Goal: Information Seeking & Learning: Learn about a topic

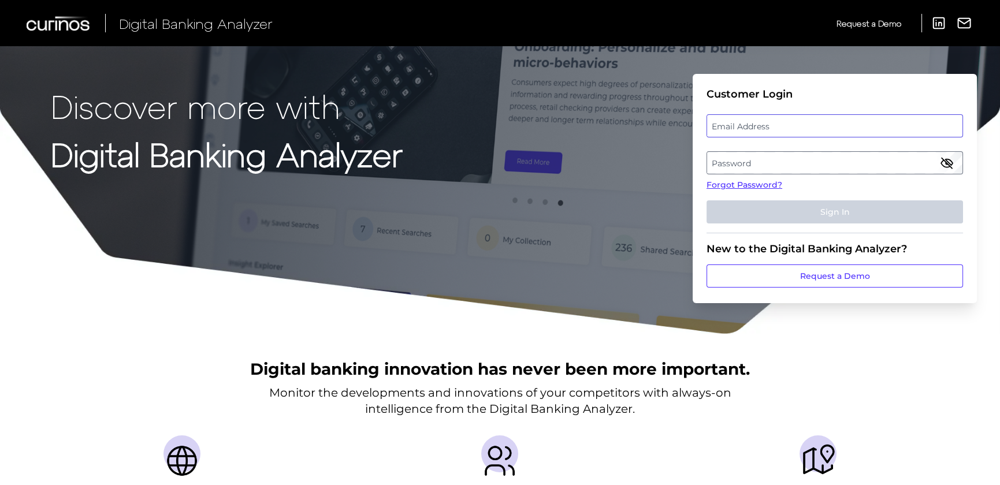
type input "[PERSON_NAME][EMAIL_ADDRESS][PERSON_NAME][DOMAIN_NAME]"
click at [782, 124] on div "Email Address [PERSON_NAME][EMAIL_ADDRESS][PERSON_NAME][DOMAIN_NAME]" at bounding box center [835, 125] width 257 height 23
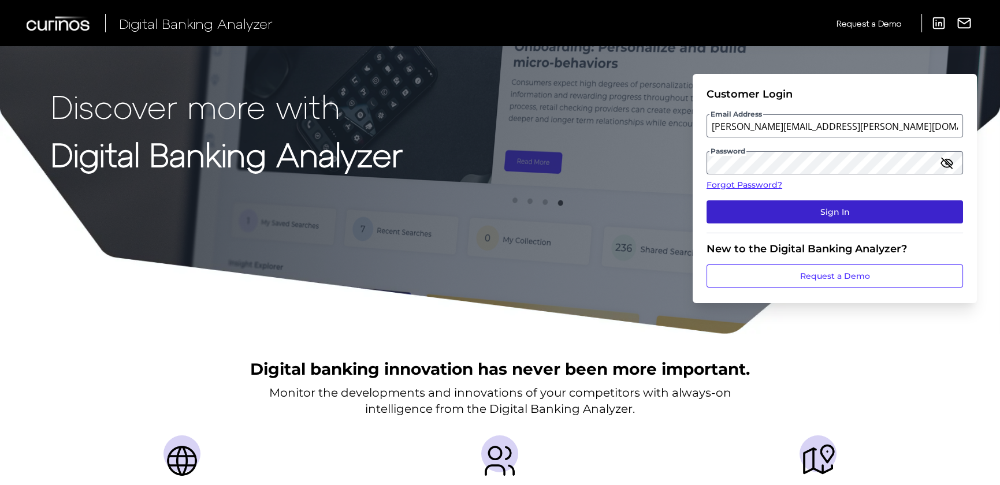
click at [787, 212] on button "Sign In" at bounding box center [835, 212] width 257 height 23
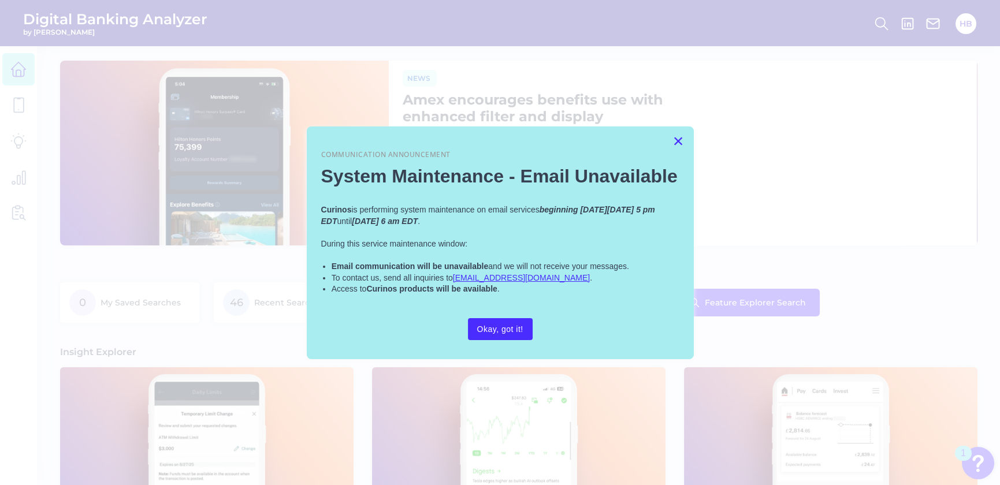
click at [678, 136] on button "×" at bounding box center [678, 141] width 11 height 18
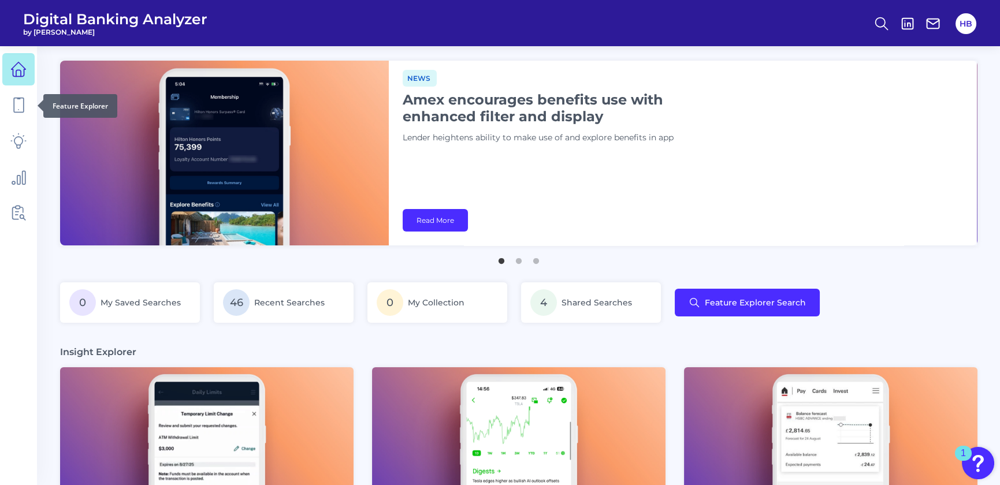
click at [34, 101] on div at bounding box center [38, 106] width 12 height 12
click at [21, 108] on icon at bounding box center [18, 105] width 16 height 16
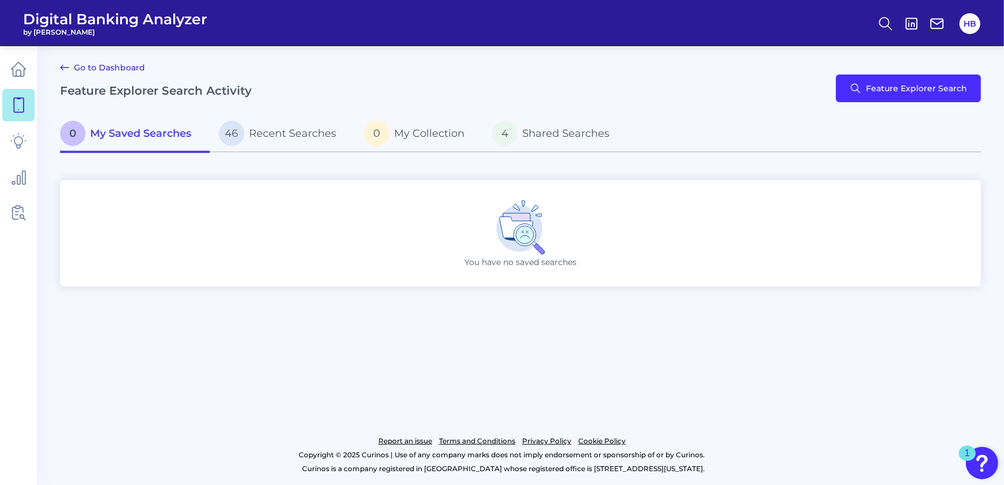
click at [98, 136] on span "My Saved Searches" at bounding box center [140, 133] width 101 height 13
click at [887, 88] on button "Feature Explorer Search" at bounding box center [908, 89] width 145 height 28
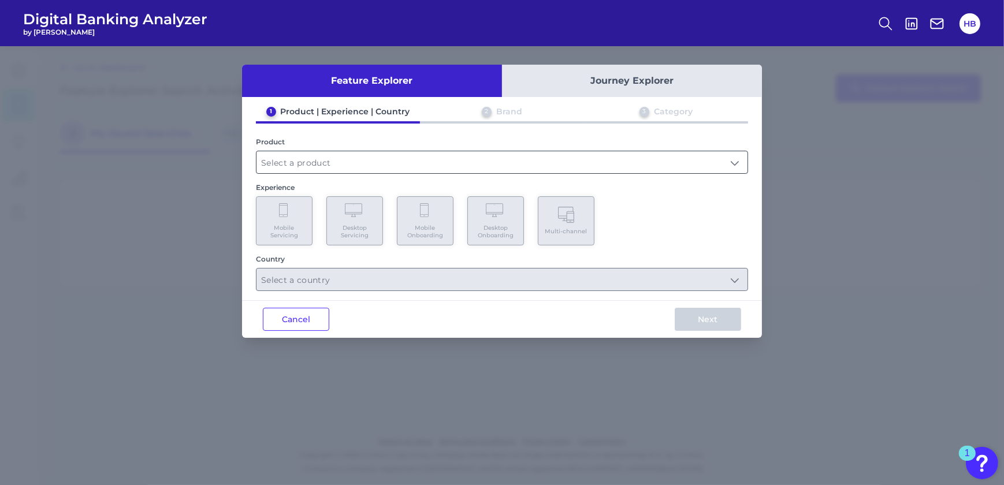
click at [308, 167] on input "text" at bounding box center [502, 162] width 491 height 22
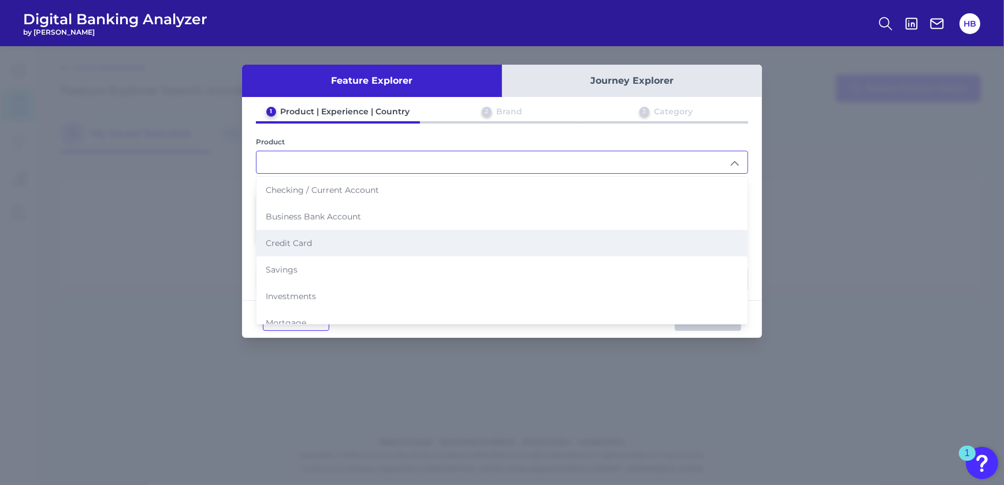
click at [326, 244] on li "Credit Card" at bounding box center [502, 243] width 491 height 27
type input "Credit Card"
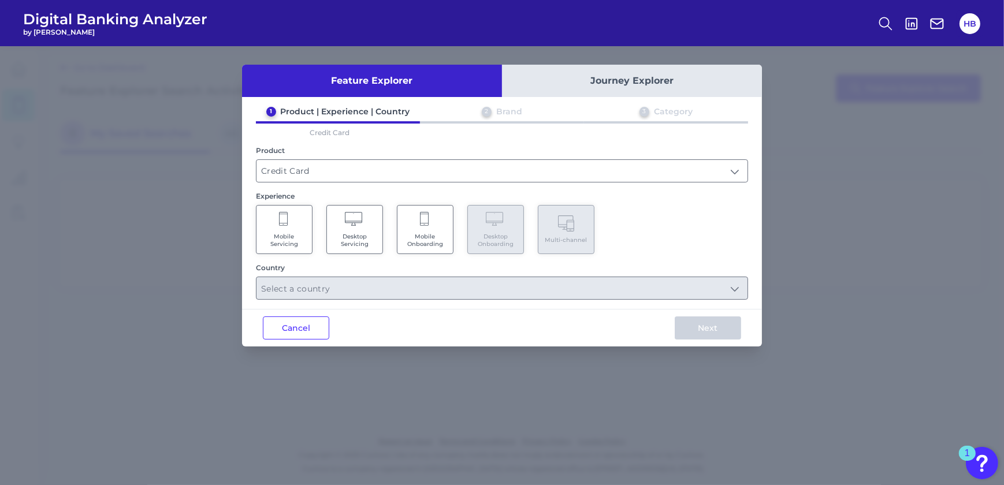
click at [281, 227] on Servicing "Mobile Servicing" at bounding box center [284, 229] width 57 height 49
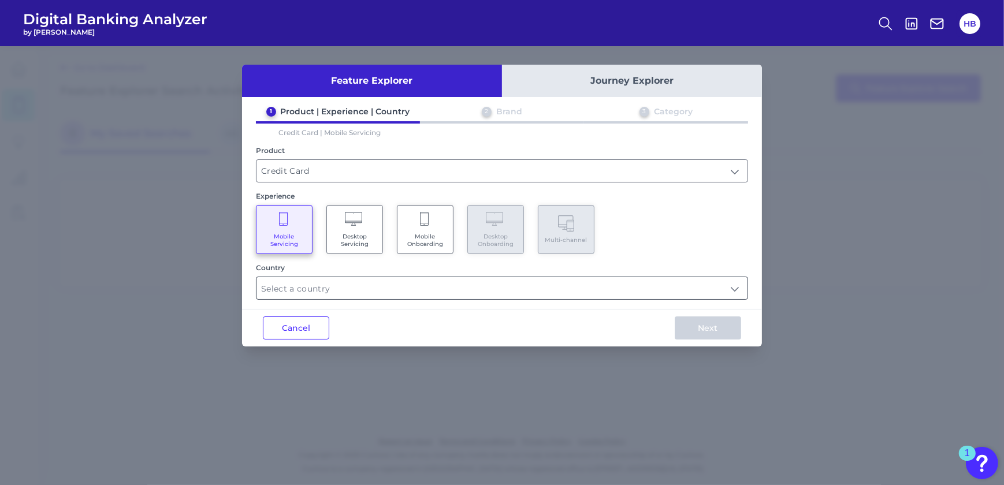
click at [734, 285] on input "text" at bounding box center [502, 288] width 491 height 22
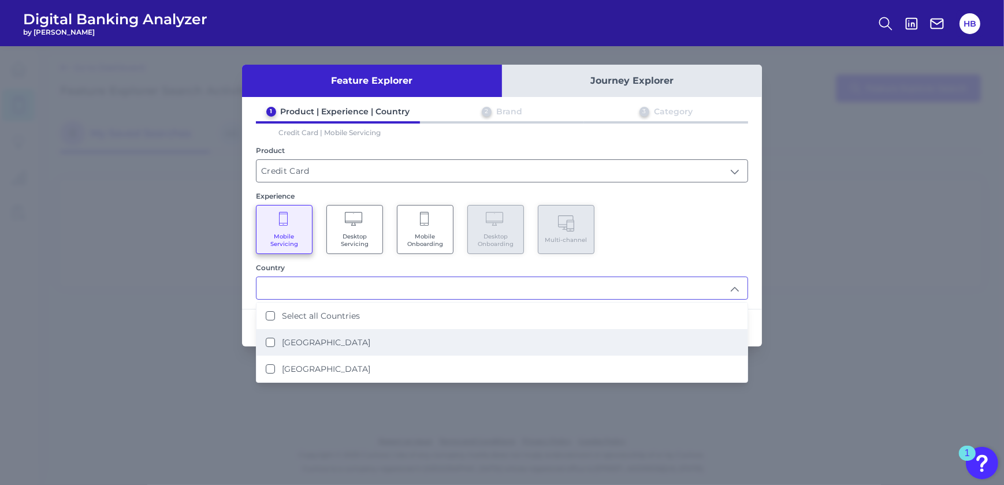
click at [261, 340] on li "[GEOGRAPHIC_DATA]" at bounding box center [502, 342] width 491 height 27
type input "[GEOGRAPHIC_DATA]"
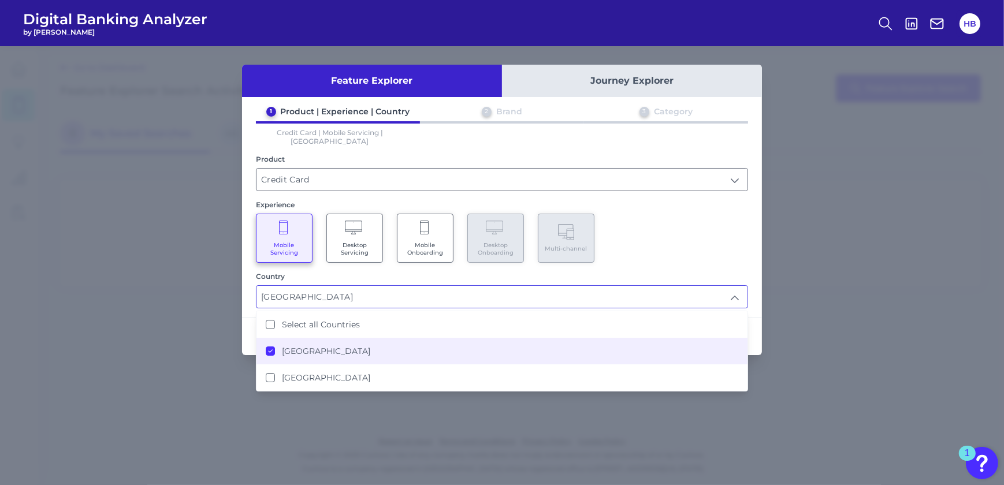
click at [691, 232] on div "Mobile Servicing Desktop Servicing Mobile Onboarding Desktop Onboarding Multi-c…" at bounding box center [502, 238] width 492 height 49
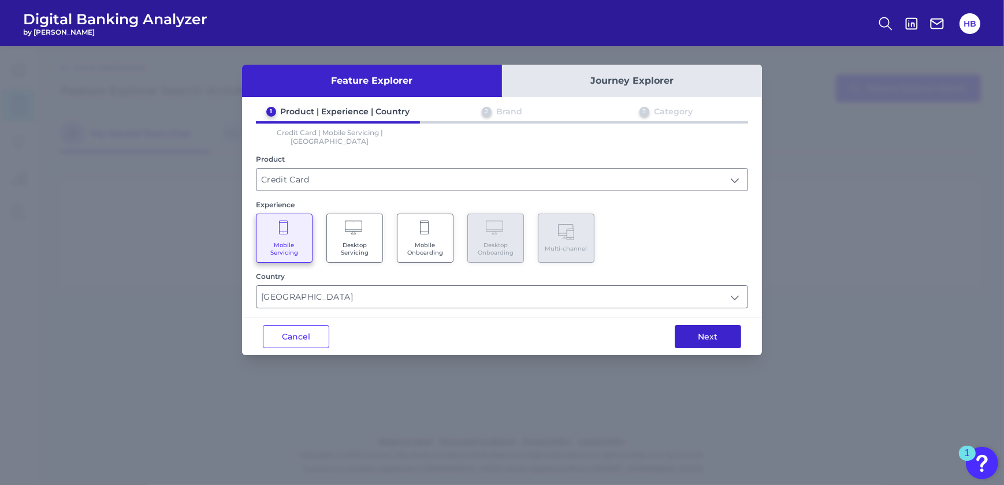
click at [703, 325] on button "Next" at bounding box center [708, 336] width 66 height 23
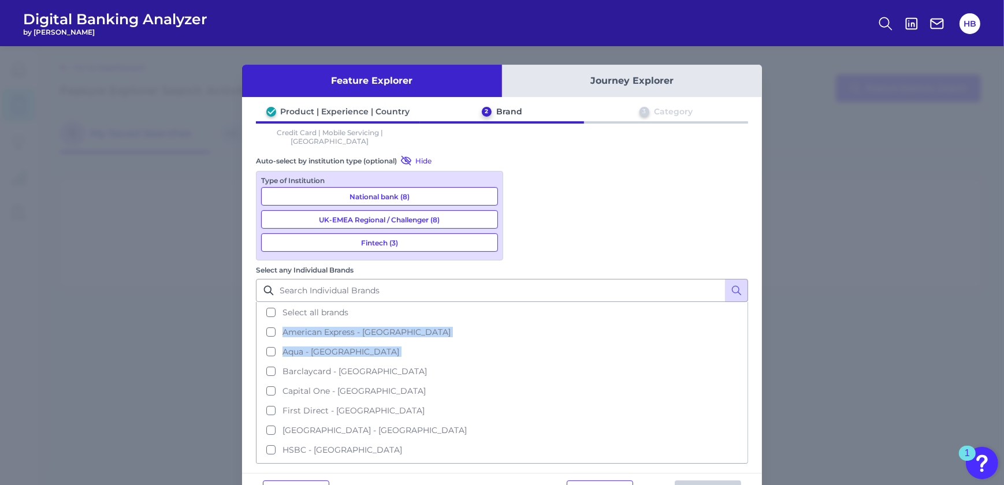
drag, startPoint x: 748, startPoint y: 216, endPoint x: 750, endPoint y: 246, distance: 30.7
click at [750, 246] on div "Product | Experience | Country 2 Brand 3 Category Credit Card | Mobile Servicin…" at bounding box center [502, 285] width 520 height 358
click at [699, 322] on button "American Express - [GEOGRAPHIC_DATA]" at bounding box center [502, 332] width 490 height 20
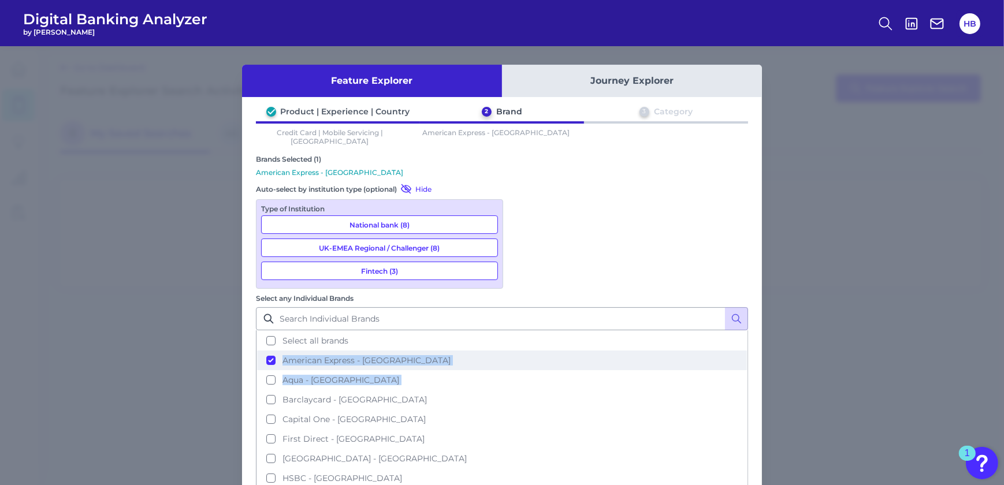
click at [520, 351] on button "American Express - [GEOGRAPHIC_DATA]" at bounding box center [502, 361] width 490 height 20
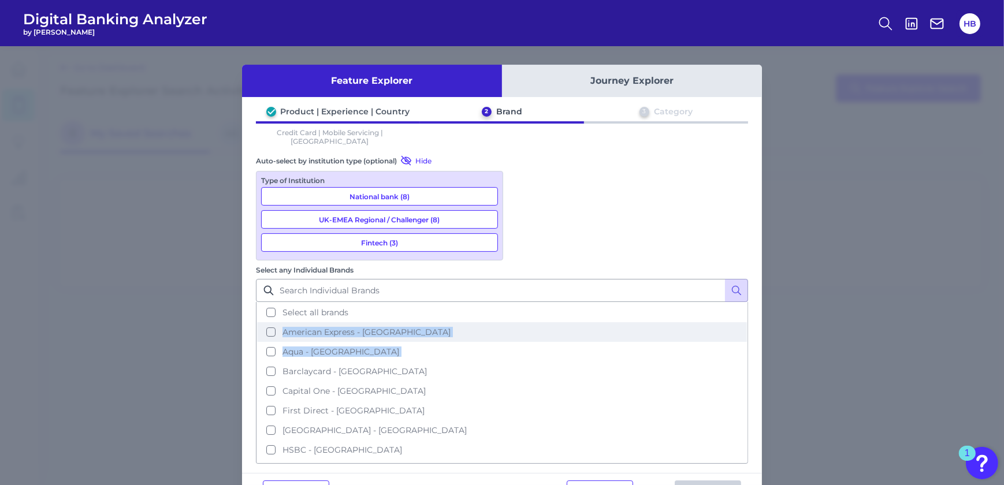
click at [525, 322] on button "American Express - [GEOGRAPHIC_DATA]" at bounding box center [502, 332] width 490 height 20
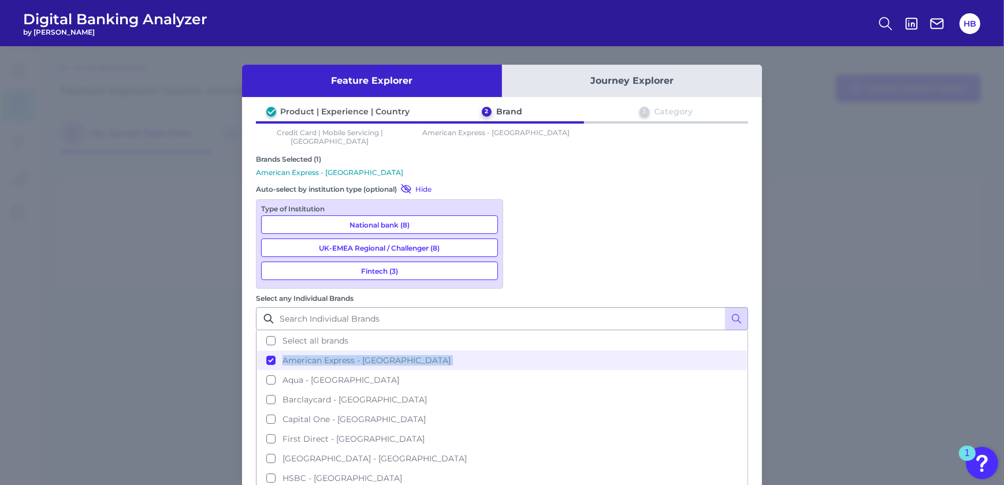
drag, startPoint x: 743, startPoint y: 246, endPoint x: 743, endPoint y: 258, distance: 12.1
click at [743, 331] on ul "Select all brands American Express - [GEOGRAPHIC_DATA] Aqua - [GEOGRAPHIC_DATA]…" at bounding box center [502, 412] width 492 height 162
drag, startPoint x: 743, startPoint y: 258, endPoint x: 745, endPoint y: 270, distance: 12.4
click at [745, 270] on div "Product | Experience | Country 2 Brand 3 Category Credit Card | Mobile Servicin…" at bounding box center [502, 299] width 520 height 386
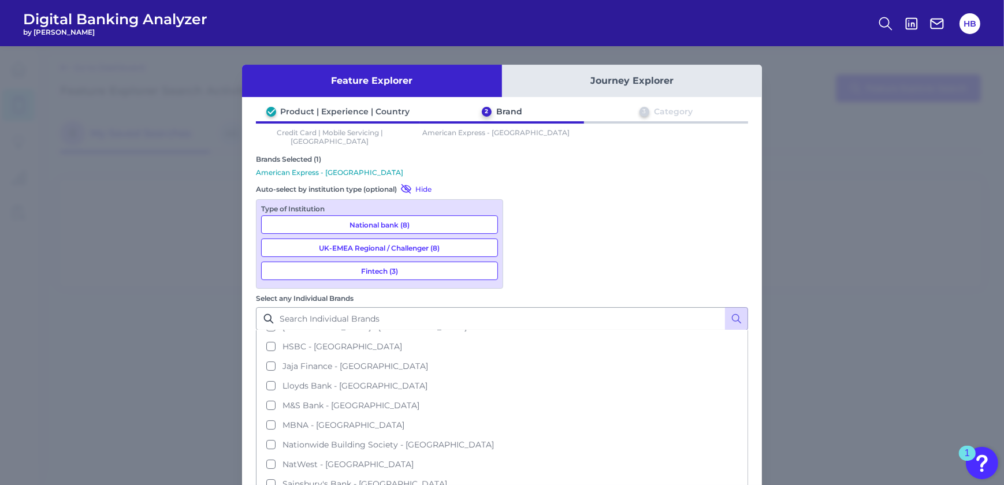
scroll to position [121, 0]
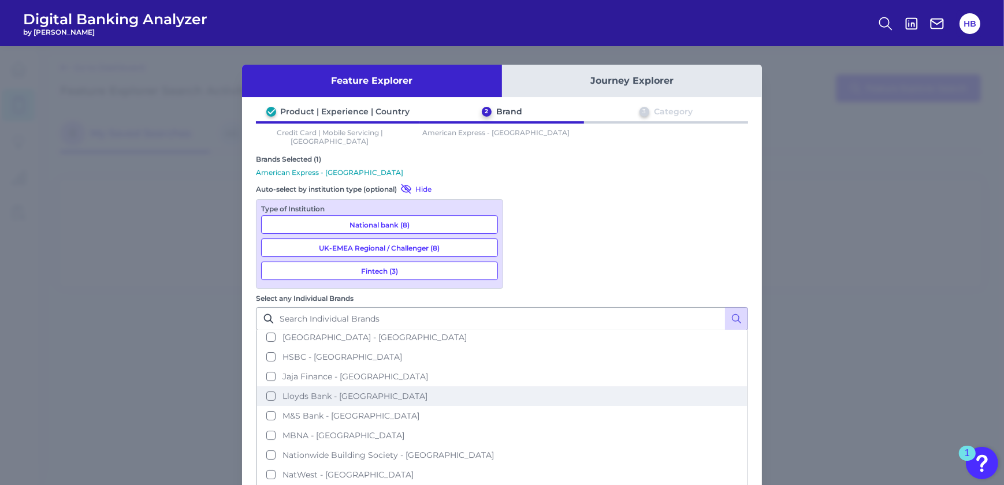
click at [519, 387] on button "Lloyds Bank - [GEOGRAPHIC_DATA]" at bounding box center [502, 397] width 490 height 20
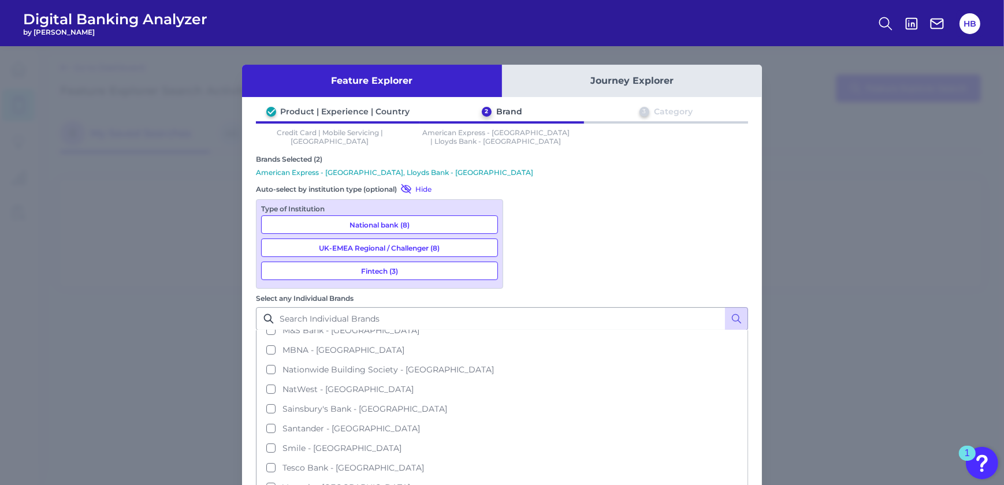
scroll to position [224, 0]
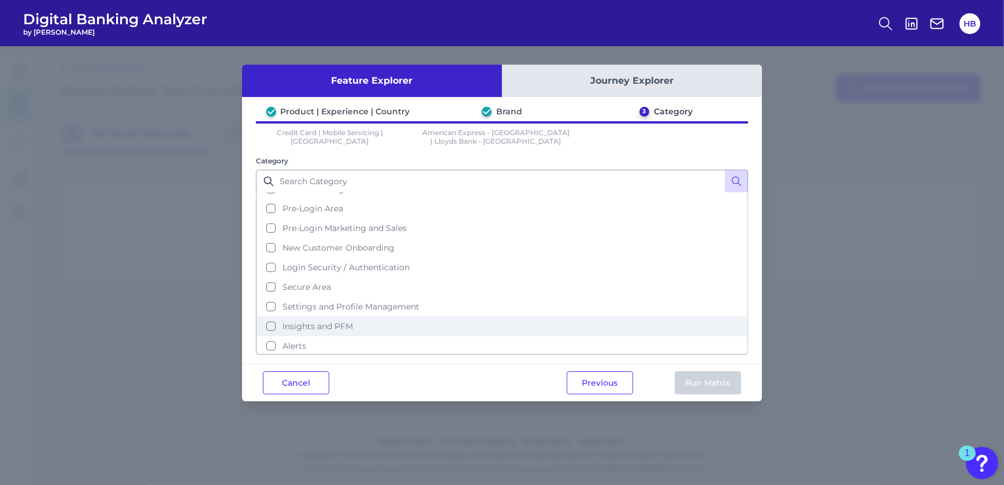
scroll to position [0, 0]
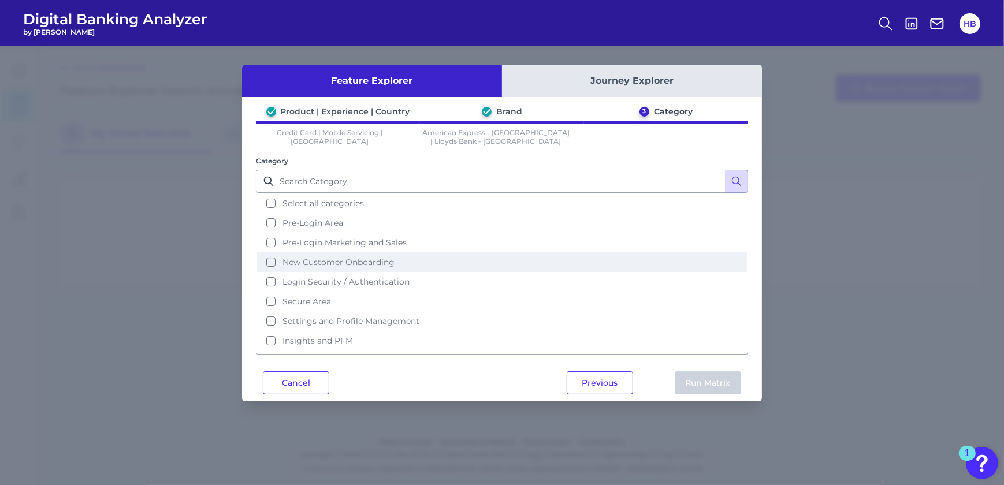
click at [265, 253] on button "New Customer Onboarding" at bounding box center [502, 263] width 490 height 20
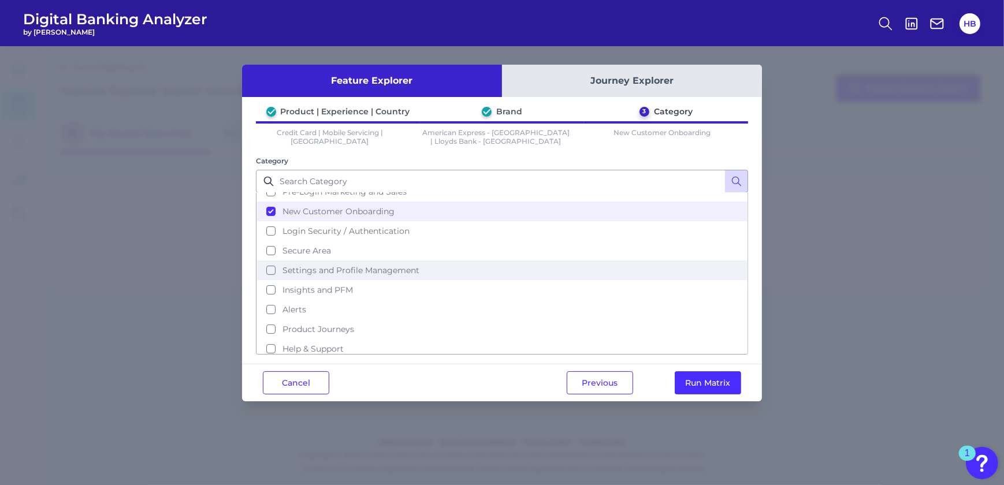
scroll to position [51, 0]
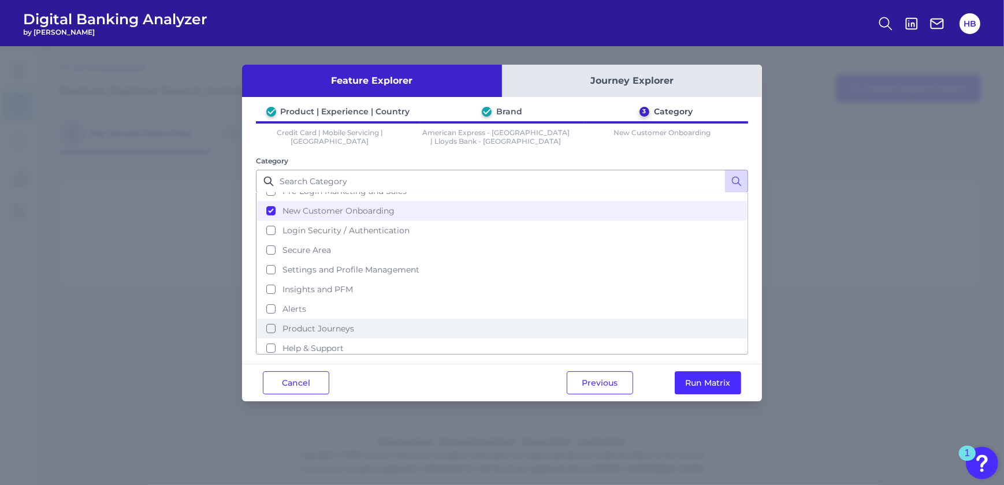
click at [275, 319] on button "Product Journeys" at bounding box center [502, 329] width 490 height 20
click at [705, 376] on button "Run Matrix" at bounding box center [708, 383] width 66 height 23
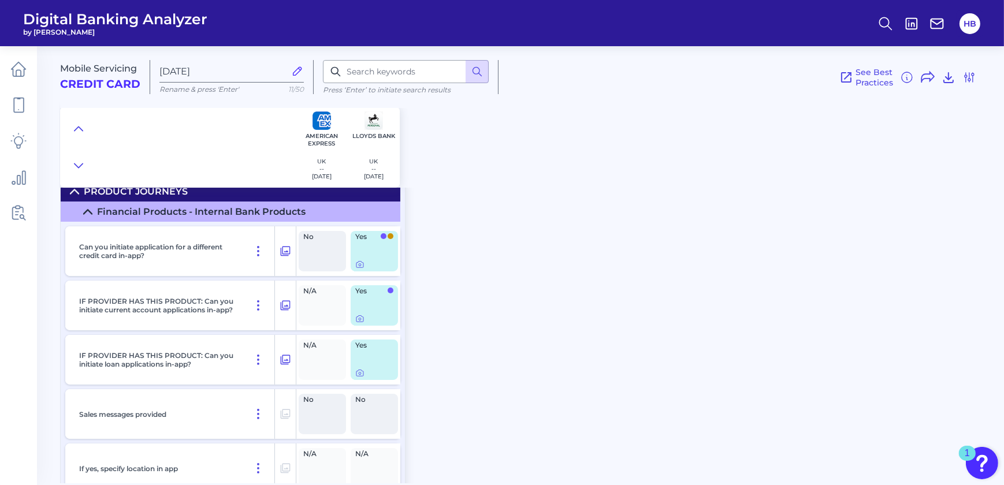
scroll to position [147, 0]
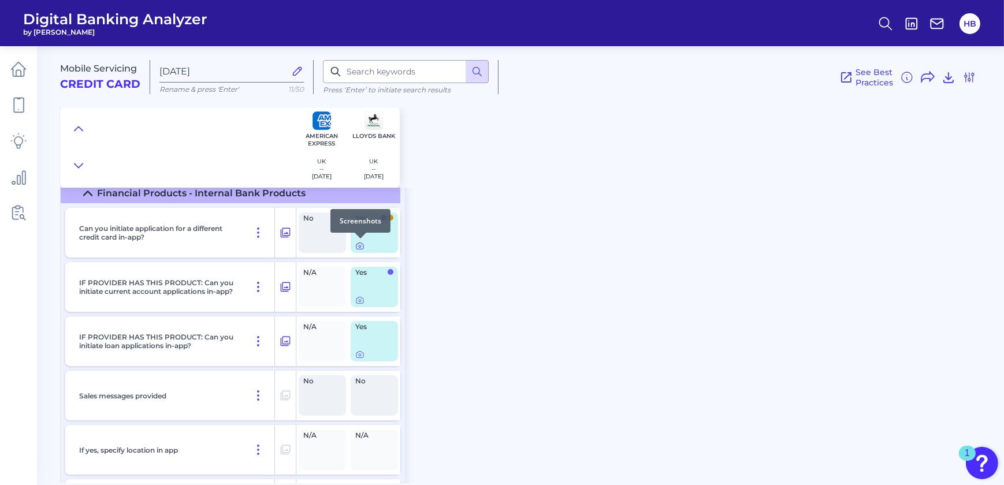
click at [359, 247] on icon at bounding box center [359, 246] width 9 height 9
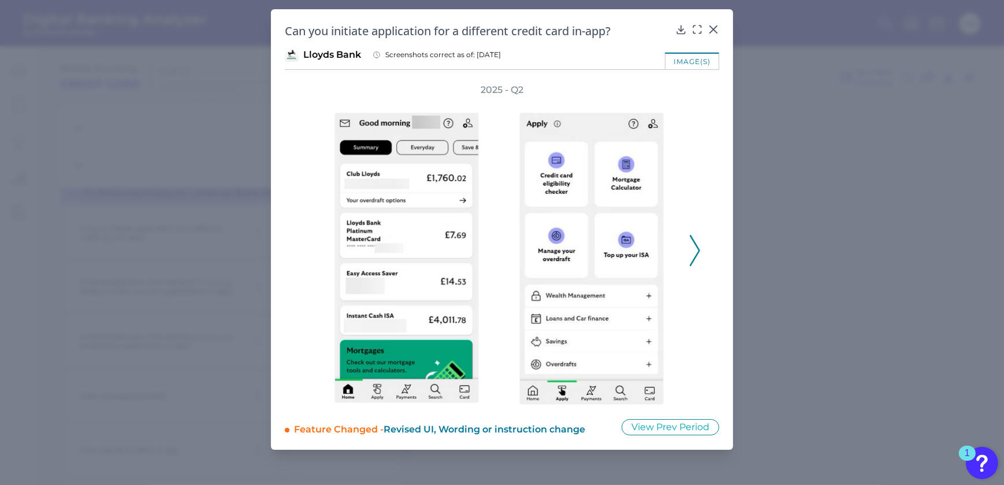
click at [694, 248] on icon at bounding box center [695, 250] width 10 height 31
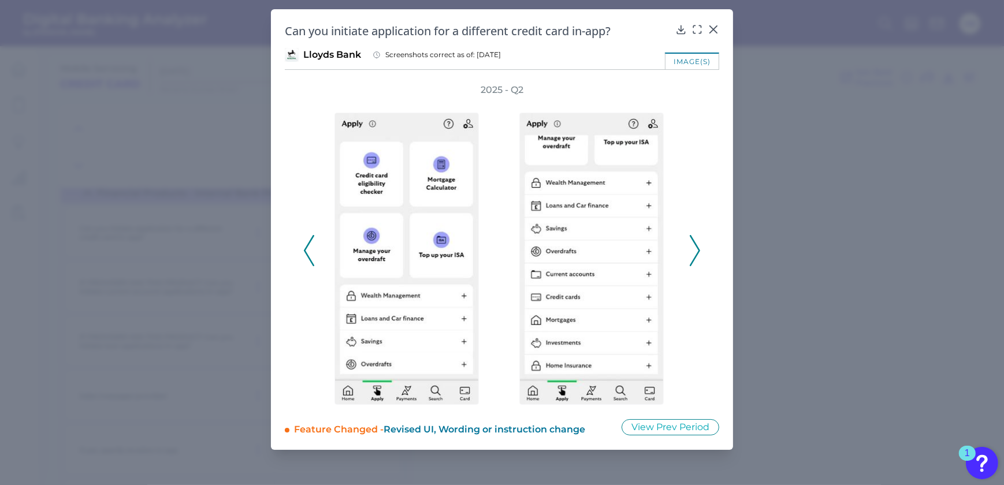
click at [694, 248] on icon at bounding box center [695, 250] width 10 height 31
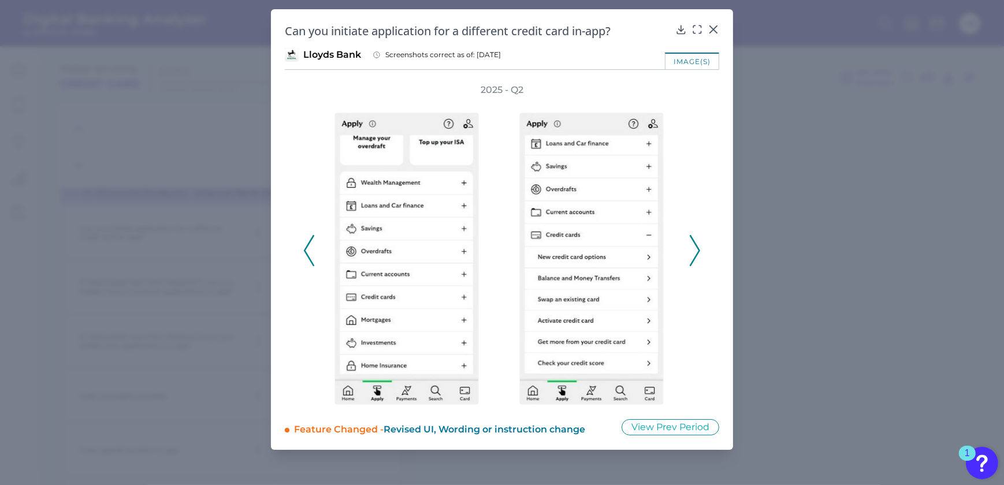
click at [694, 248] on icon at bounding box center [695, 250] width 10 height 31
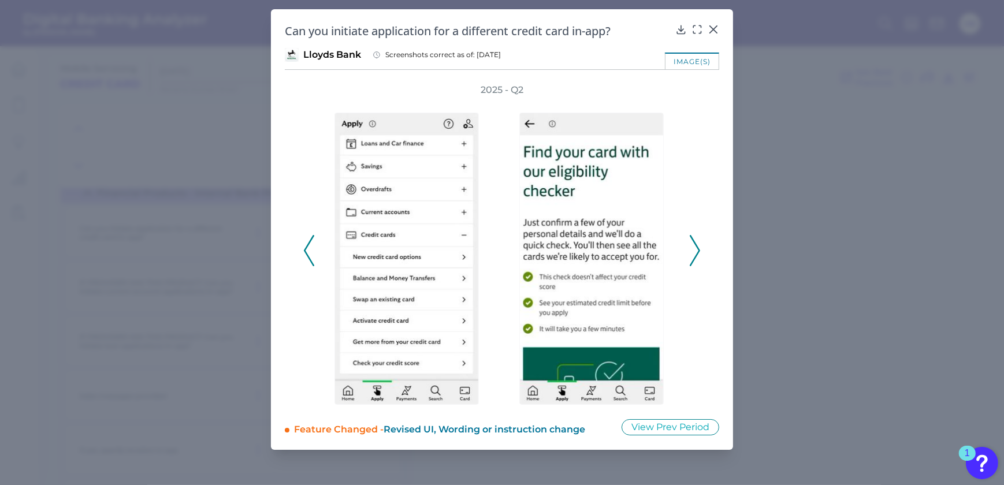
click at [694, 248] on icon at bounding box center [695, 250] width 10 height 31
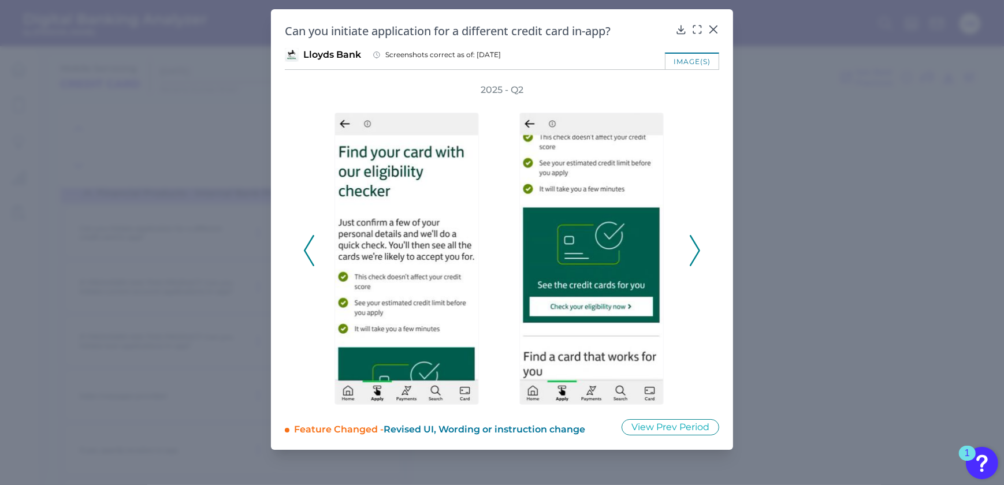
click at [696, 246] on polyline at bounding box center [695, 250] width 9 height 29
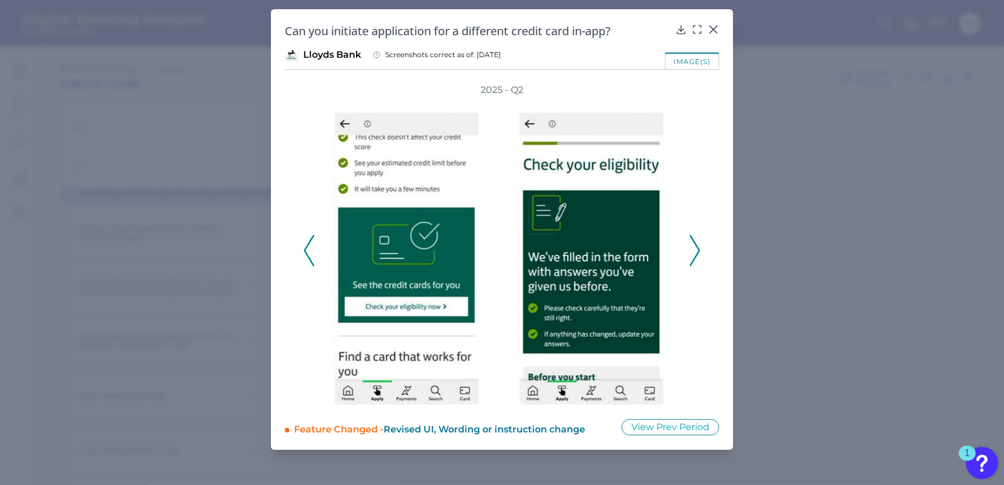
click at [696, 246] on polyline at bounding box center [695, 250] width 9 height 29
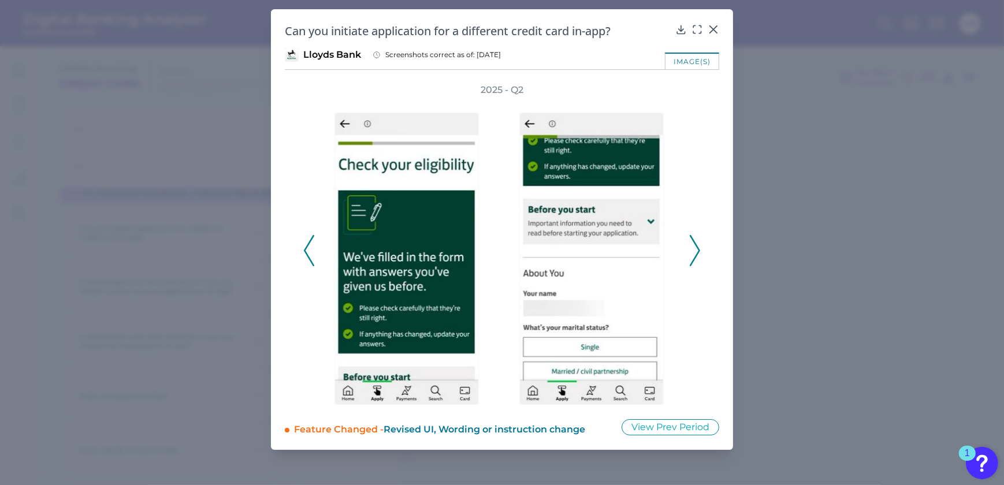
click at [313, 247] on icon at bounding box center [309, 250] width 10 height 31
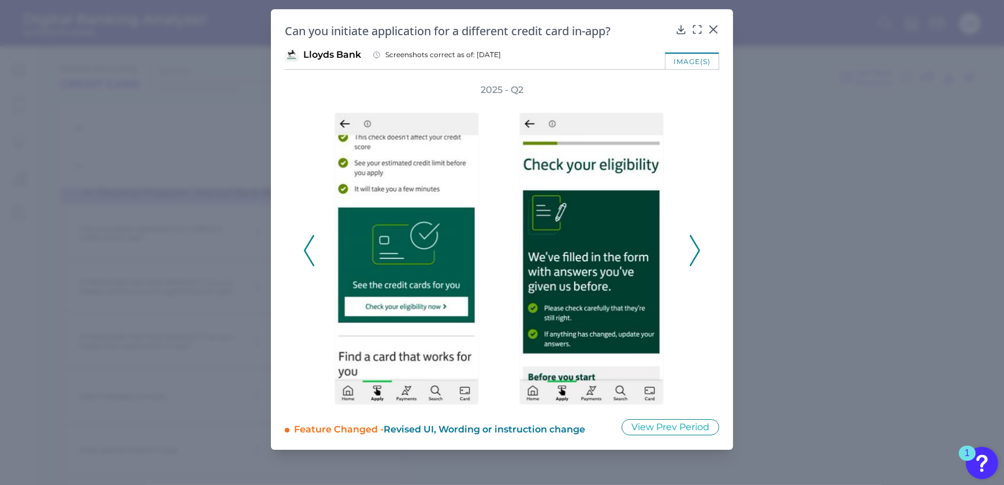
click at [690, 245] on icon at bounding box center [695, 250] width 10 height 31
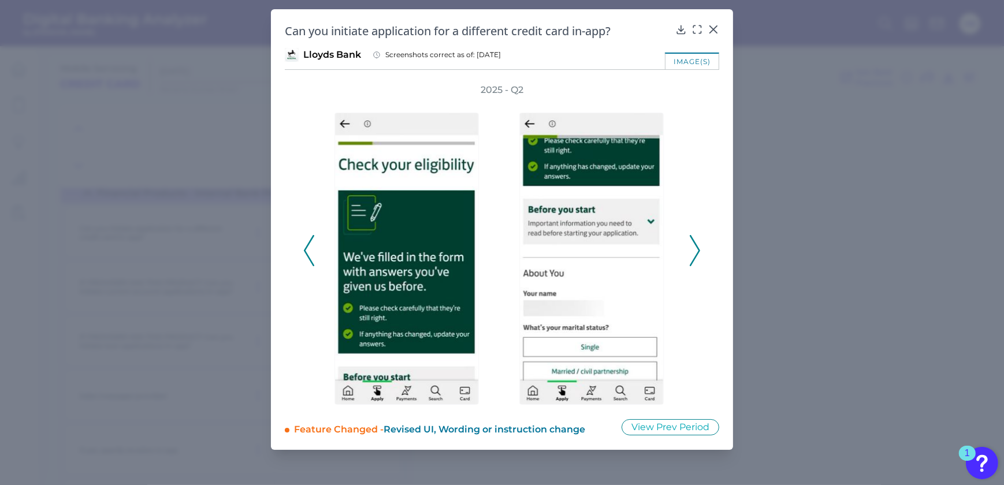
click at [690, 245] on icon at bounding box center [695, 250] width 10 height 31
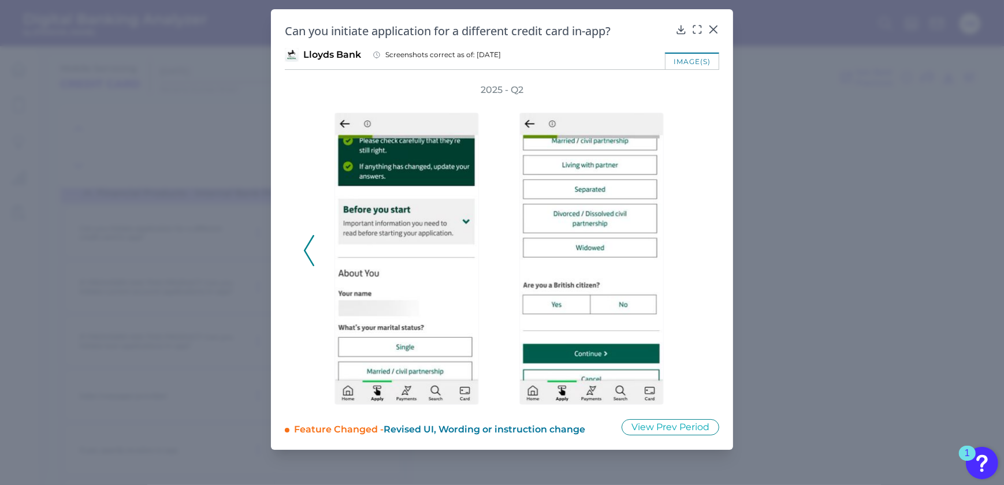
click at [689, 245] on div "2025 - Q2" at bounding box center [502, 244] width 398 height 321
drag, startPoint x: 626, startPoint y: 286, endPoint x: 640, endPoint y: 292, distance: 15.3
click at [626, 286] on img at bounding box center [591, 259] width 144 height 292
click at [718, 28] on icon at bounding box center [714, 30] width 12 height 12
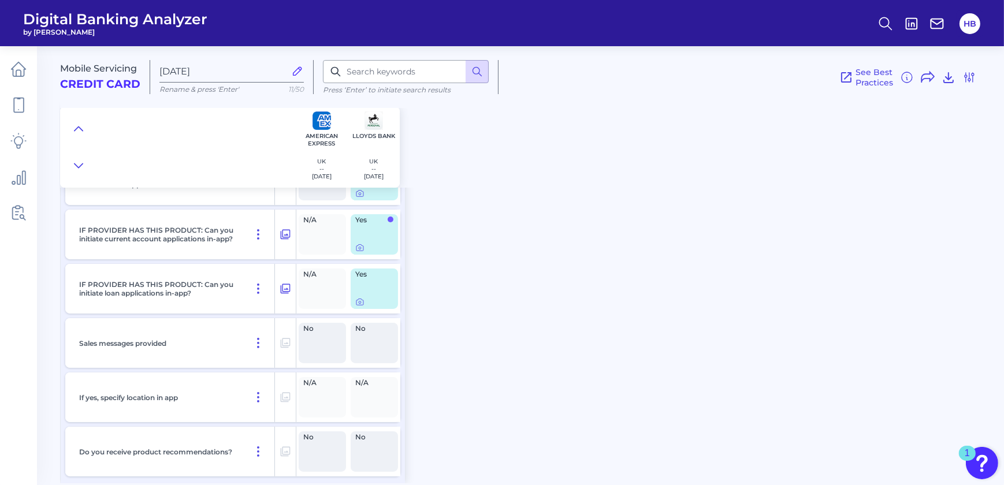
scroll to position [0, 0]
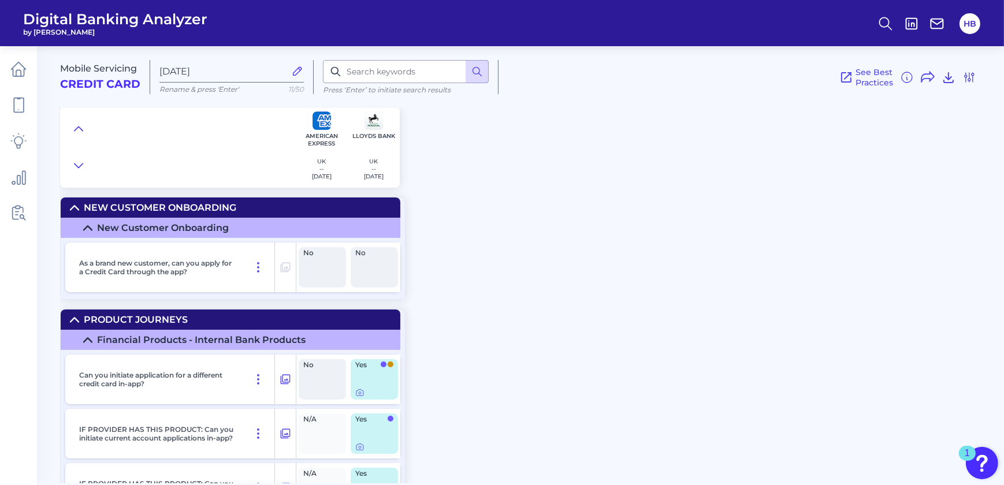
click at [299, 72] on icon at bounding box center [297, 71] width 13 height 13
click at [285, 72] on input "[DATE]" at bounding box center [222, 71] width 126 height 11
click at [124, 86] on h2 "Credit Card" at bounding box center [100, 84] width 80 height 13
click at [24, 98] on icon at bounding box center [18, 105] width 16 height 16
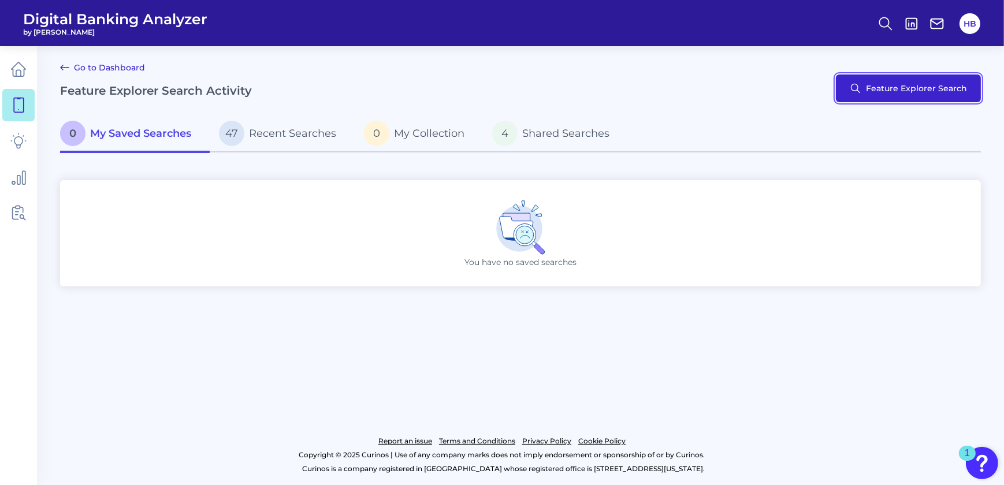
click at [916, 96] on button "Feature Explorer Search" at bounding box center [908, 89] width 145 height 28
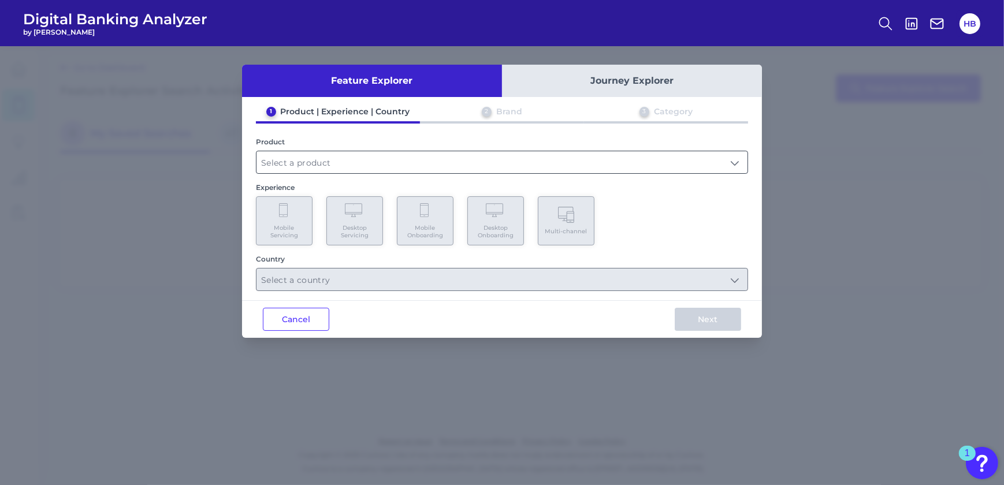
click at [284, 161] on input "text" at bounding box center [502, 162] width 491 height 22
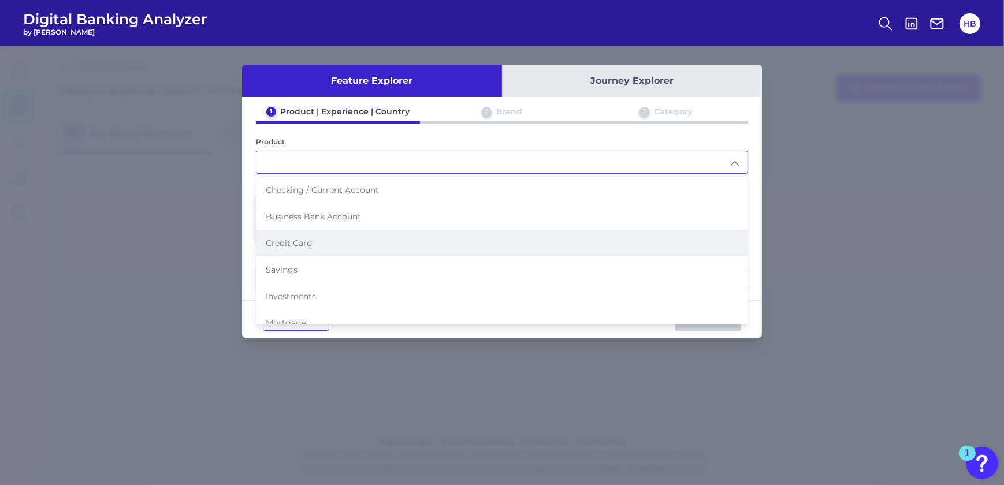
click at [318, 238] on li "Credit Card" at bounding box center [502, 243] width 491 height 27
type input "Credit Card"
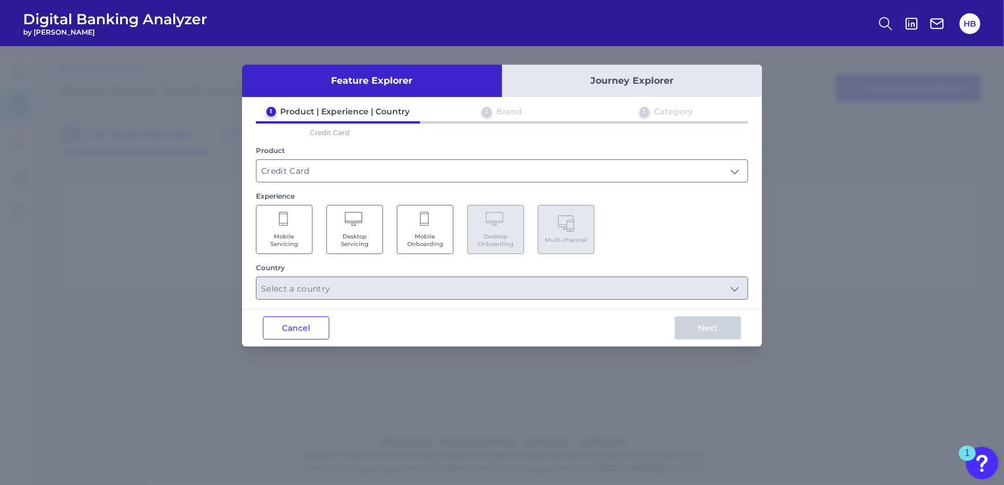
click at [282, 239] on span "Mobile Servicing" at bounding box center [284, 240] width 44 height 15
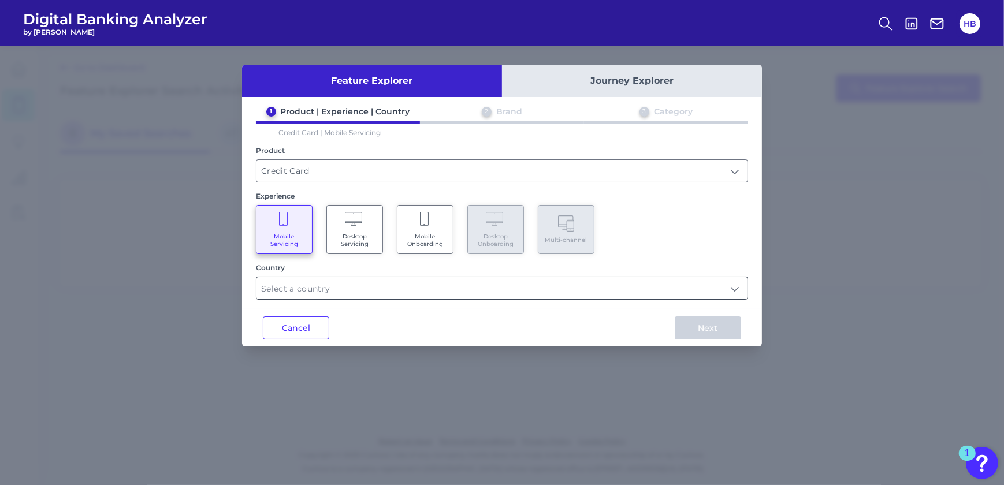
click at [475, 291] on input "text" at bounding box center [502, 288] width 491 height 22
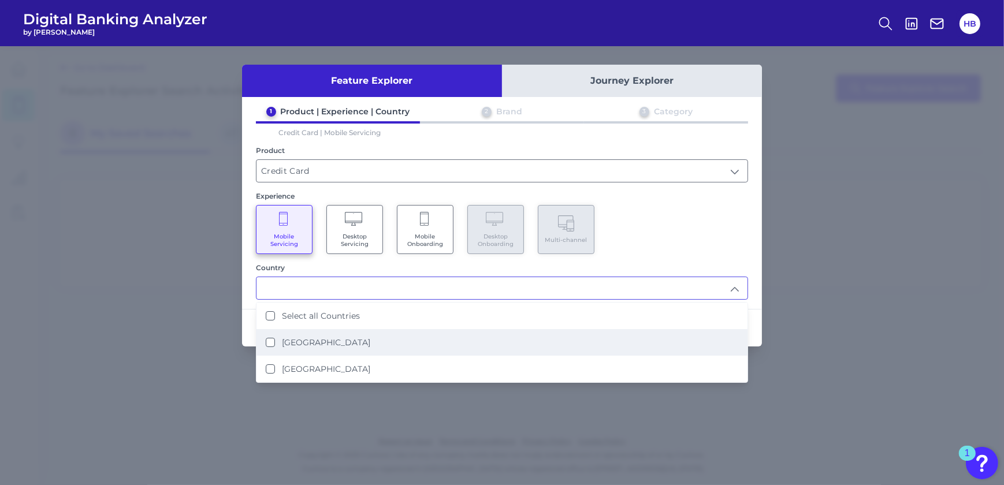
click at [277, 340] on div "[GEOGRAPHIC_DATA]" at bounding box center [318, 342] width 105 height 10
type input "[GEOGRAPHIC_DATA]"
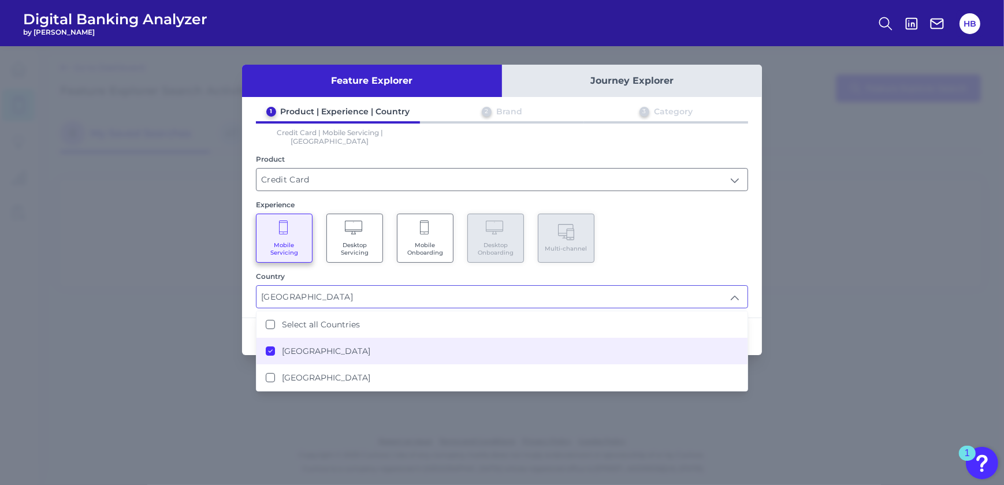
click at [720, 227] on div "Mobile Servicing Desktop Servicing Mobile Onboarding Desktop Onboarding Multi-c…" at bounding box center [502, 238] width 492 height 49
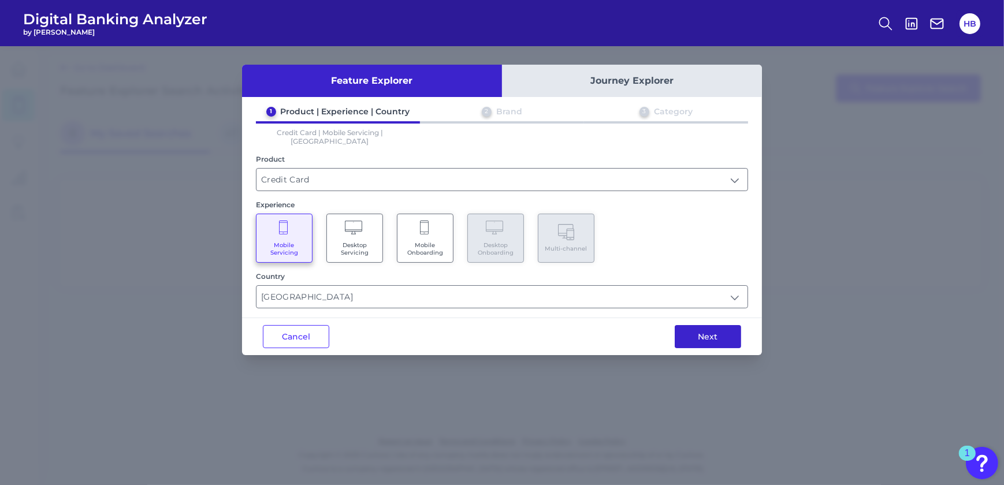
click at [711, 326] on button "Next" at bounding box center [708, 336] width 66 height 23
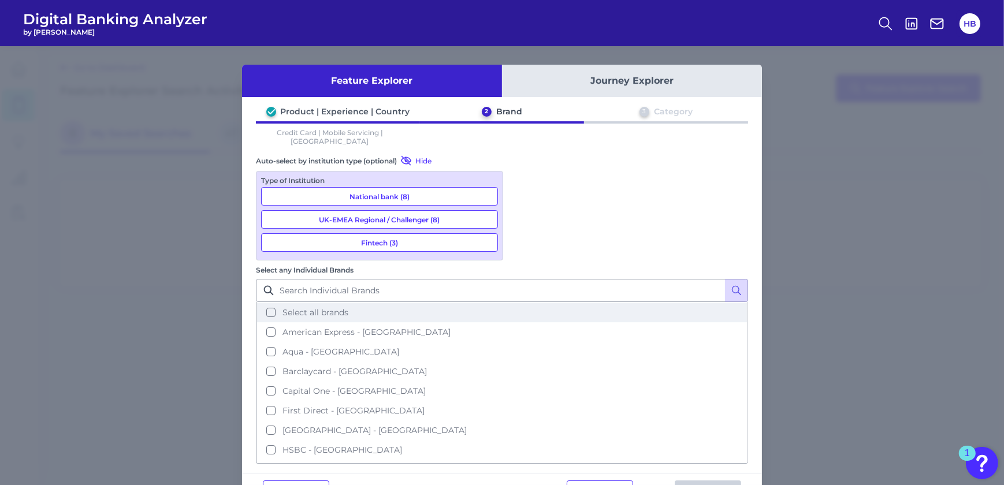
click at [525, 303] on button "Select all brands" at bounding box center [502, 313] width 490 height 20
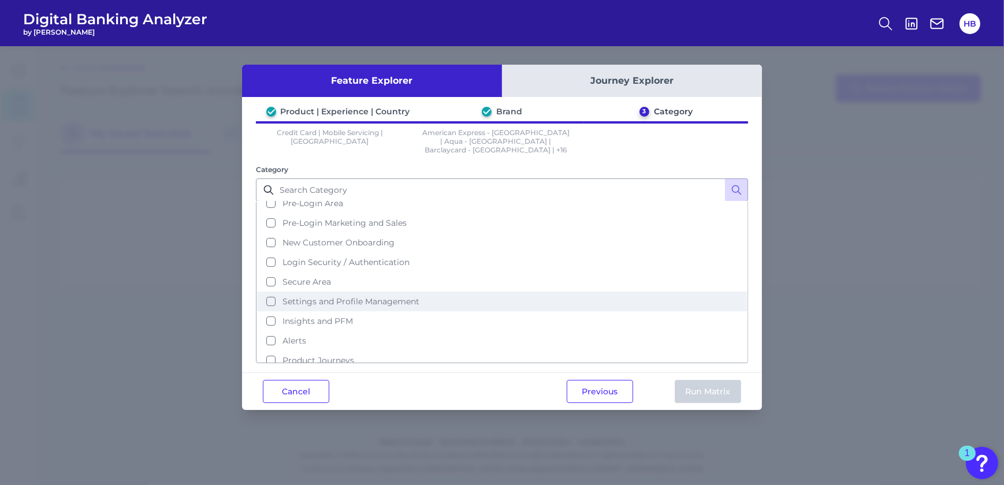
scroll to position [51, 0]
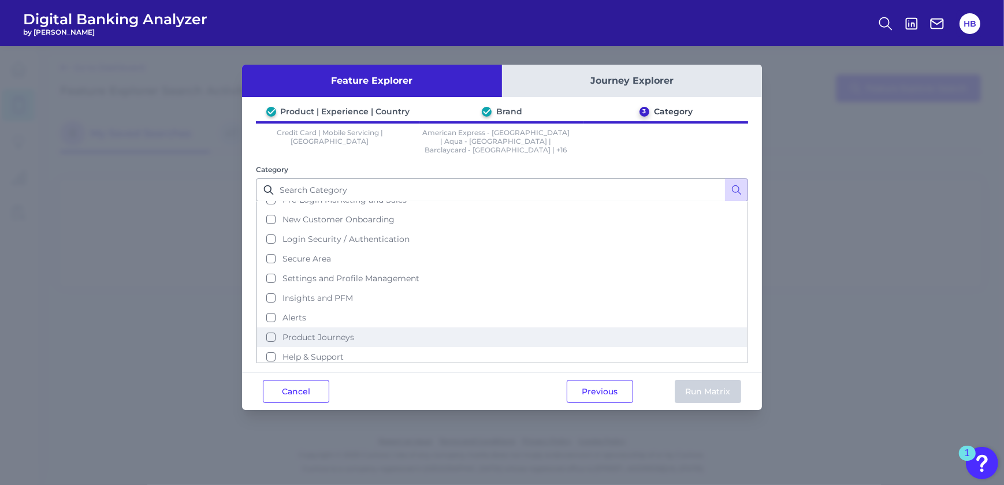
click at [259, 328] on button "Product Journeys" at bounding box center [502, 338] width 490 height 20
click at [705, 380] on button "Run Matrix" at bounding box center [708, 391] width 66 height 23
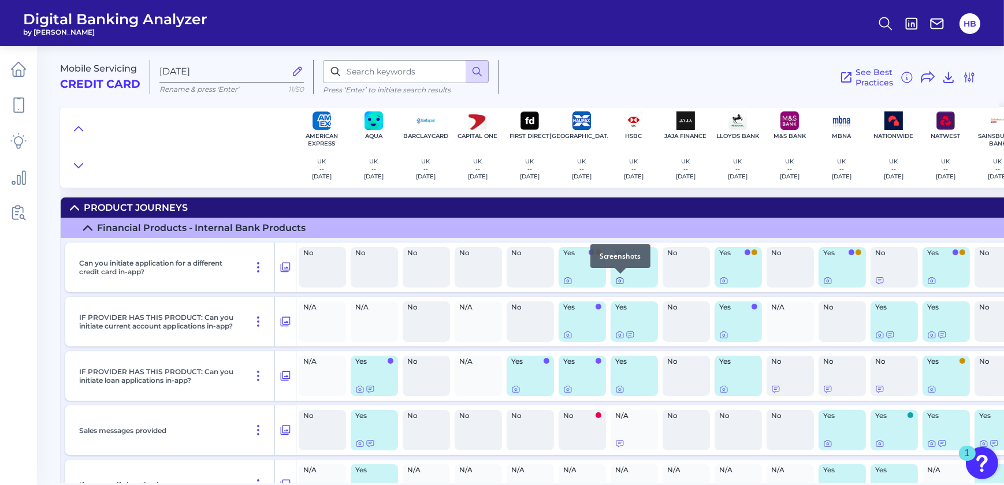
click at [619, 281] on icon at bounding box center [619, 280] width 9 height 9
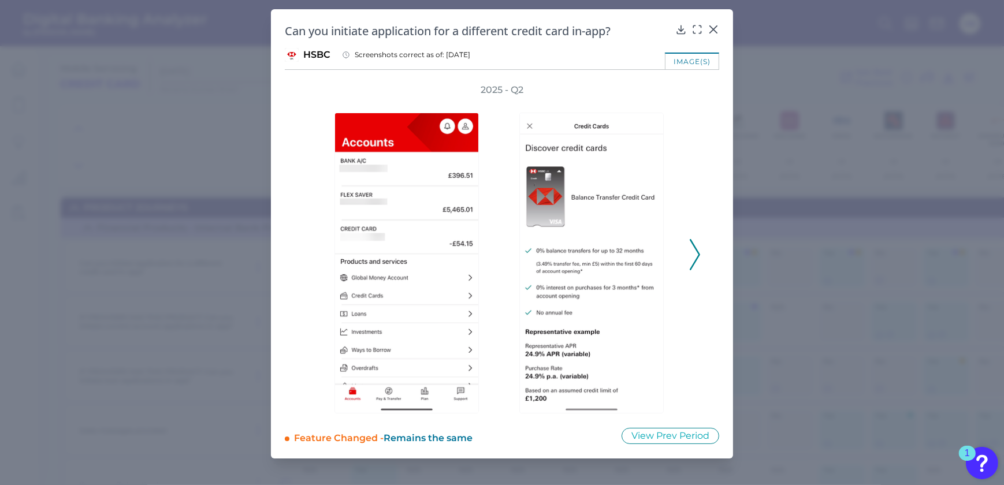
click at [696, 257] on icon at bounding box center [695, 254] width 10 height 31
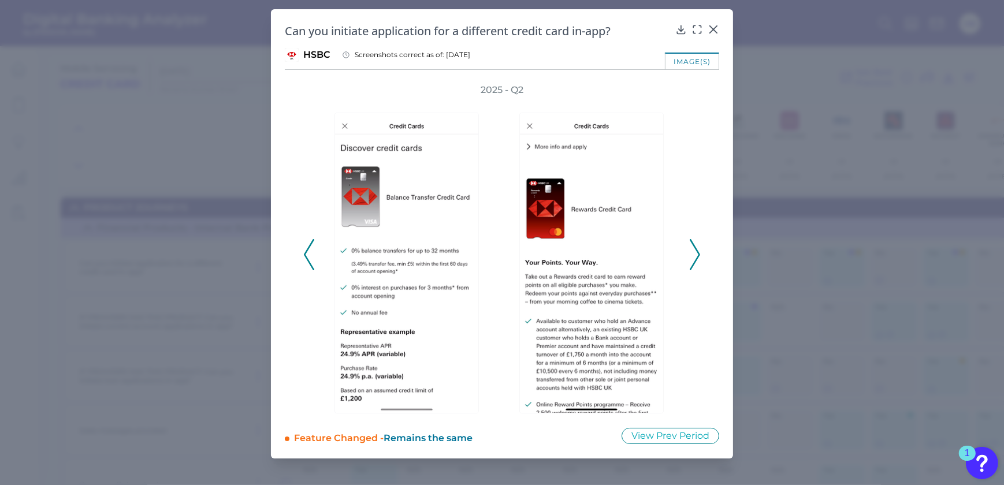
click at [697, 257] on icon at bounding box center [695, 254] width 10 height 31
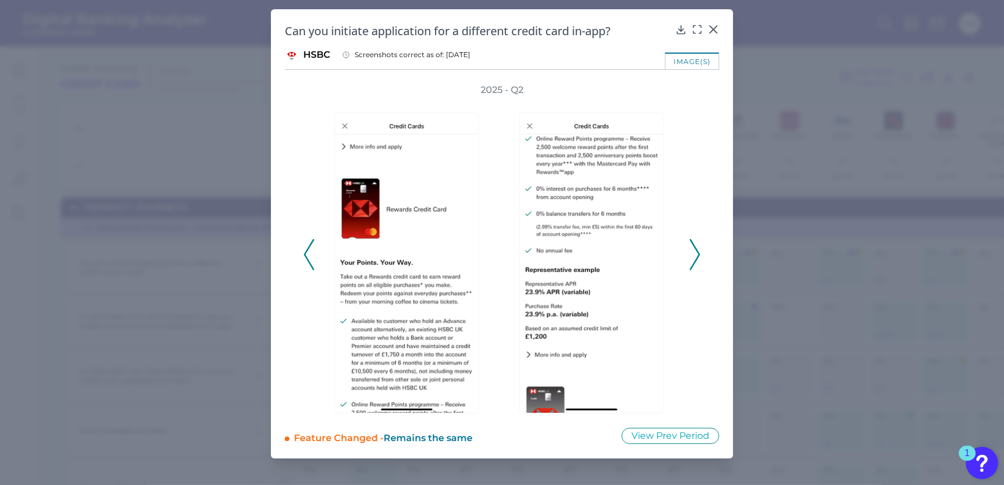
click at [697, 257] on icon at bounding box center [695, 254] width 10 height 31
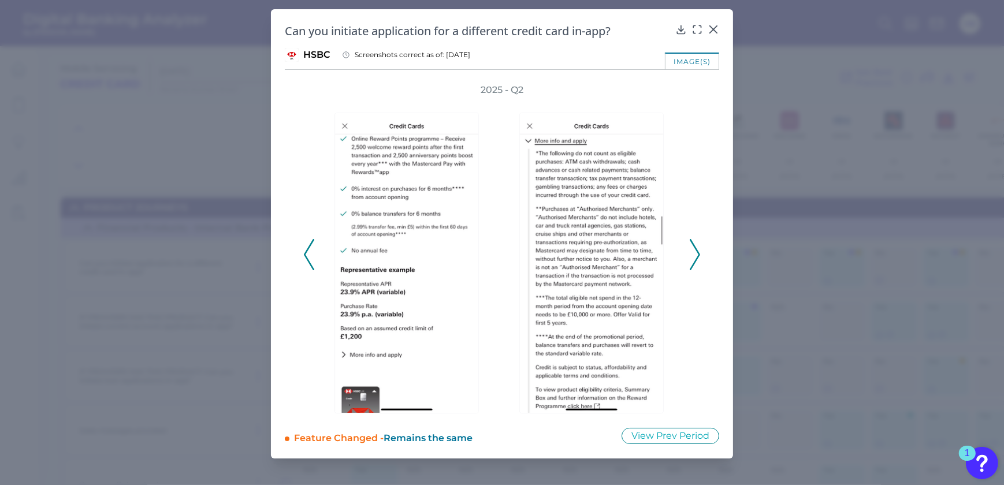
click at [697, 257] on icon at bounding box center [695, 254] width 10 height 31
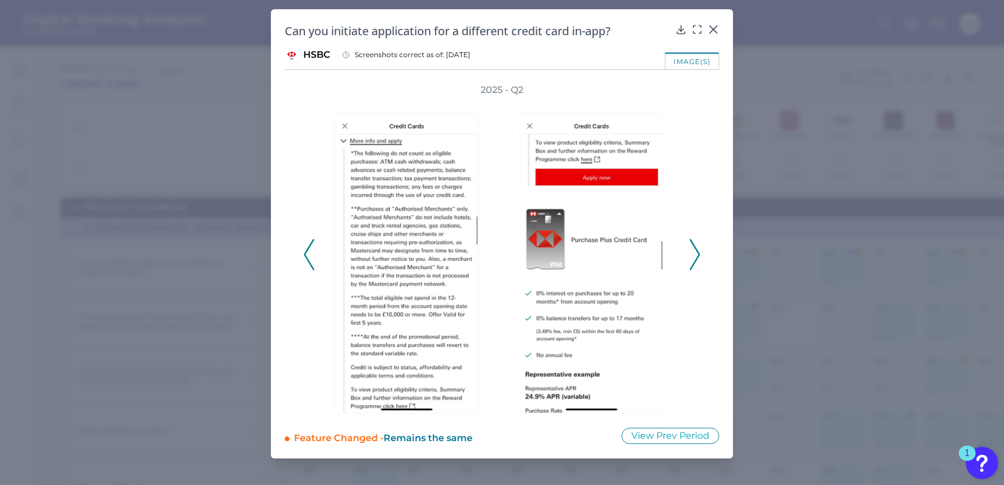
click at [697, 257] on icon at bounding box center [695, 254] width 10 height 31
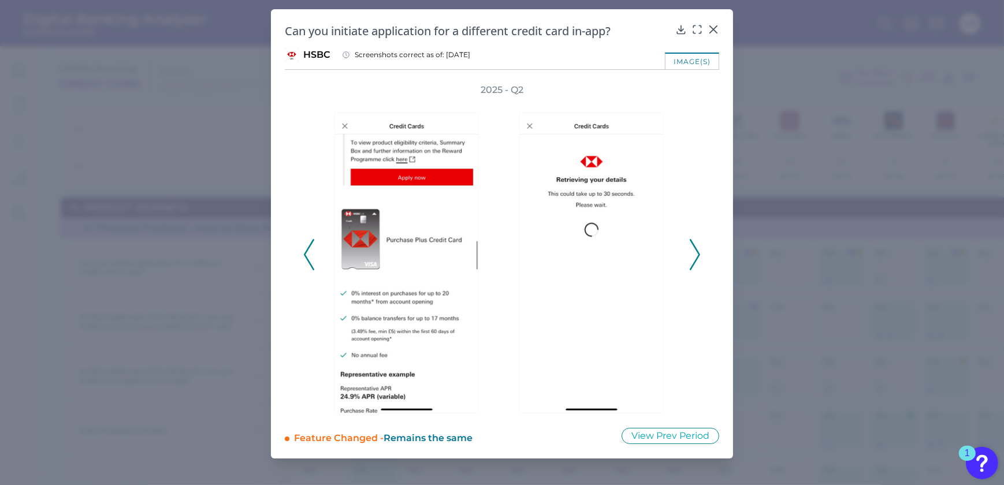
click at [697, 257] on icon at bounding box center [695, 254] width 10 height 31
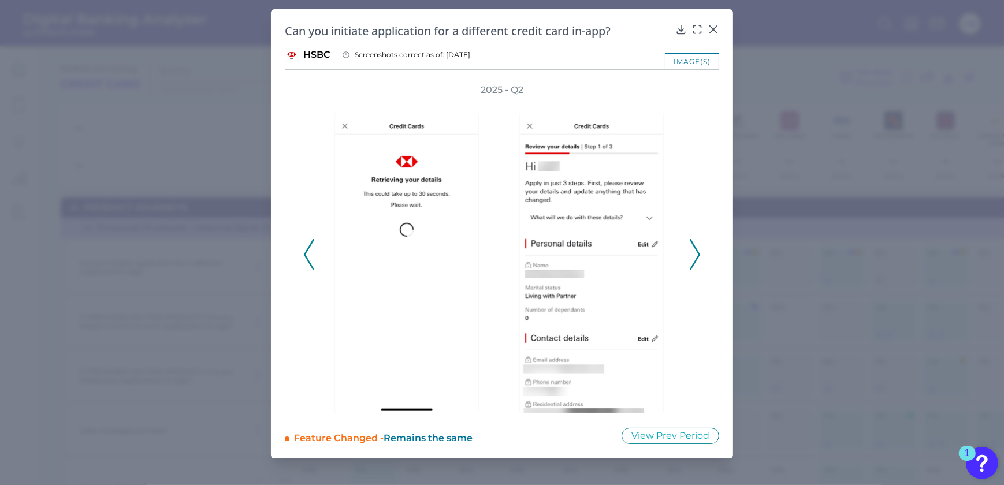
click at [697, 257] on icon at bounding box center [695, 254] width 10 height 31
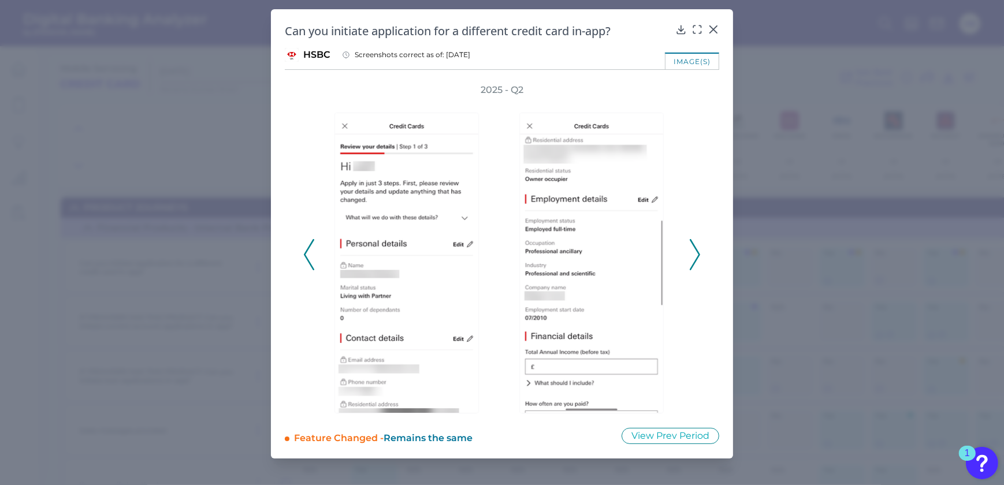
click at [697, 257] on icon at bounding box center [695, 254] width 10 height 31
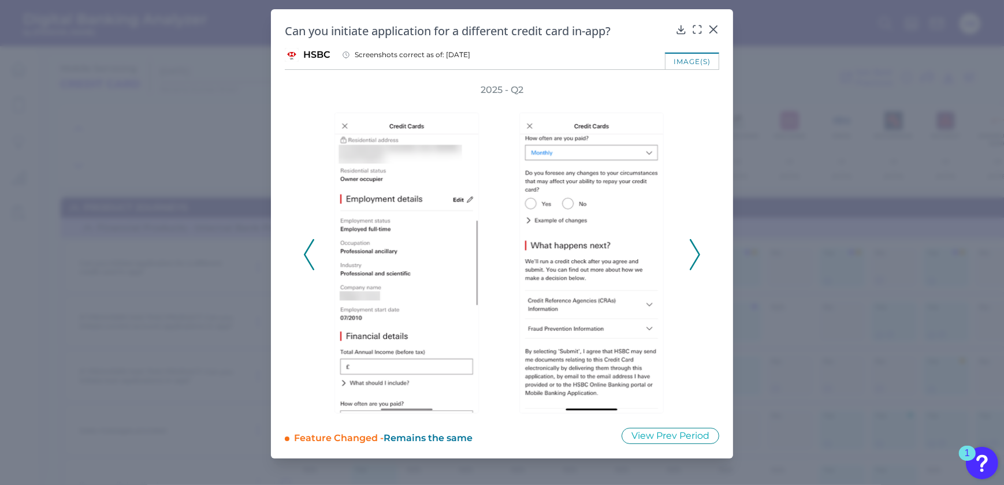
click at [697, 257] on icon at bounding box center [695, 254] width 10 height 31
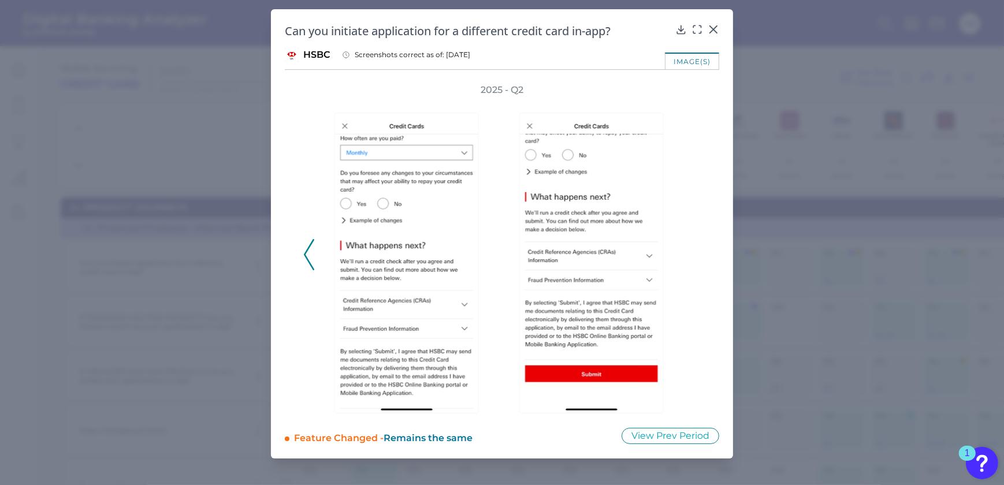
click at [697, 257] on div "2025 - Q2" at bounding box center [502, 249] width 398 height 330
click at [717, 26] on icon at bounding box center [713, 29] width 7 height 7
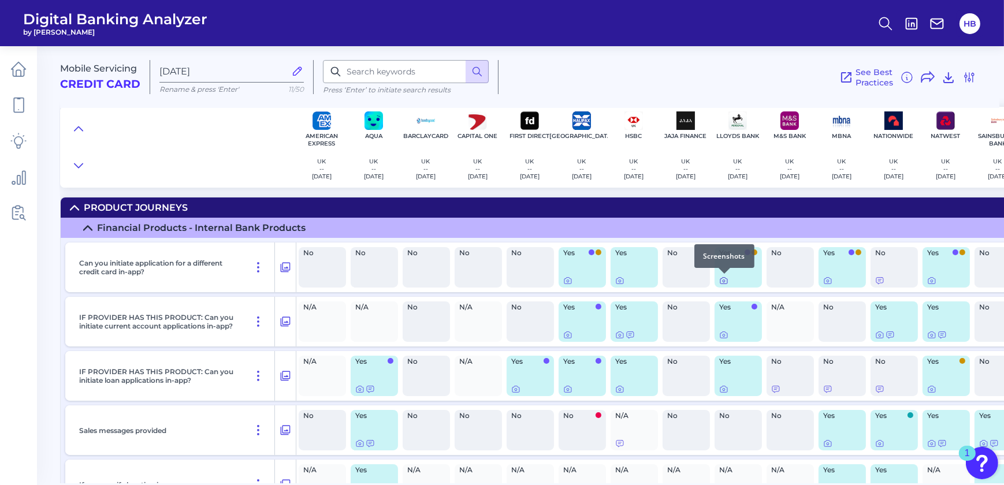
click at [722, 280] on icon at bounding box center [723, 280] width 9 height 9
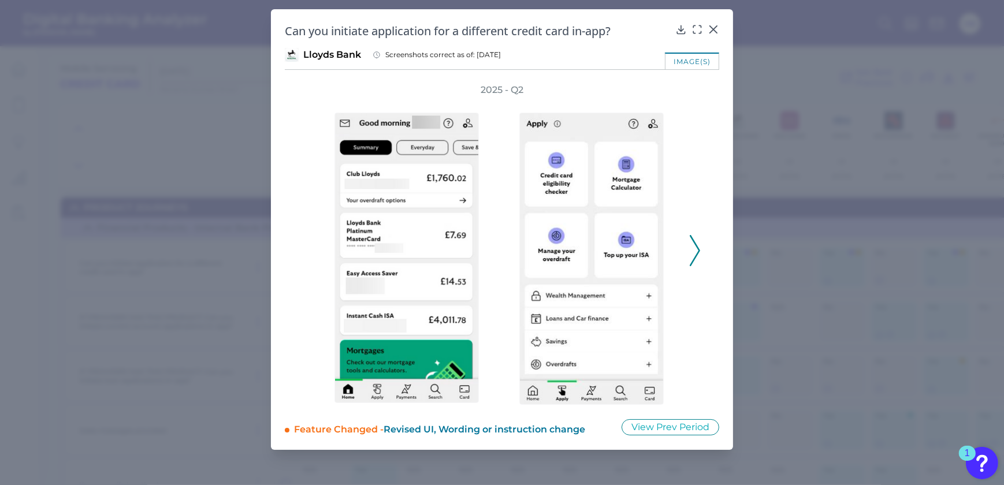
click at [700, 248] on icon at bounding box center [695, 250] width 10 height 31
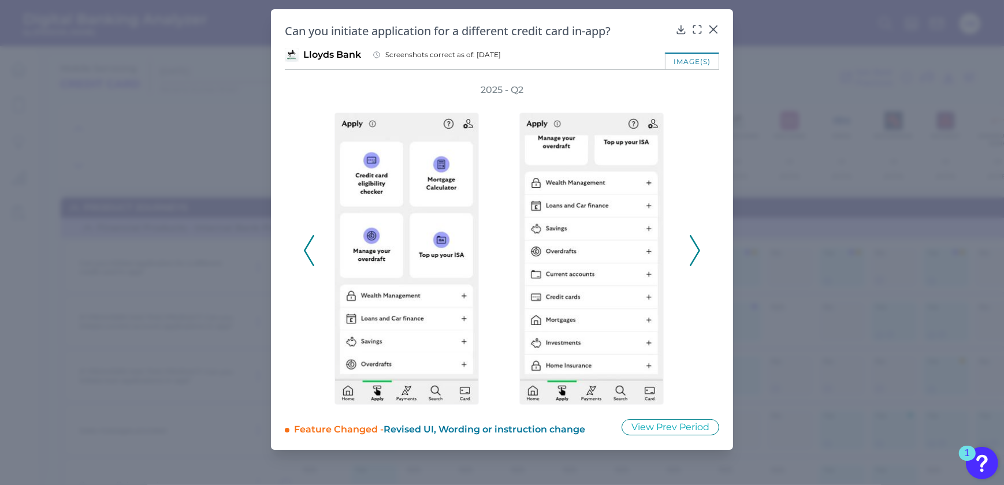
click at [700, 248] on icon at bounding box center [695, 250] width 10 height 31
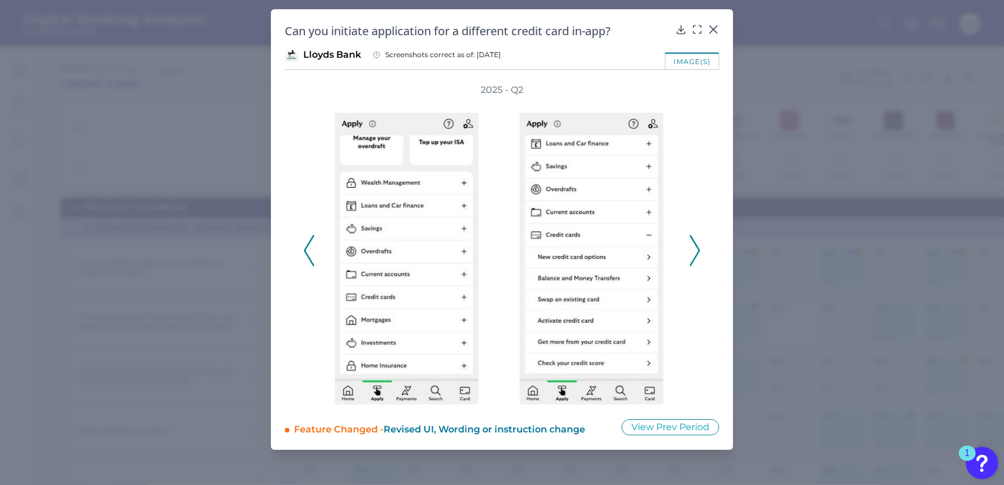
click at [700, 248] on icon at bounding box center [695, 250] width 10 height 31
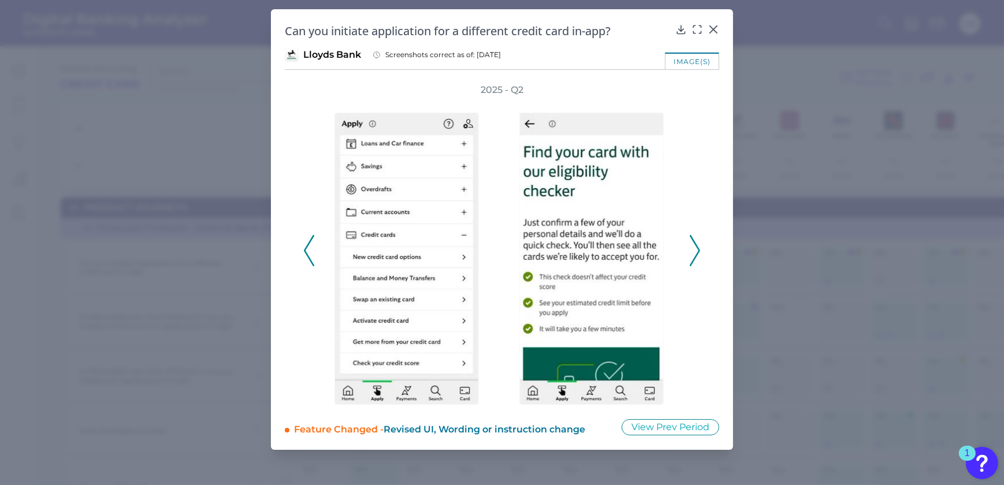
click at [700, 248] on icon at bounding box center [695, 250] width 10 height 31
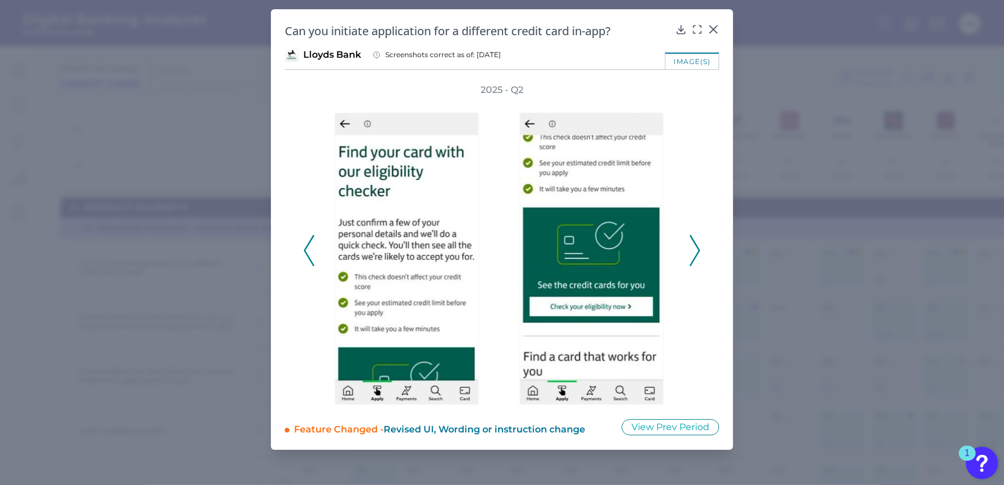
click at [700, 248] on icon at bounding box center [695, 250] width 10 height 31
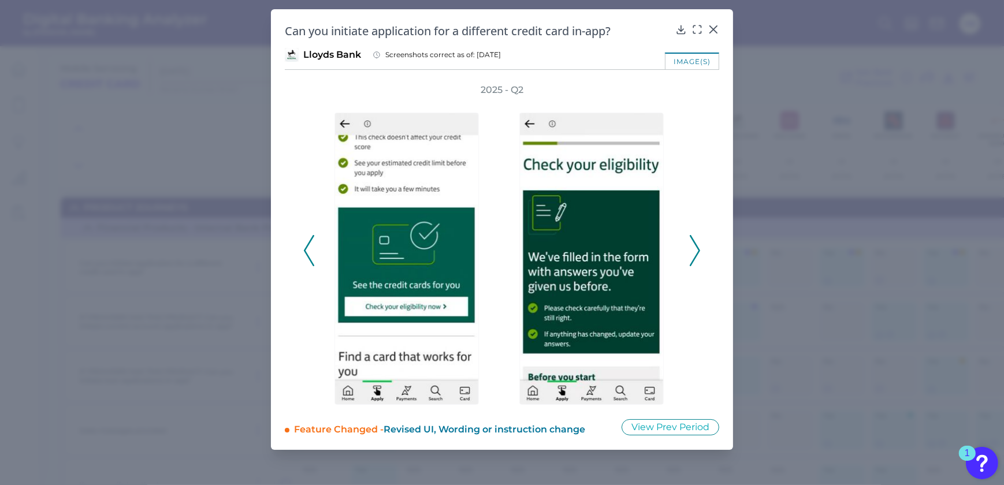
click at [700, 248] on icon at bounding box center [695, 250] width 10 height 31
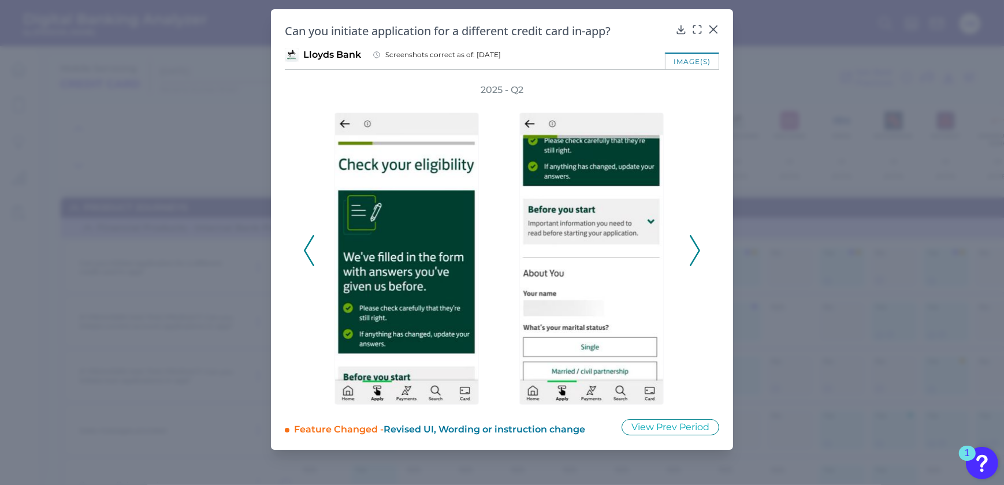
click at [700, 248] on icon at bounding box center [695, 250] width 10 height 31
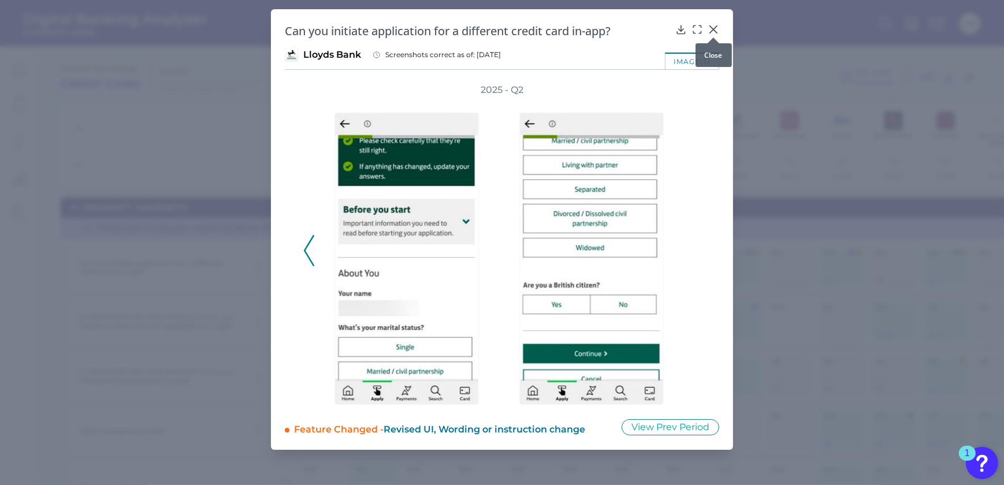
click at [714, 26] on icon at bounding box center [714, 30] width 12 height 12
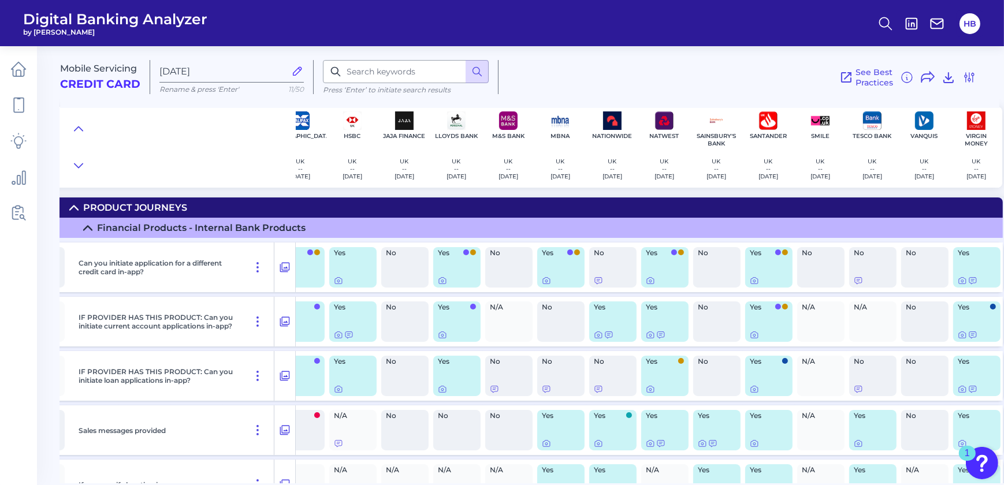
scroll to position [0, 289]
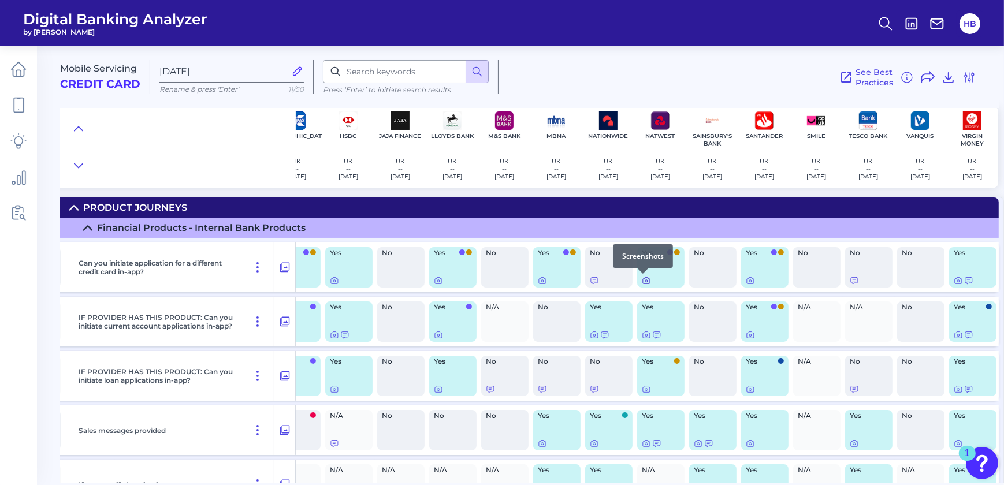
click at [642, 280] on icon at bounding box center [646, 280] width 9 height 9
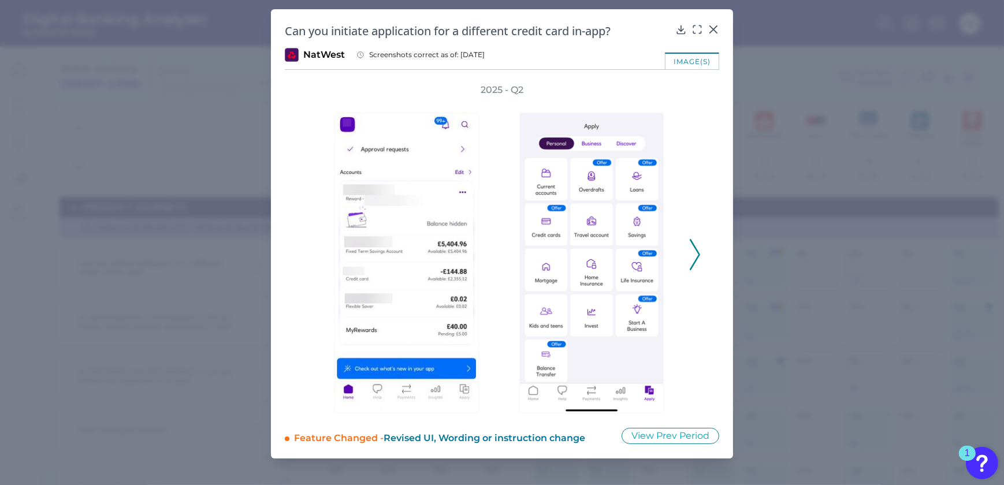
click at [697, 246] on icon at bounding box center [695, 254] width 10 height 31
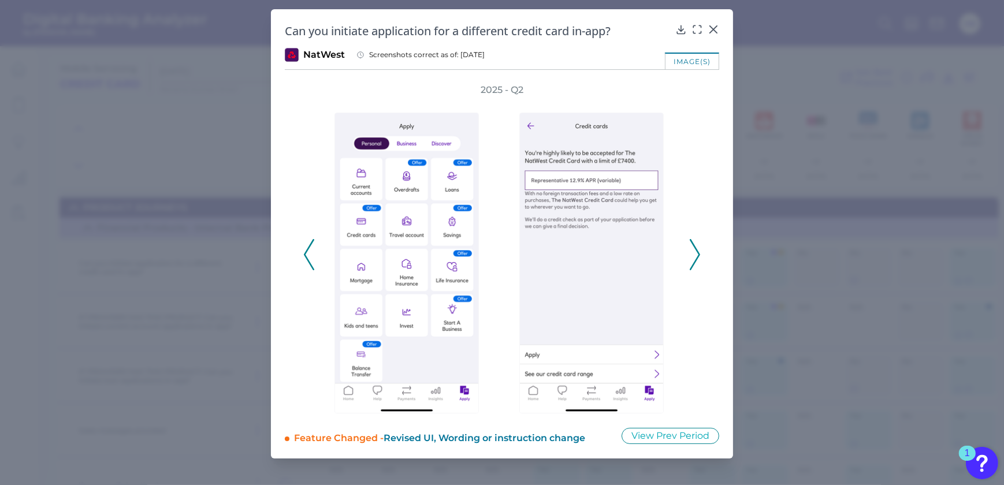
click at [697, 246] on icon at bounding box center [695, 254] width 10 height 31
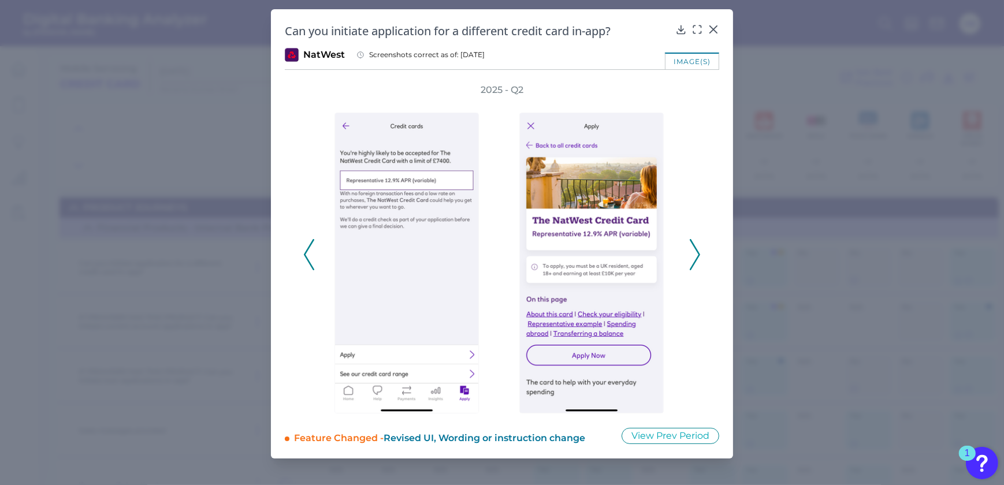
click at [288, 254] on div "2025 - Q2" at bounding box center [502, 249] width 435 height 330
click at [326, 252] on div at bounding box center [409, 255] width 173 height 317
click at [307, 253] on icon at bounding box center [309, 254] width 10 height 31
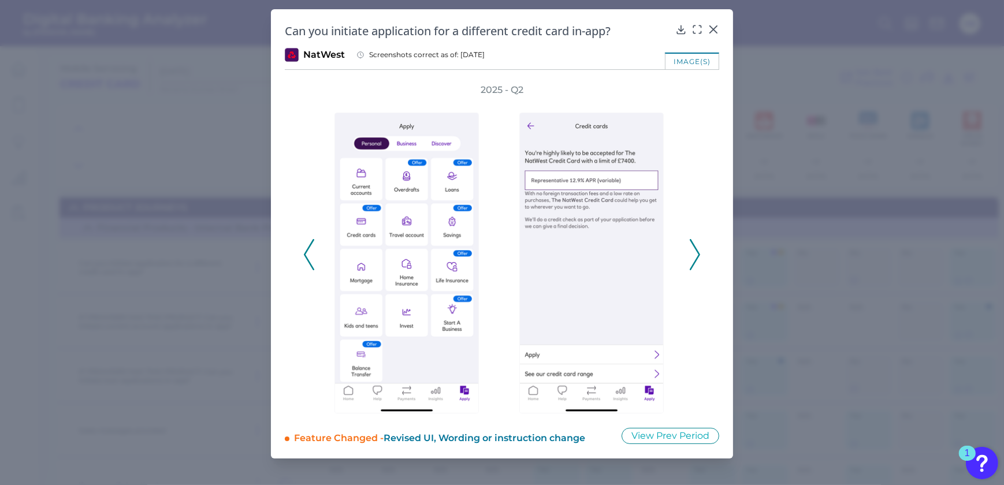
click at [691, 254] on icon at bounding box center [695, 254] width 10 height 31
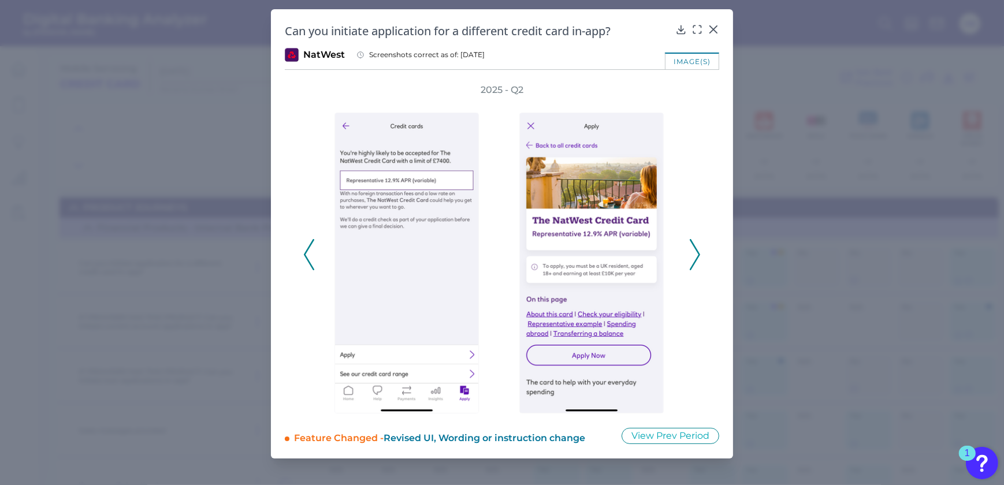
click at [691, 254] on icon at bounding box center [695, 254] width 10 height 31
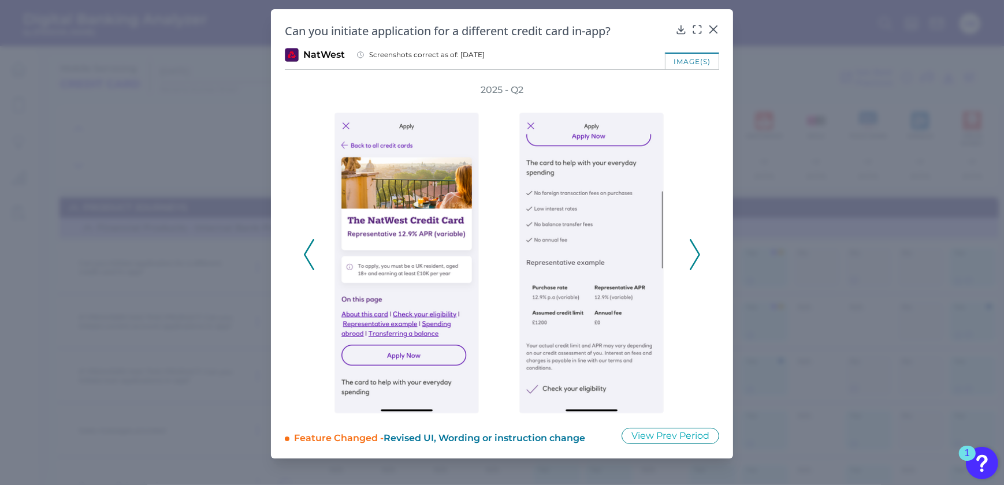
click at [307, 254] on icon at bounding box center [309, 254] width 10 height 31
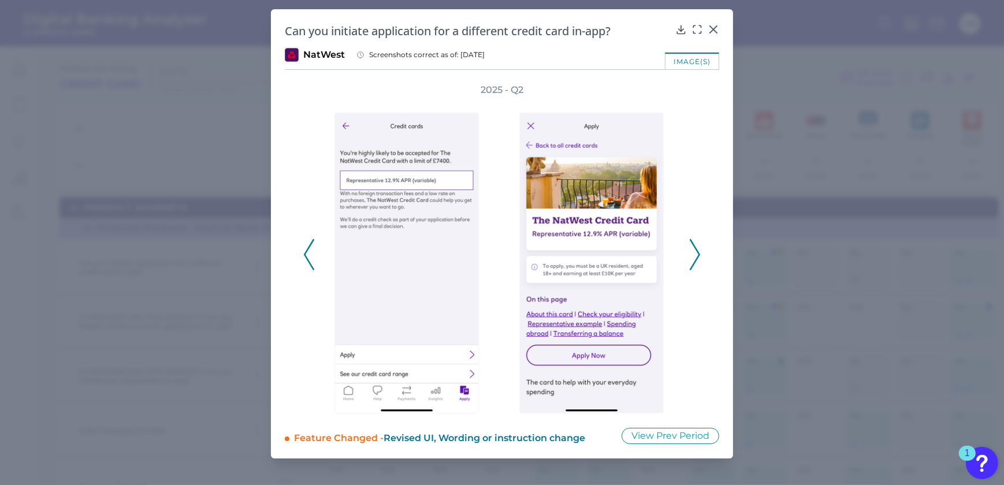
click at [695, 248] on polyline at bounding box center [695, 254] width 9 height 29
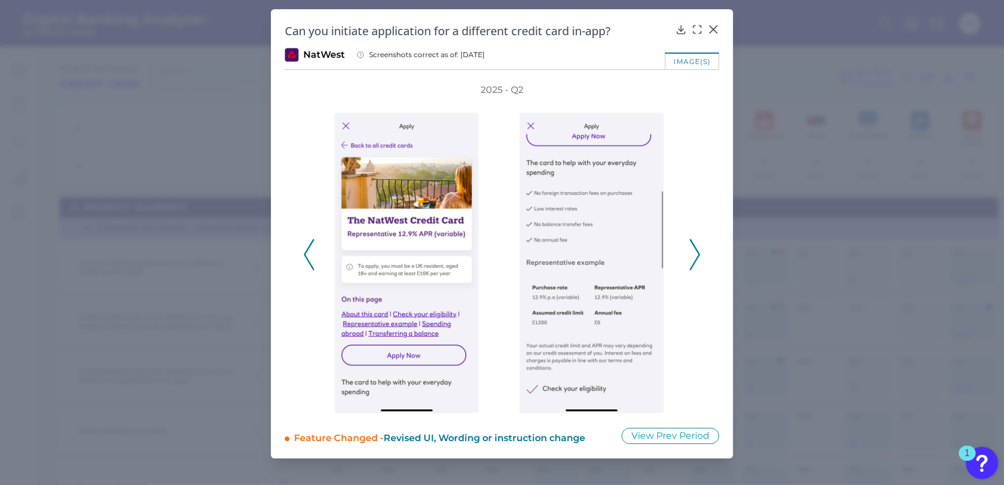
click at [695, 248] on polyline at bounding box center [695, 254] width 9 height 29
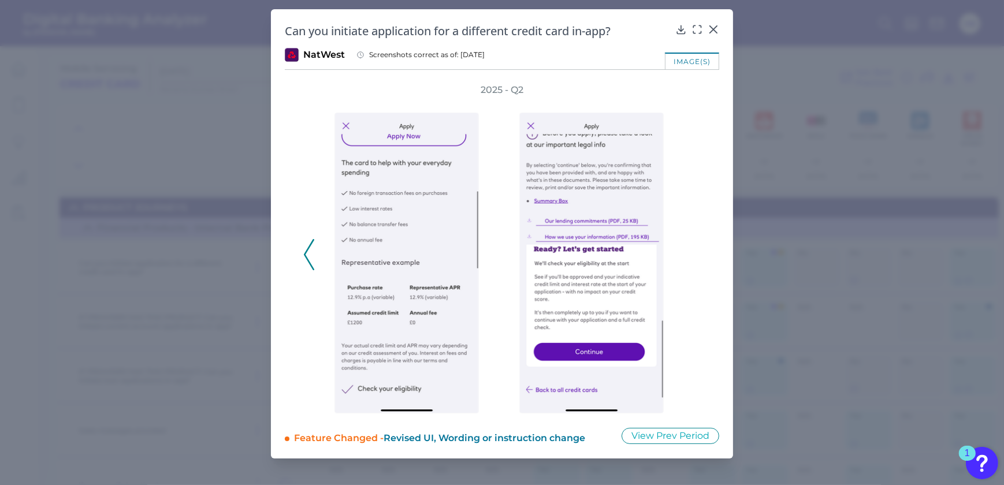
click at [695, 248] on div "2025 - Q2" at bounding box center [502, 249] width 398 height 330
click at [716, 31] on icon at bounding box center [714, 30] width 12 height 12
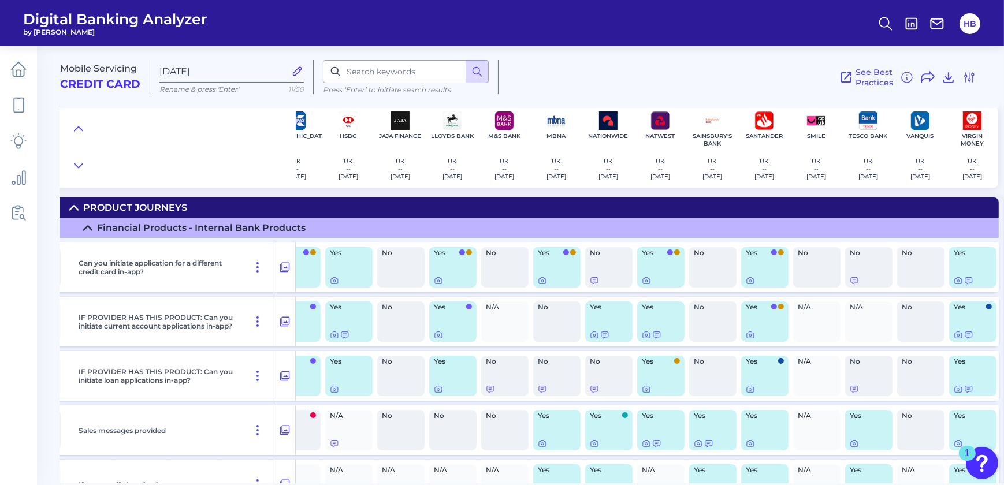
click at [953, 261] on div "Yes" at bounding box center [972, 267] width 47 height 40
click at [956, 281] on icon at bounding box center [958, 280] width 9 height 9
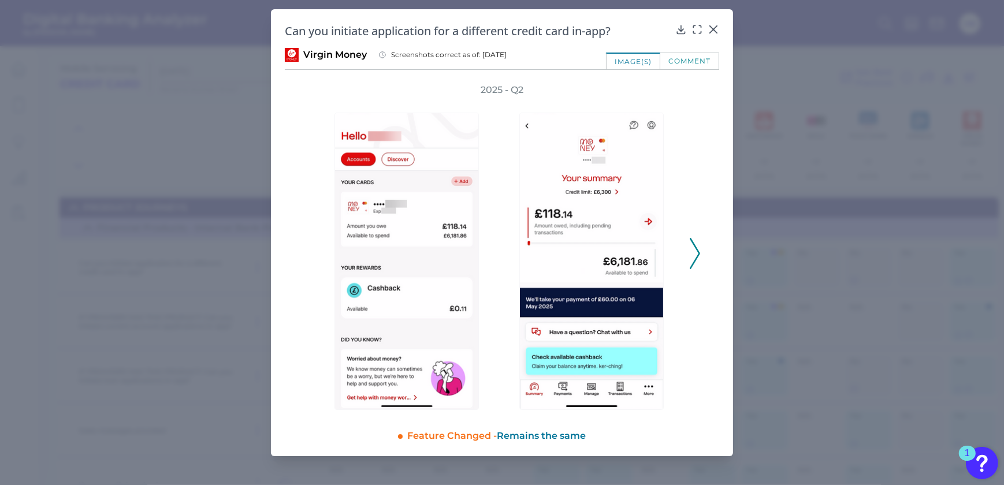
click at [700, 248] on icon at bounding box center [695, 253] width 10 height 31
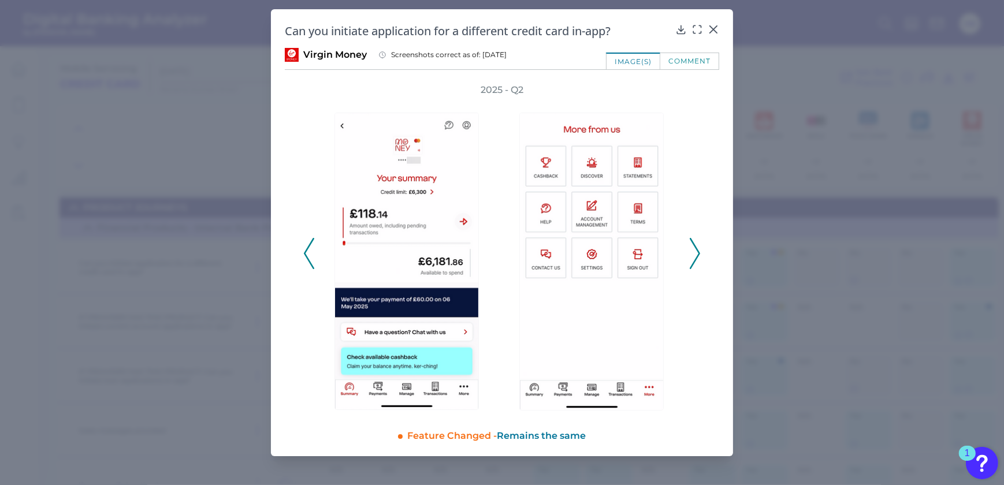
click at [700, 248] on icon at bounding box center [695, 253] width 10 height 31
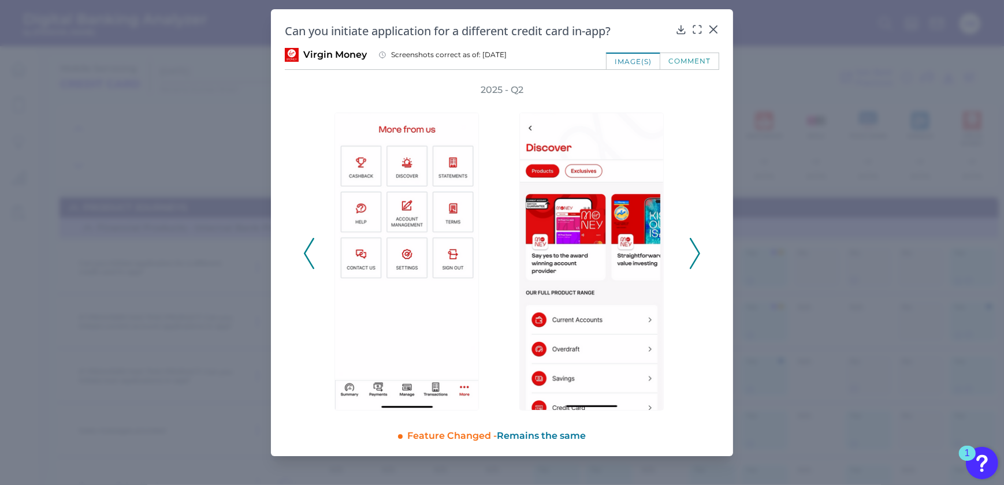
click at [700, 248] on icon at bounding box center [695, 253] width 10 height 31
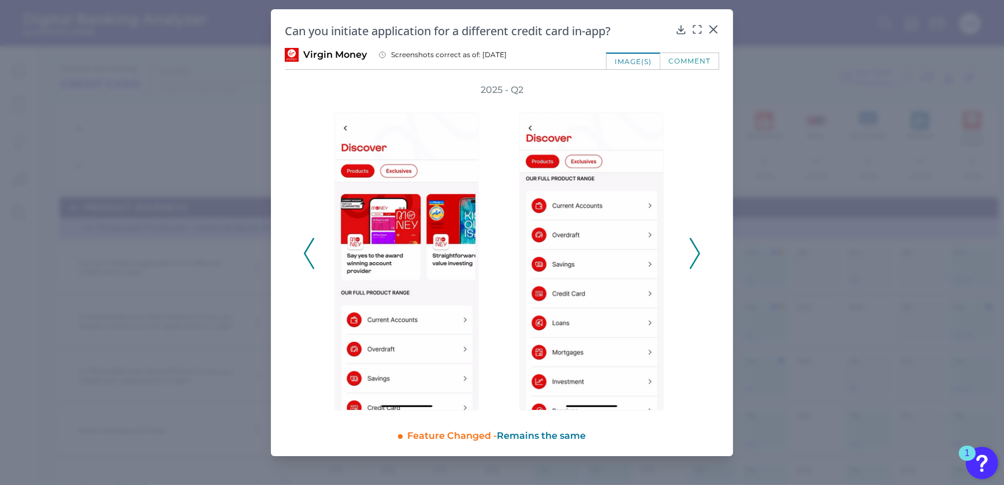
click at [700, 248] on icon at bounding box center [695, 253] width 10 height 31
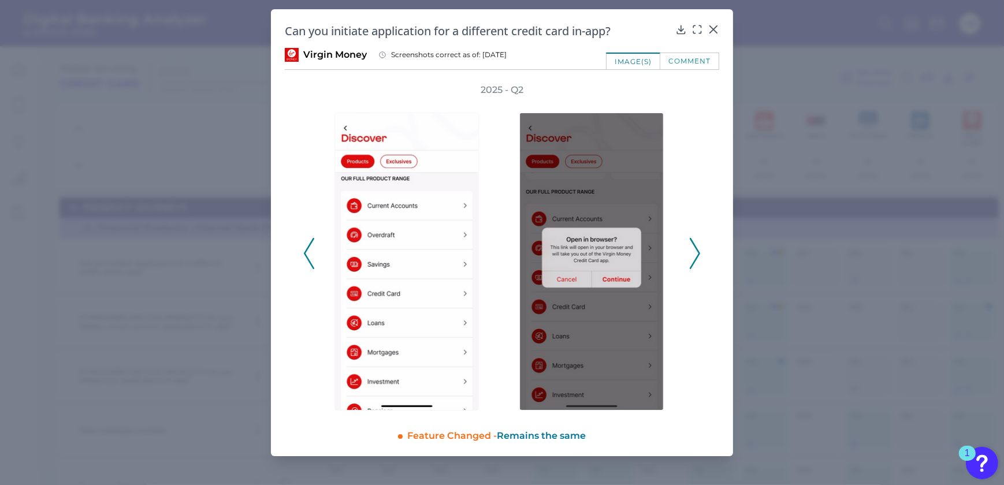
click at [700, 248] on icon at bounding box center [695, 253] width 10 height 31
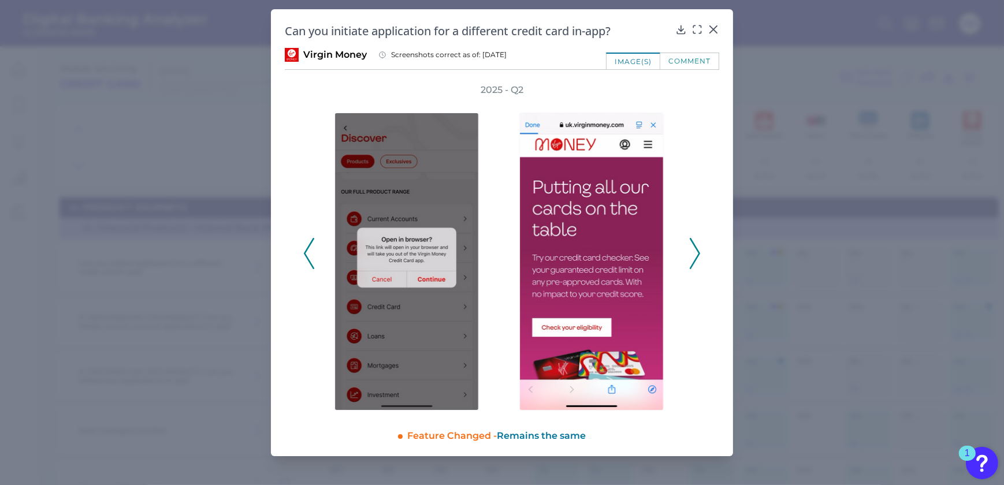
click at [700, 248] on icon at bounding box center [695, 253] width 10 height 31
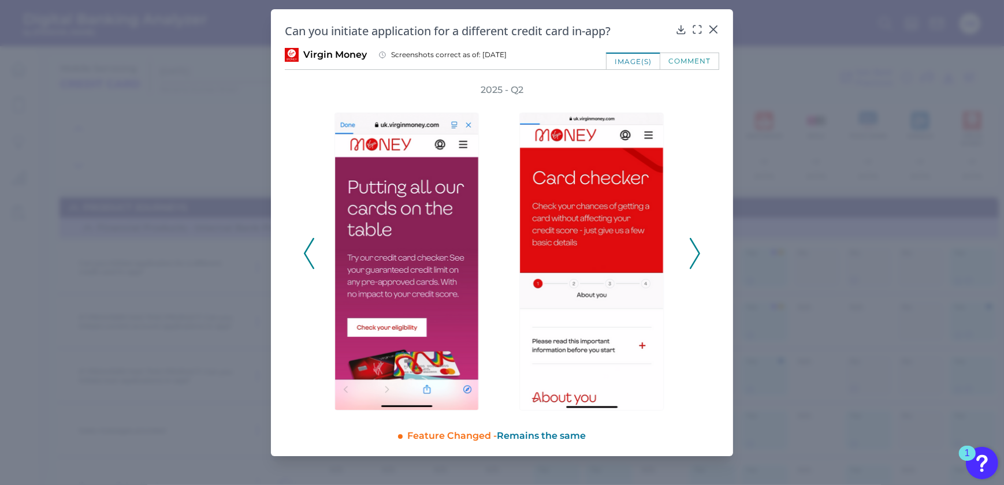
click at [700, 248] on icon at bounding box center [695, 253] width 10 height 31
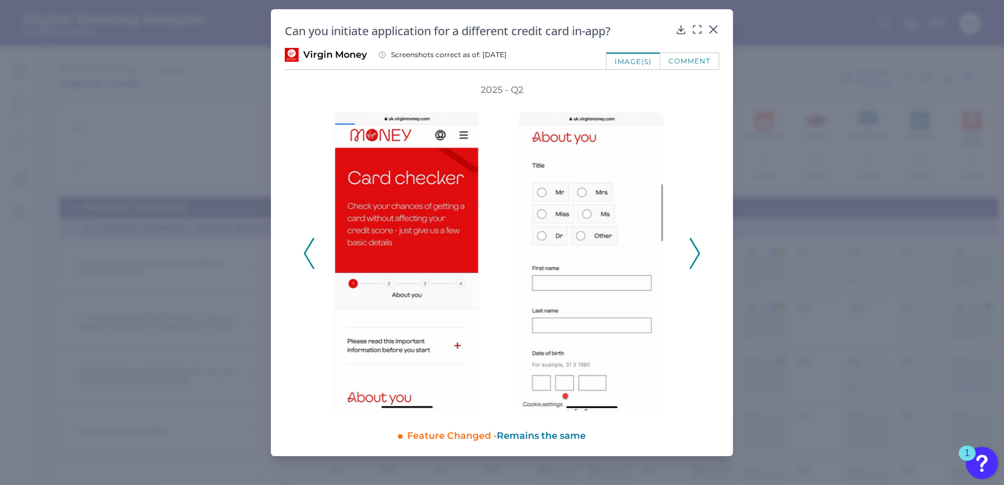
click at [700, 248] on icon at bounding box center [695, 253] width 10 height 31
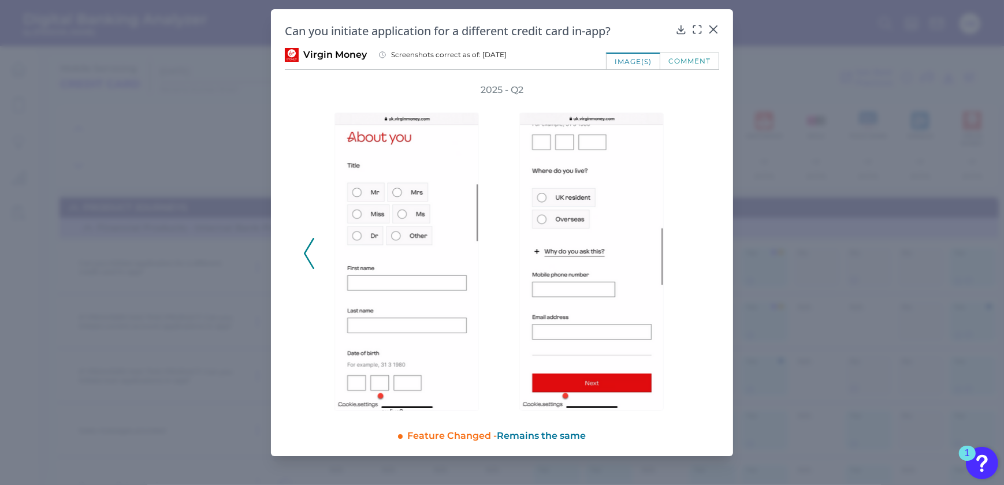
click at [700, 248] on div "2025 - Q2" at bounding box center [502, 248] width 398 height 328
click at [698, 250] on div "2025 - Q2" at bounding box center [502, 248] width 398 height 328
click at [715, 29] on icon at bounding box center [714, 30] width 12 height 12
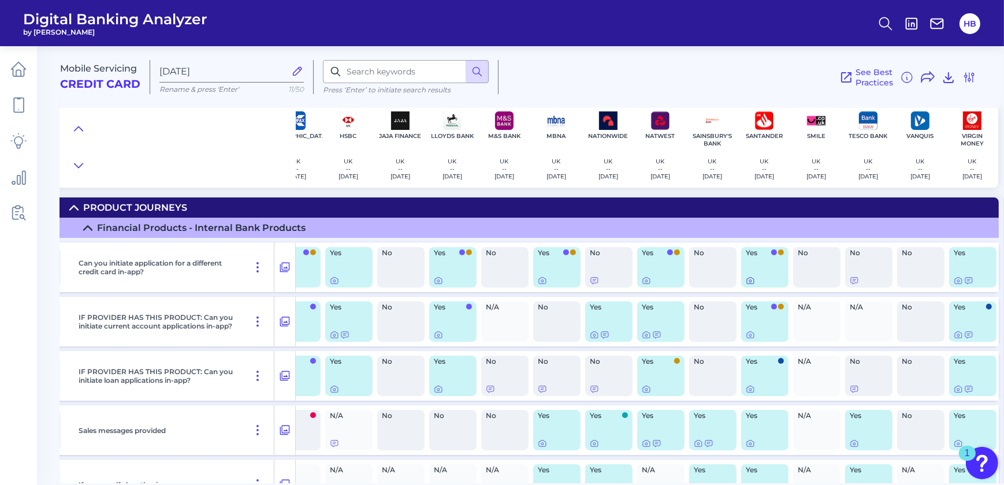
click at [747, 281] on icon at bounding box center [750, 281] width 7 height 6
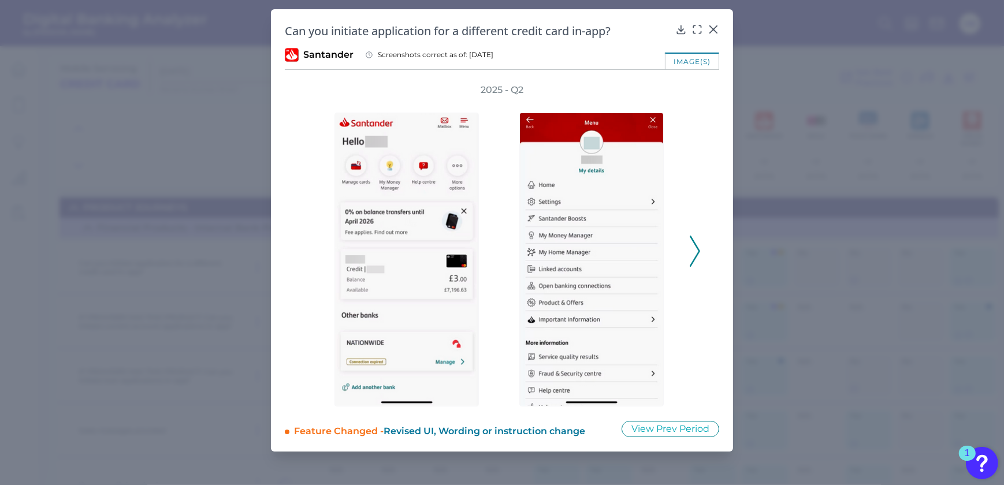
click at [692, 245] on icon at bounding box center [695, 251] width 10 height 31
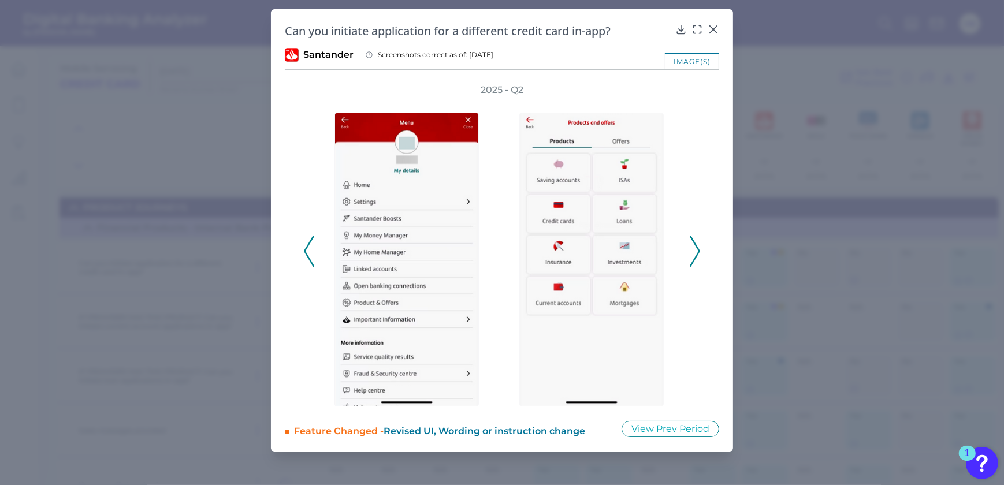
click at [692, 245] on icon at bounding box center [695, 251] width 10 height 31
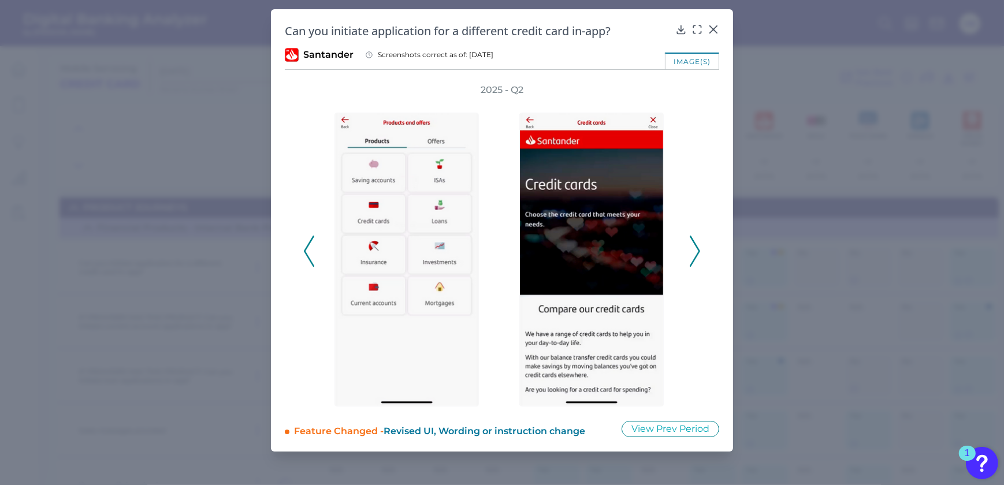
click at [692, 245] on icon at bounding box center [695, 251] width 10 height 31
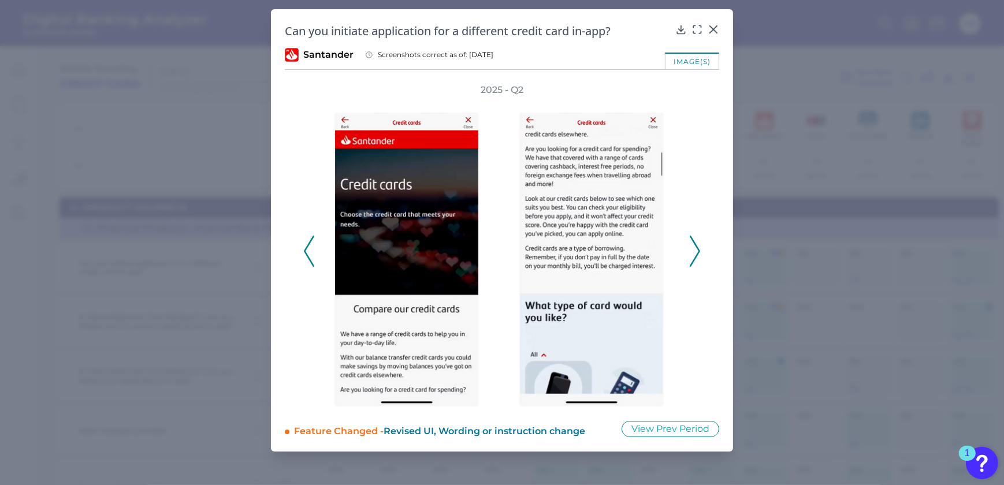
click at [692, 245] on icon at bounding box center [695, 251] width 10 height 31
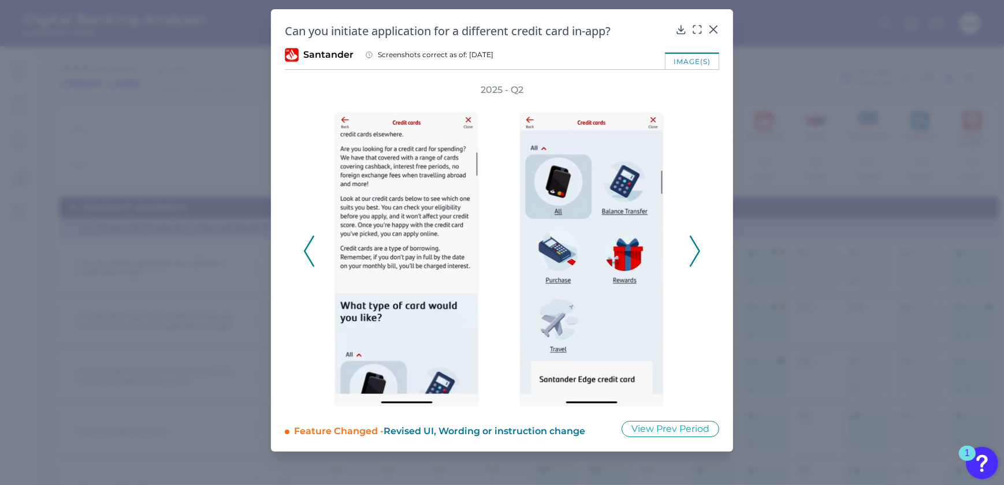
click at [692, 245] on icon at bounding box center [695, 251] width 10 height 31
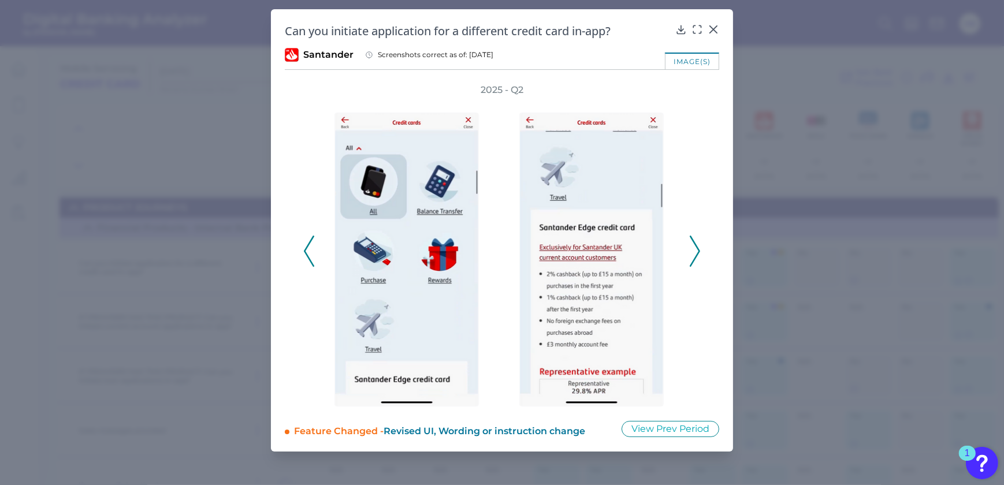
click at [692, 245] on icon at bounding box center [695, 251] width 10 height 31
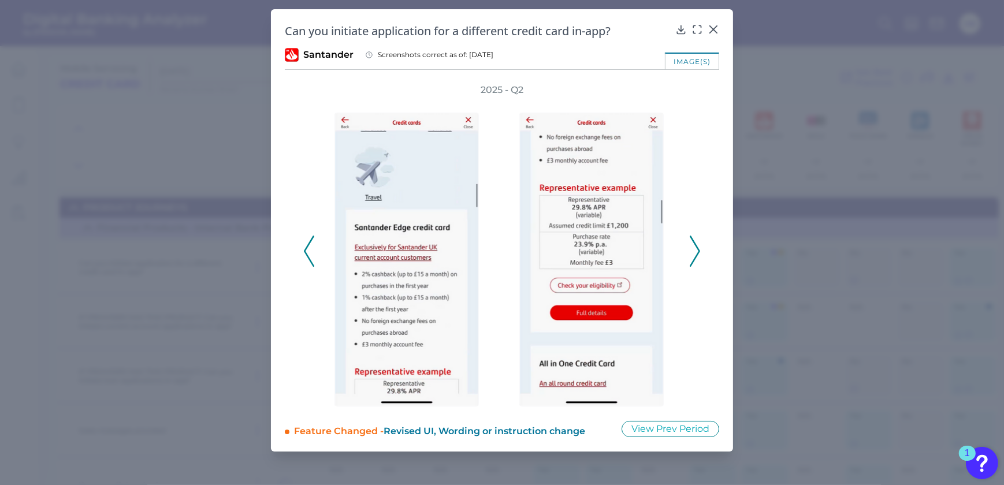
click at [692, 245] on icon at bounding box center [695, 251] width 10 height 31
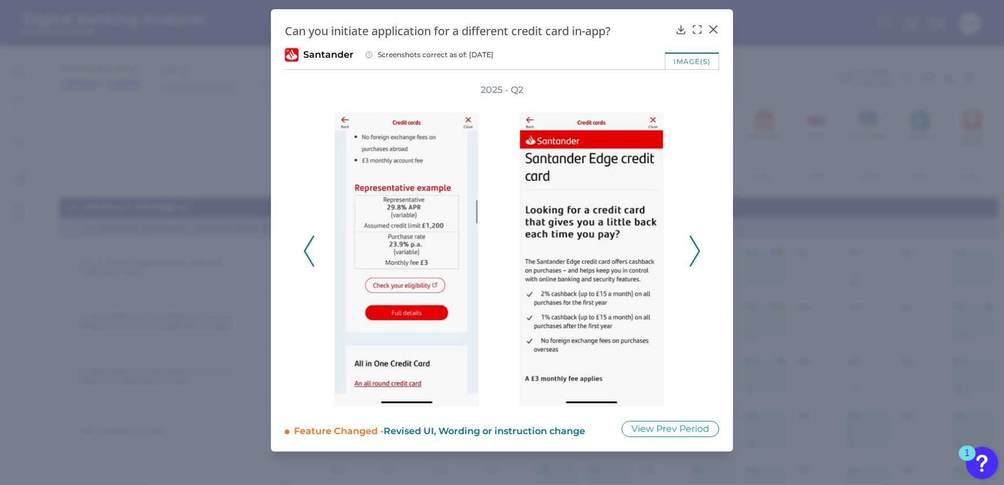
click at [305, 254] on icon at bounding box center [309, 251] width 10 height 31
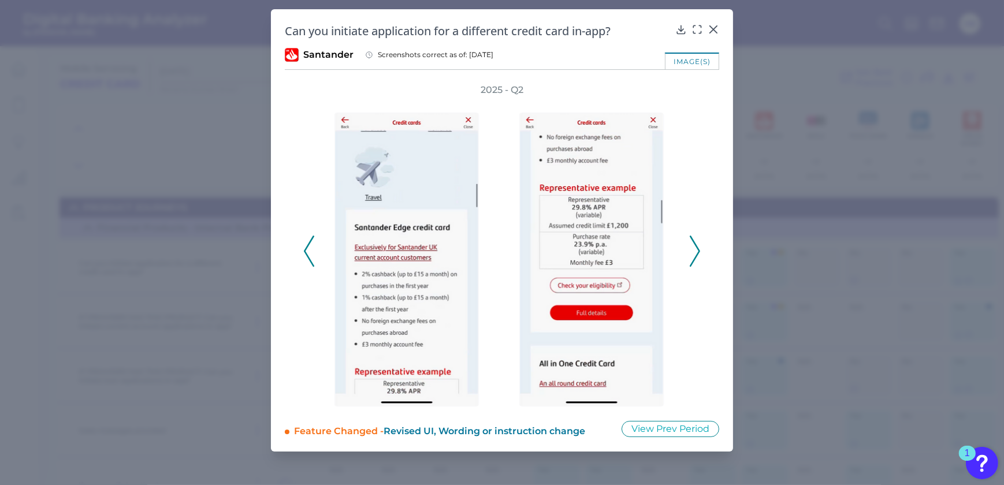
click at [305, 254] on icon at bounding box center [309, 251] width 10 height 31
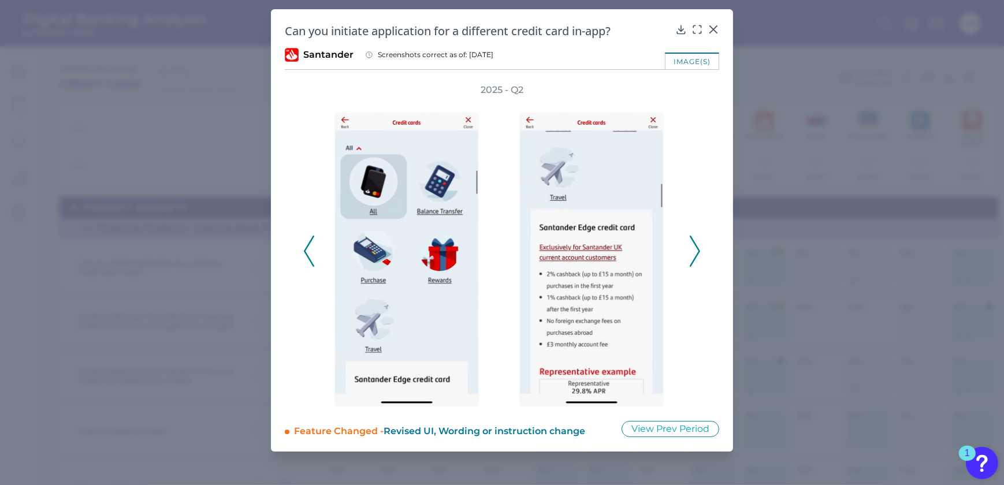
click at [687, 248] on div "2025 - Q2" at bounding box center [502, 245] width 398 height 323
click at [696, 247] on icon at bounding box center [695, 251] width 10 height 31
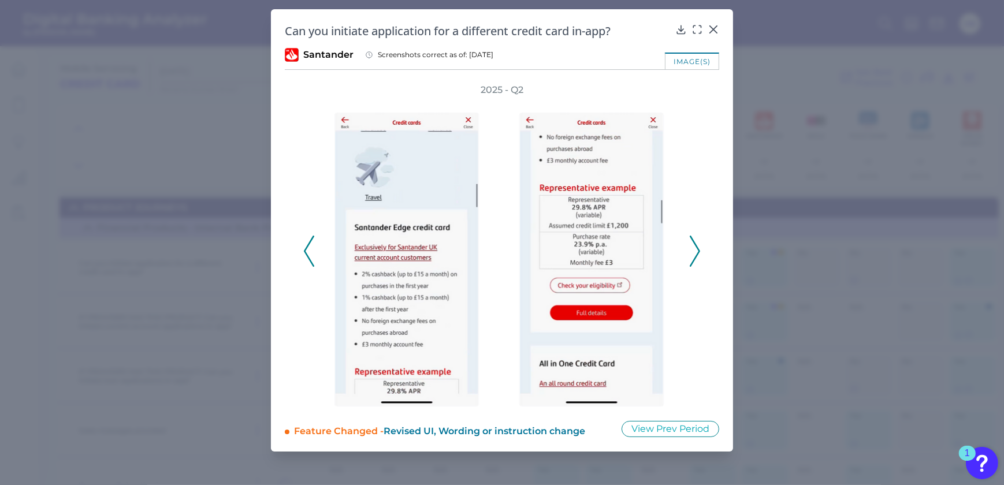
click at [696, 247] on icon at bounding box center [695, 251] width 10 height 31
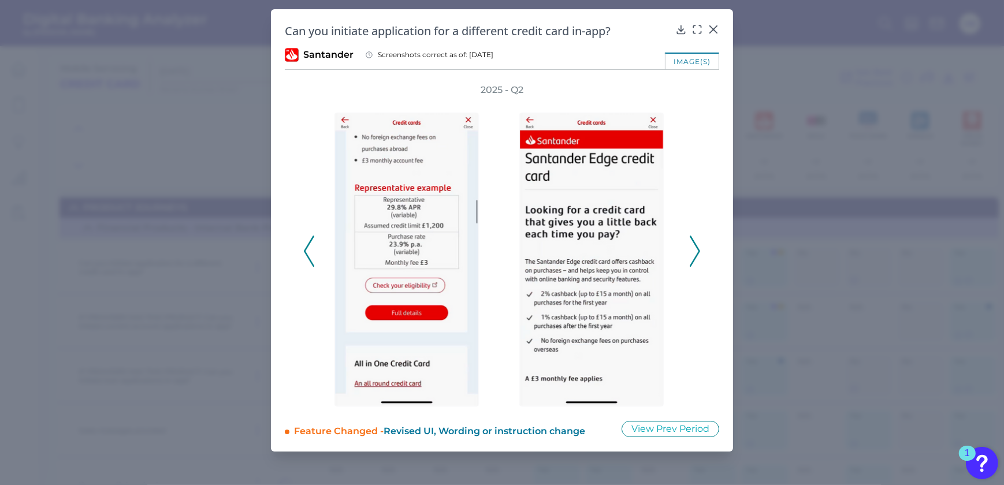
click at [696, 247] on icon at bounding box center [695, 251] width 10 height 31
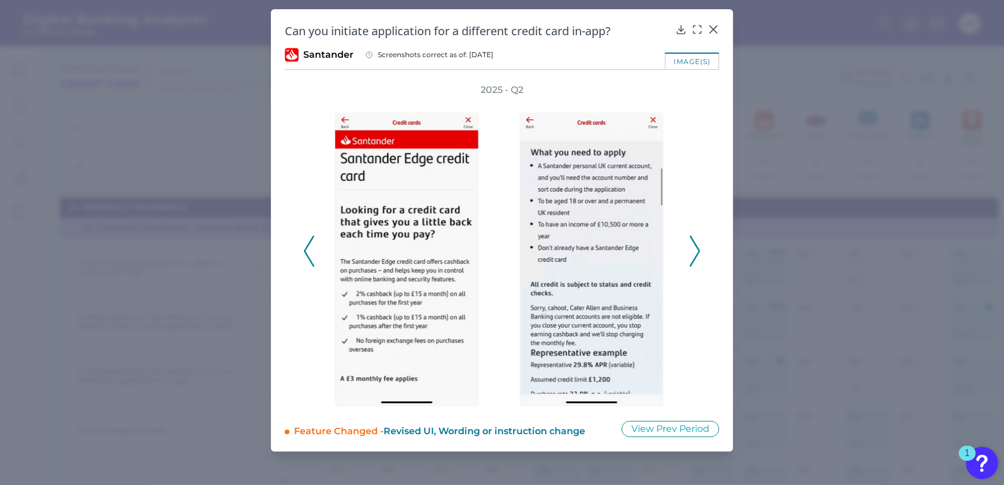
click at [696, 247] on icon at bounding box center [695, 251] width 10 height 31
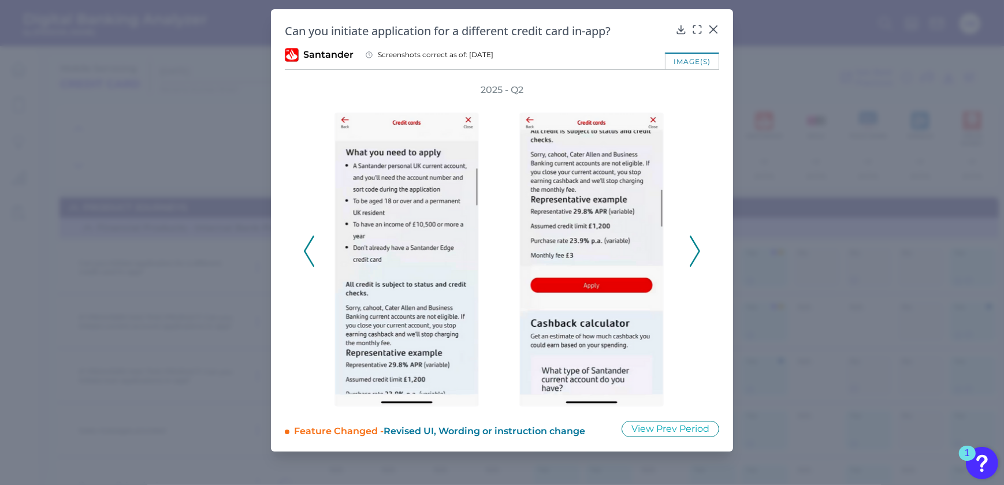
click at [696, 247] on icon at bounding box center [695, 251] width 10 height 31
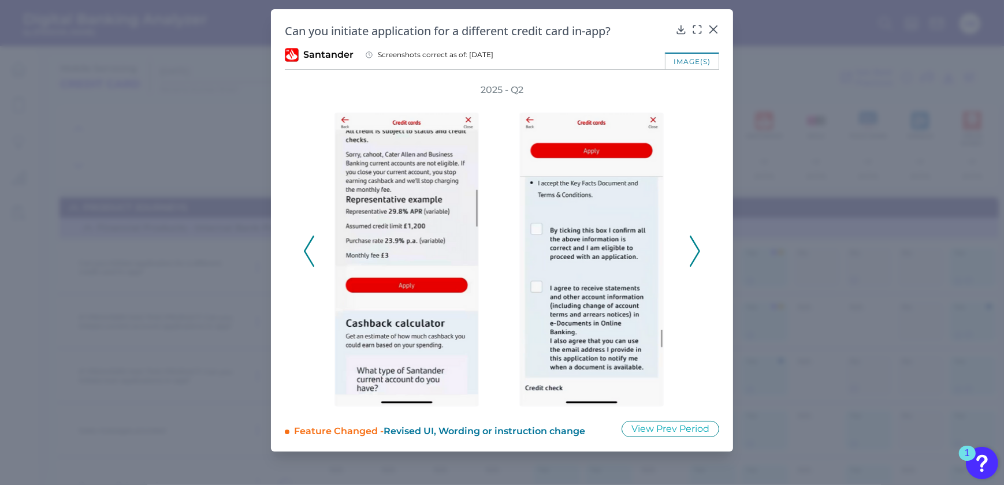
click at [696, 247] on icon at bounding box center [695, 251] width 10 height 31
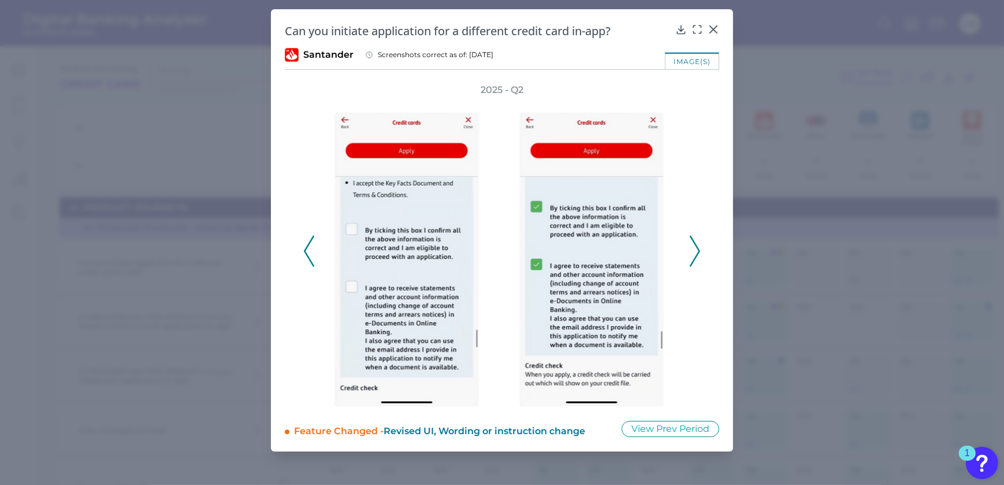
click at [696, 247] on icon at bounding box center [695, 251] width 10 height 31
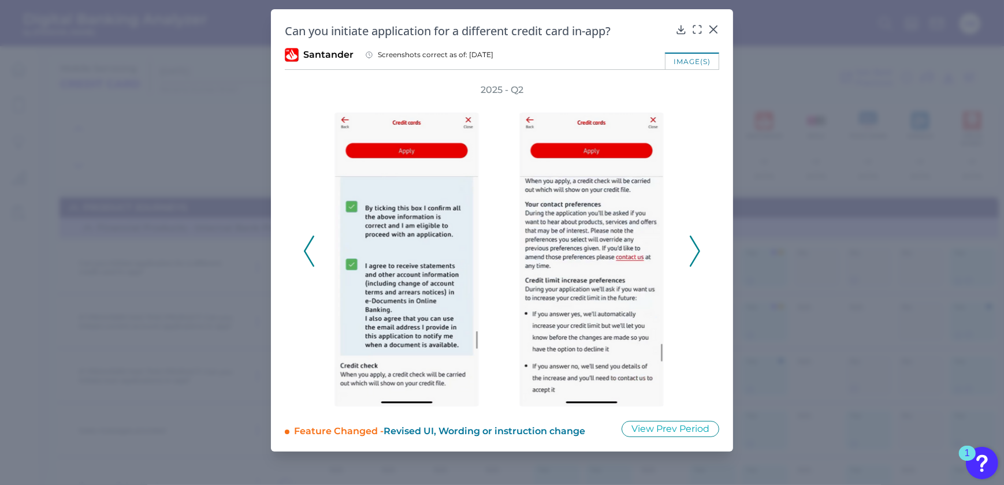
click at [696, 247] on icon at bounding box center [695, 251] width 10 height 31
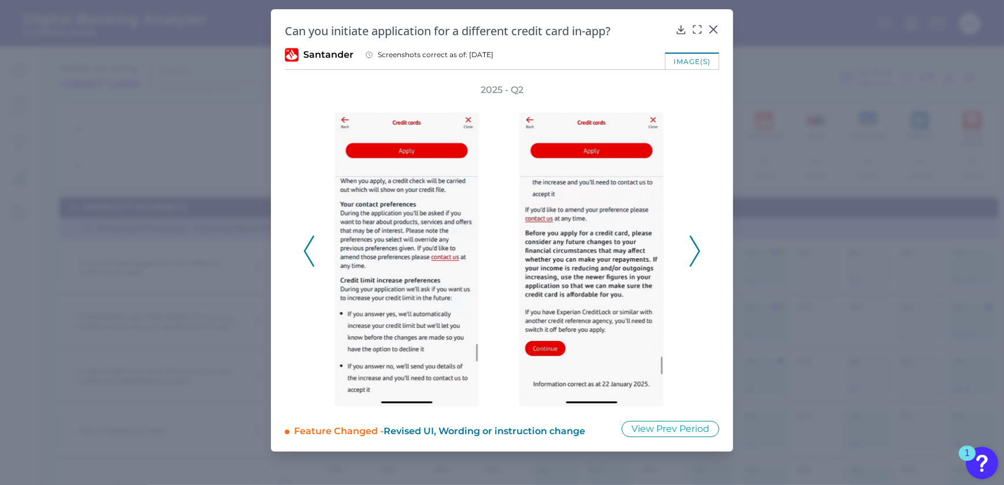
click at [696, 247] on icon at bounding box center [695, 251] width 10 height 31
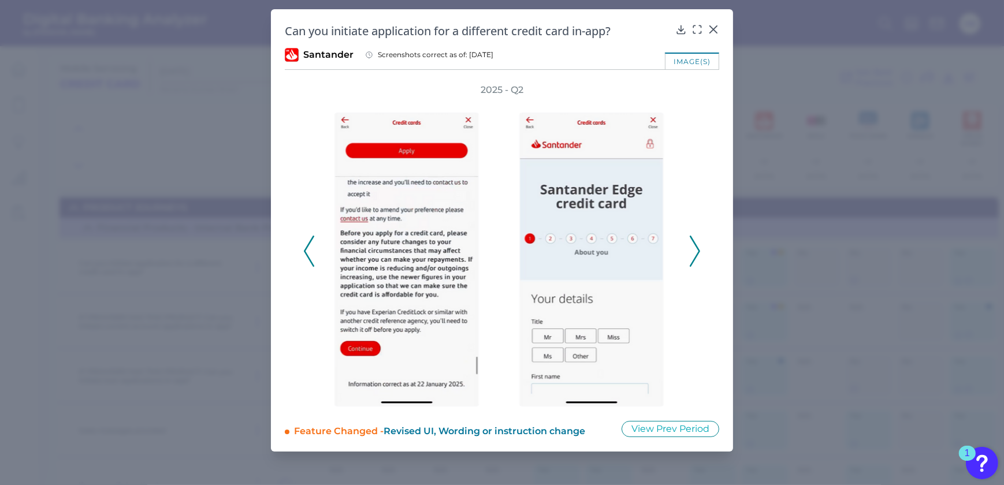
click at [696, 247] on icon at bounding box center [695, 251] width 10 height 31
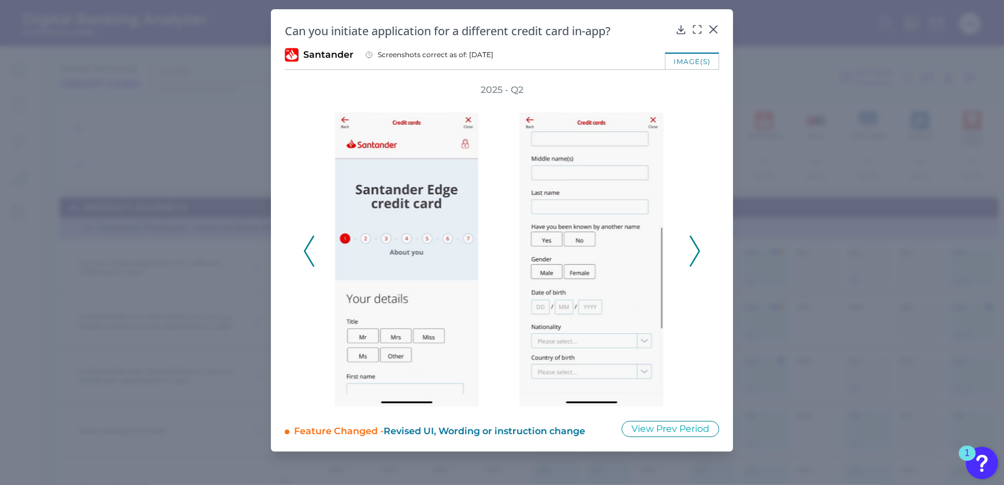
click at [696, 247] on icon at bounding box center [695, 251] width 10 height 31
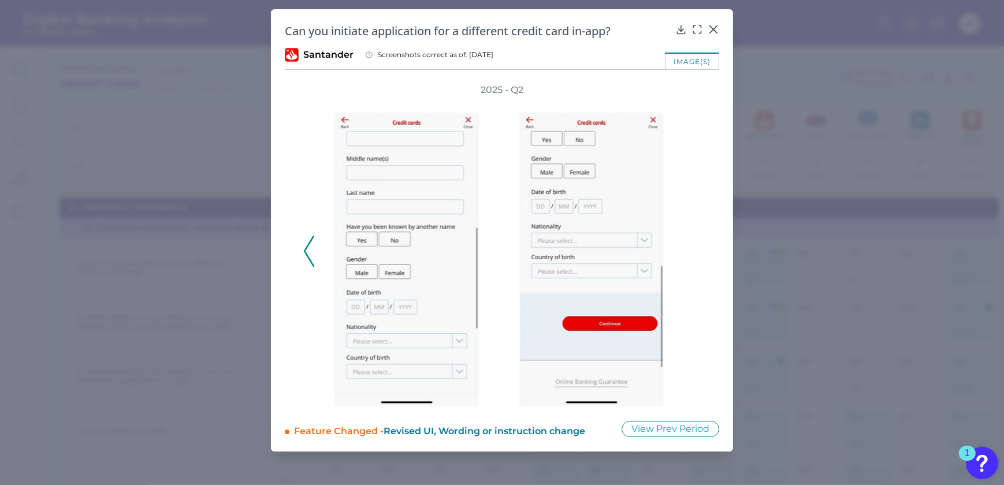
click at [696, 247] on div "2025 - Q2" at bounding box center [502, 245] width 398 height 323
click at [711, 27] on icon at bounding box center [713, 29] width 7 height 7
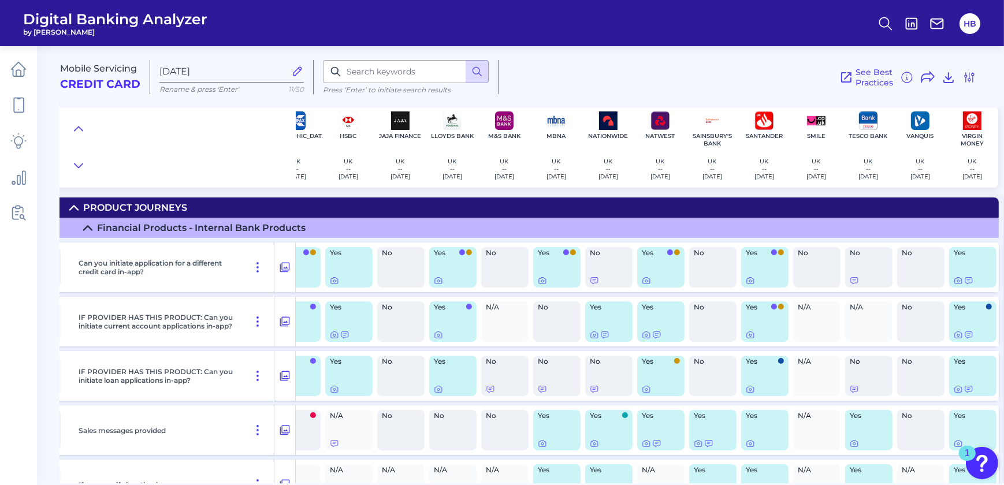
click at [298, 75] on icon at bounding box center [297, 71] width 13 height 13
click at [285, 75] on input "[DATE]" at bounding box center [222, 71] width 126 height 11
click at [14, 69] on icon at bounding box center [18, 69] width 16 height 16
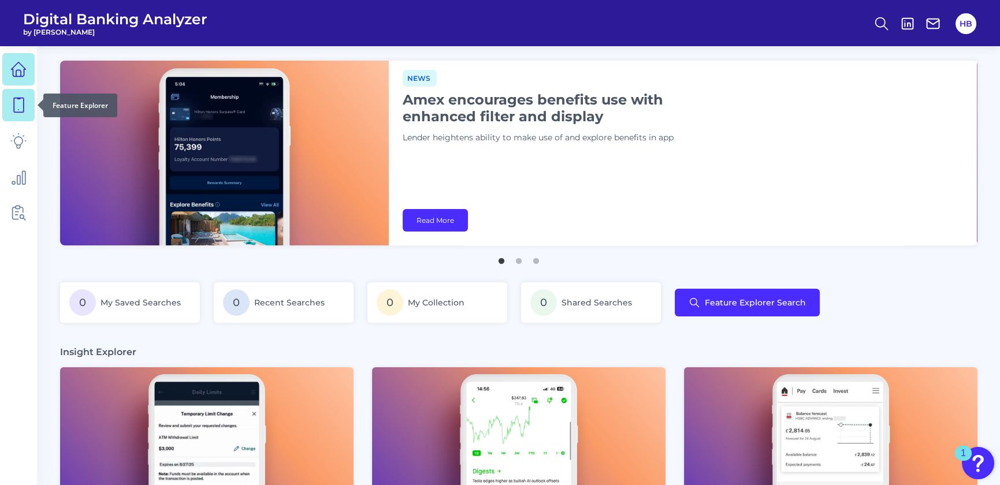
click at [21, 103] on icon at bounding box center [18, 105] width 16 height 16
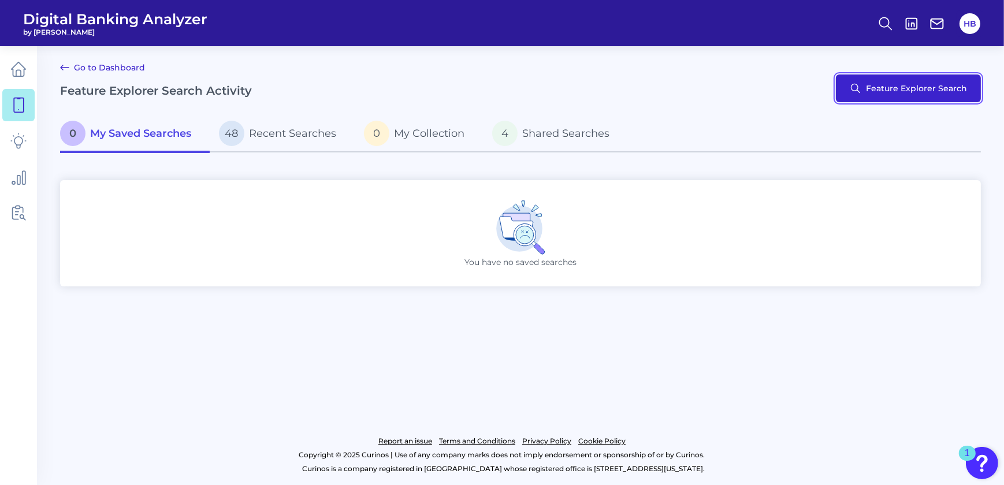
click at [929, 101] on button "Feature Explorer Search" at bounding box center [908, 89] width 145 height 28
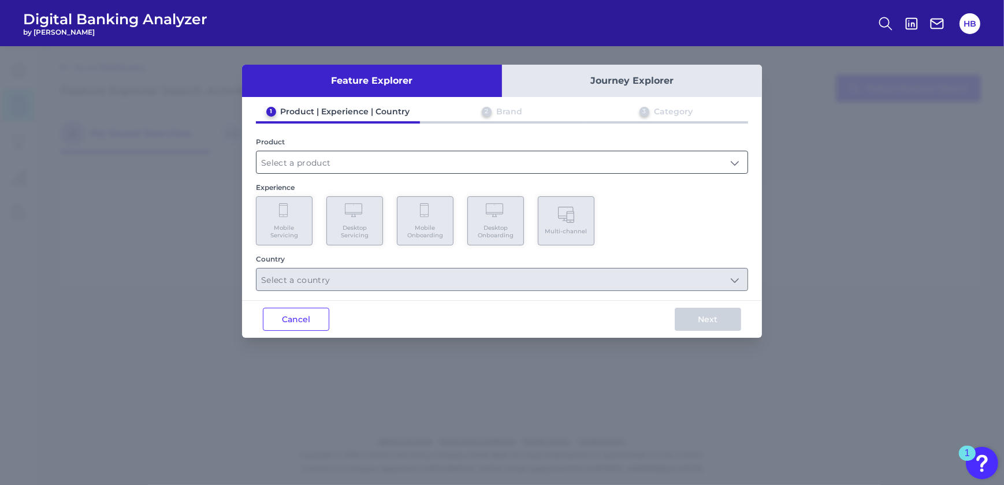
click at [283, 163] on input "text" at bounding box center [502, 162] width 491 height 22
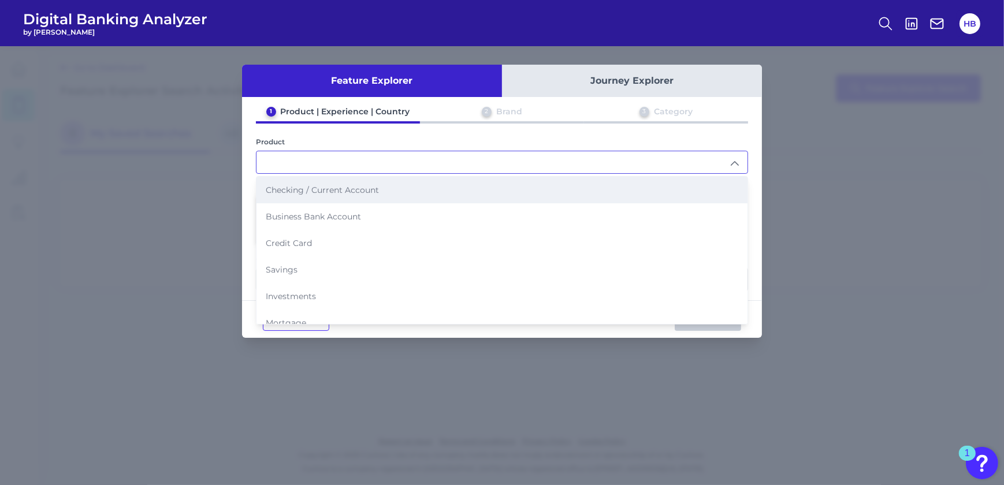
click at [334, 186] on span "Checking / Current Account" at bounding box center [322, 190] width 113 height 10
type input "Checking / Current Account"
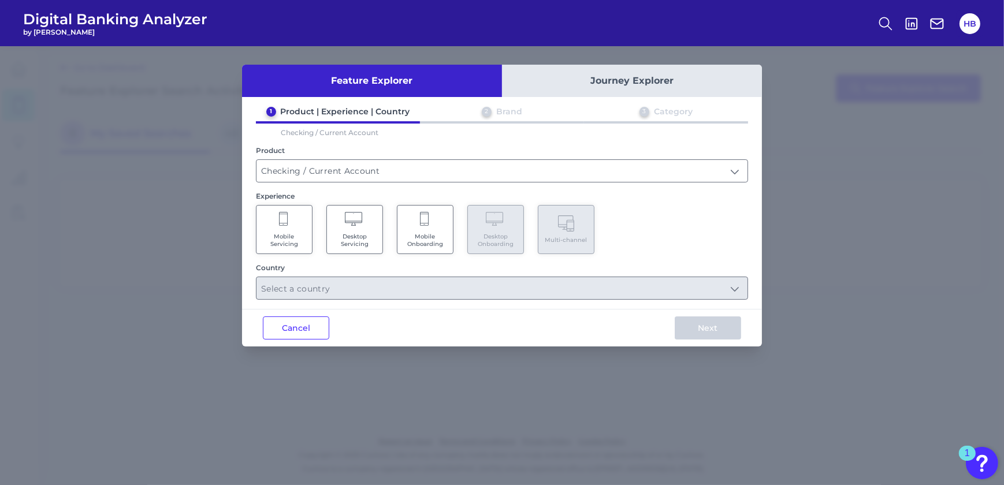
click at [288, 227] on Servicing "Mobile Servicing" at bounding box center [284, 229] width 57 height 49
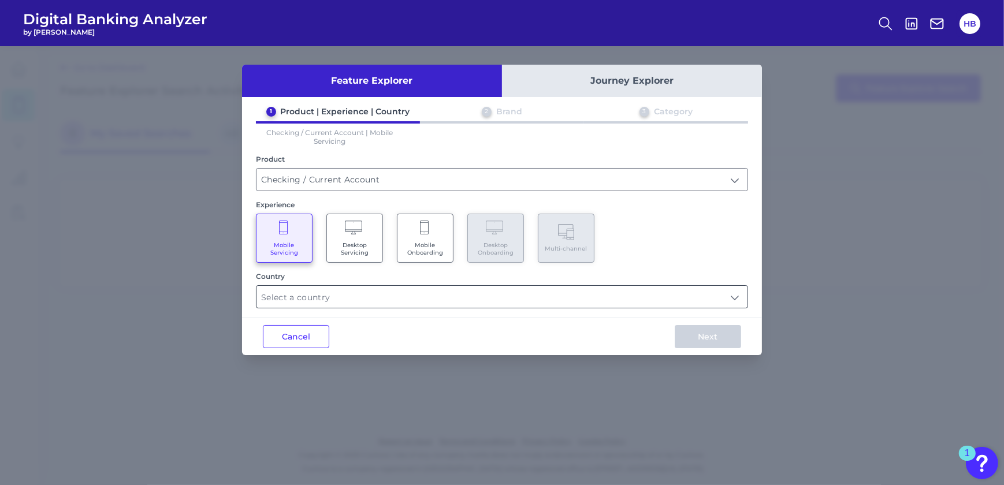
click at [313, 294] on input "text" at bounding box center [502, 297] width 491 height 22
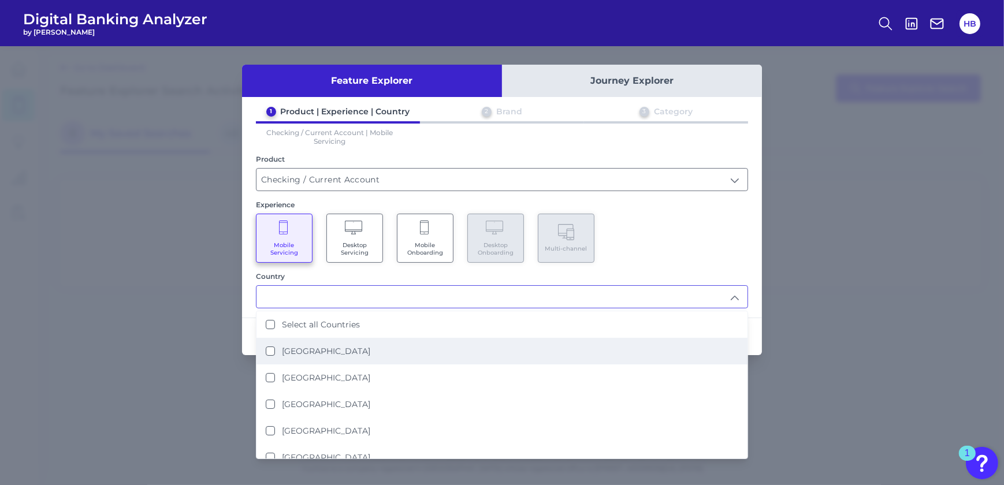
click at [305, 352] on label "[GEOGRAPHIC_DATA]" at bounding box center [326, 351] width 88 height 10
type input "[GEOGRAPHIC_DATA]"
click at [678, 245] on div "Mobile Servicing Desktop Servicing Mobile Onboarding Desktop Onboarding Multi-c…" at bounding box center [502, 238] width 492 height 49
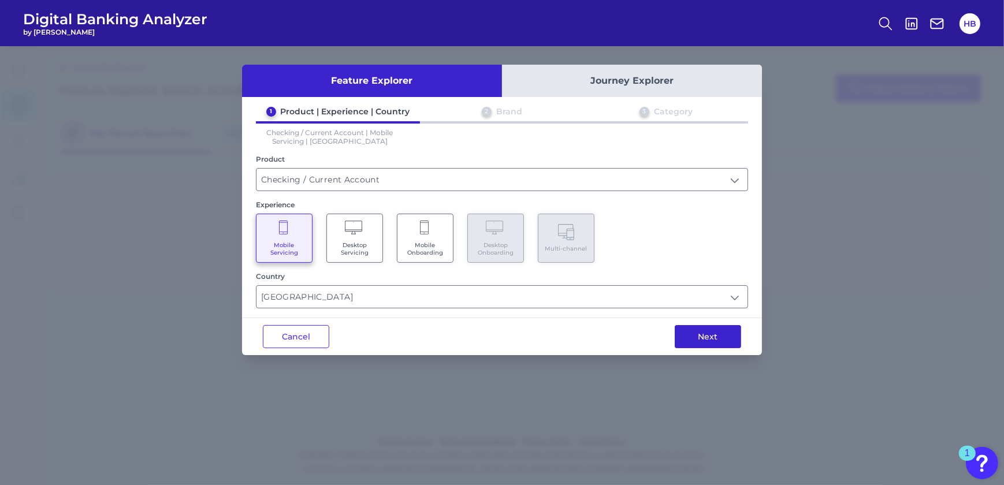
click at [705, 332] on button "Next" at bounding box center [708, 336] width 66 height 23
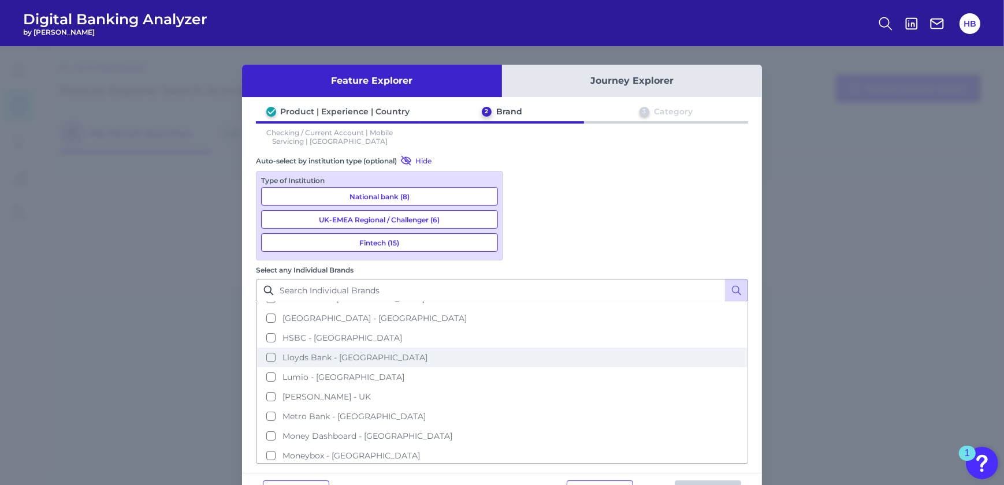
scroll to position [157, 0]
click at [522, 342] on button "Lloyds Bank - [GEOGRAPHIC_DATA]" at bounding box center [502, 352] width 490 height 20
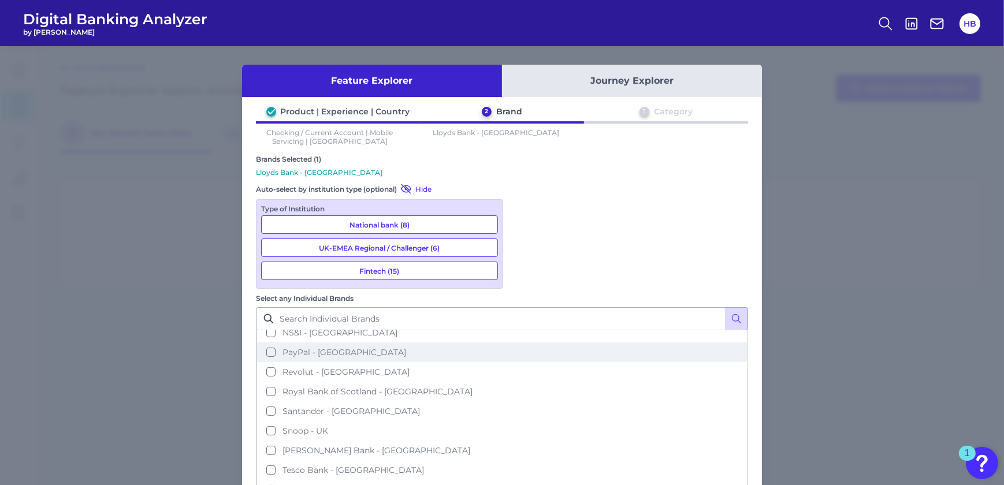
scroll to position [416, 0]
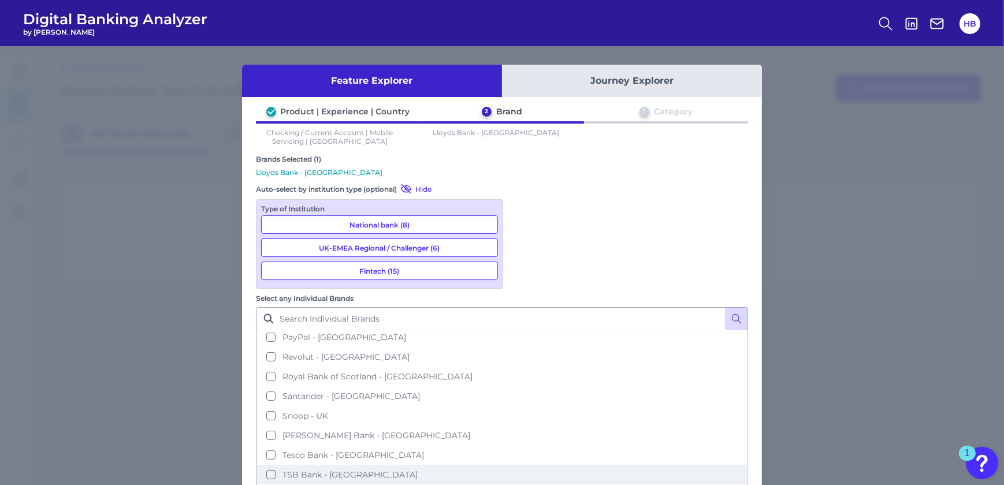
click at [522, 465] on button "TSB Bank - [GEOGRAPHIC_DATA]" at bounding box center [502, 475] width 490 height 20
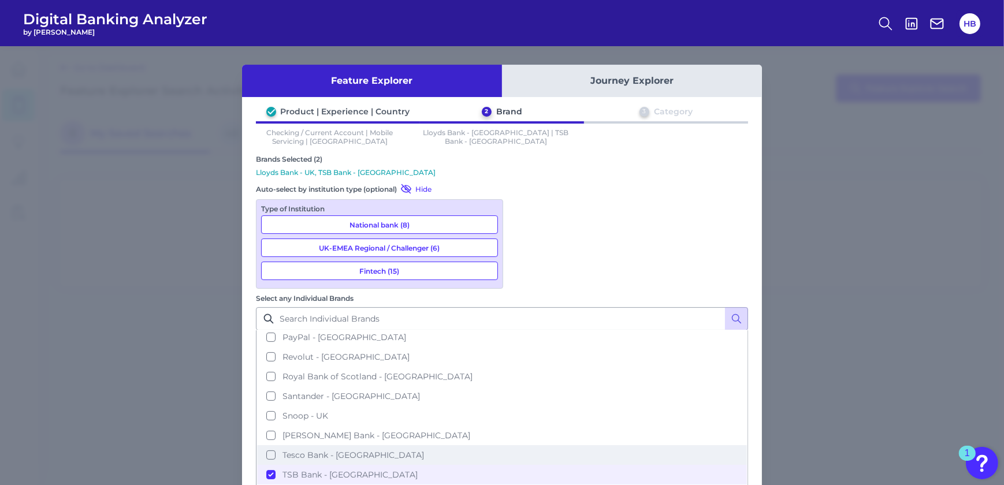
click at [522, 446] on button "Tesco Bank - [GEOGRAPHIC_DATA]" at bounding box center [502, 456] width 490 height 20
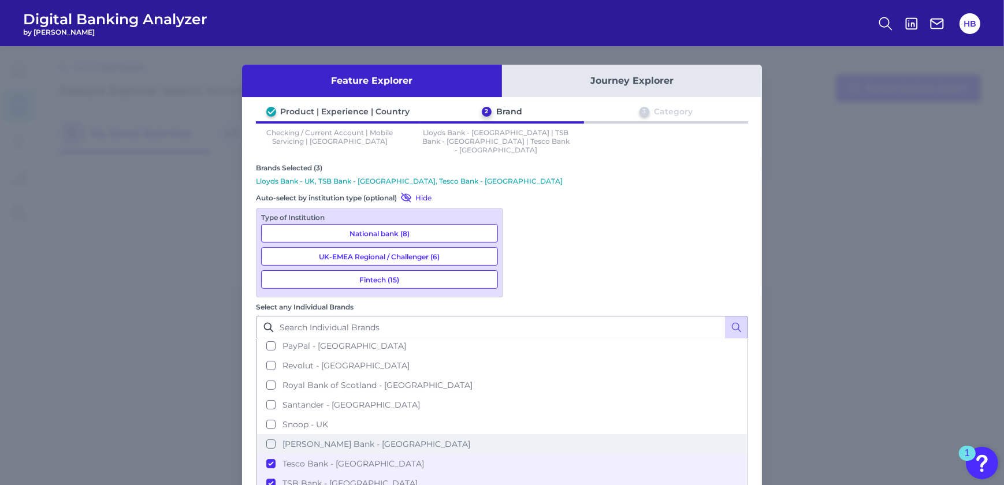
click at [519, 435] on button "[PERSON_NAME] Bank - [GEOGRAPHIC_DATA]" at bounding box center [502, 445] width 490 height 20
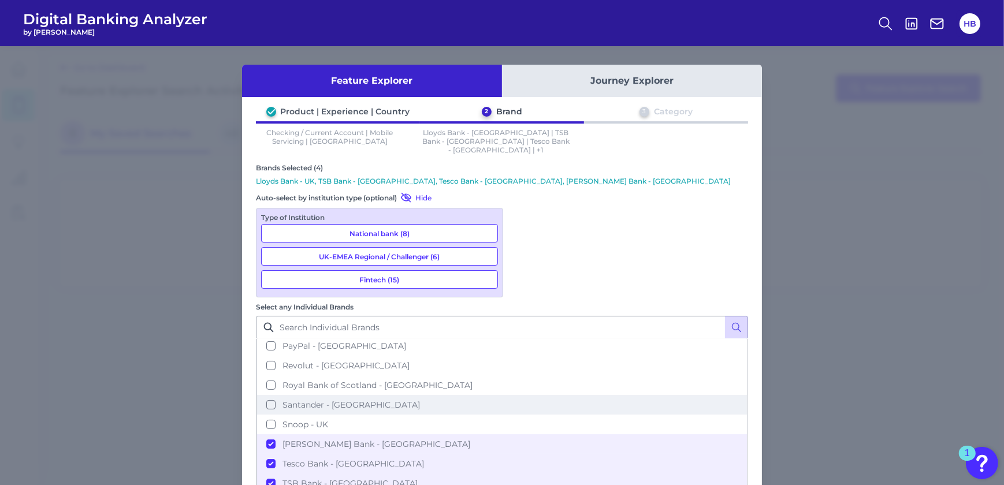
click at [519, 395] on button "Santander - [GEOGRAPHIC_DATA]" at bounding box center [502, 405] width 490 height 20
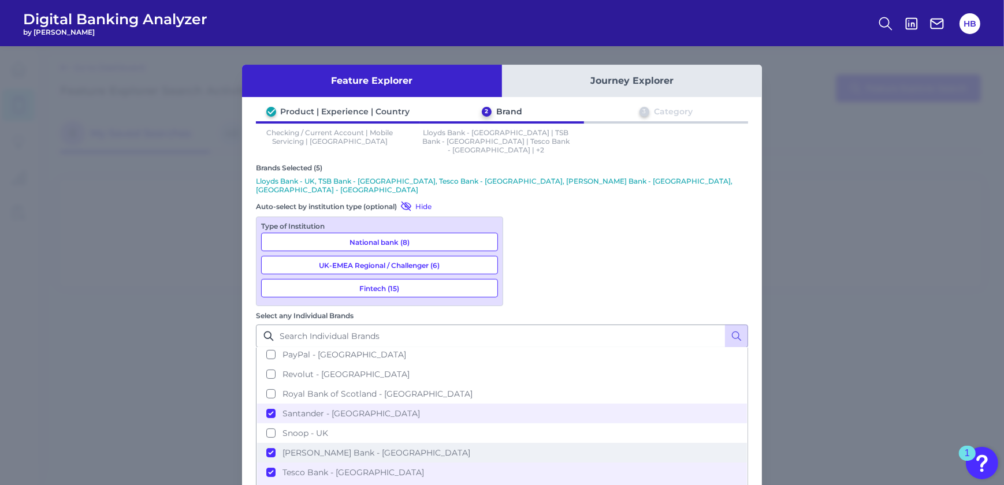
click at [521, 443] on button "[PERSON_NAME] Bank - [GEOGRAPHIC_DATA]" at bounding box center [502, 453] width 490 height 20
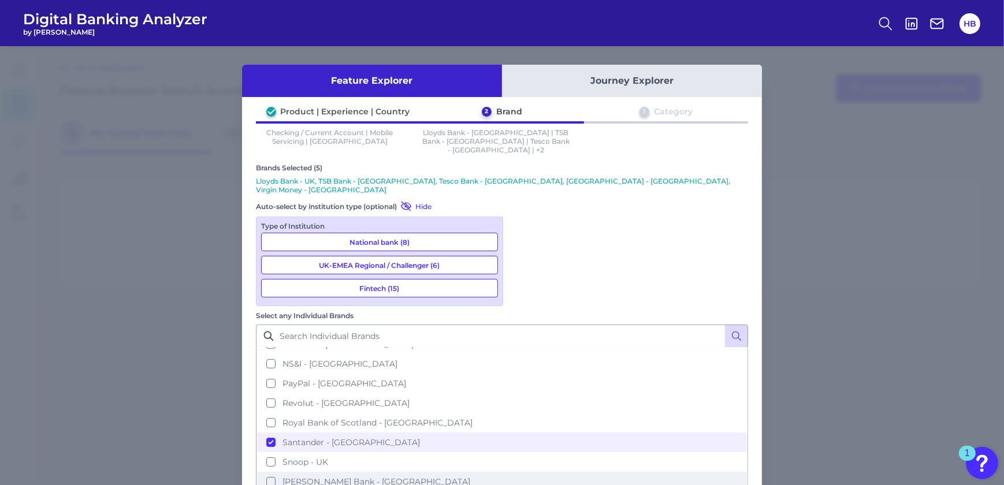
scroll to position [311, 0]
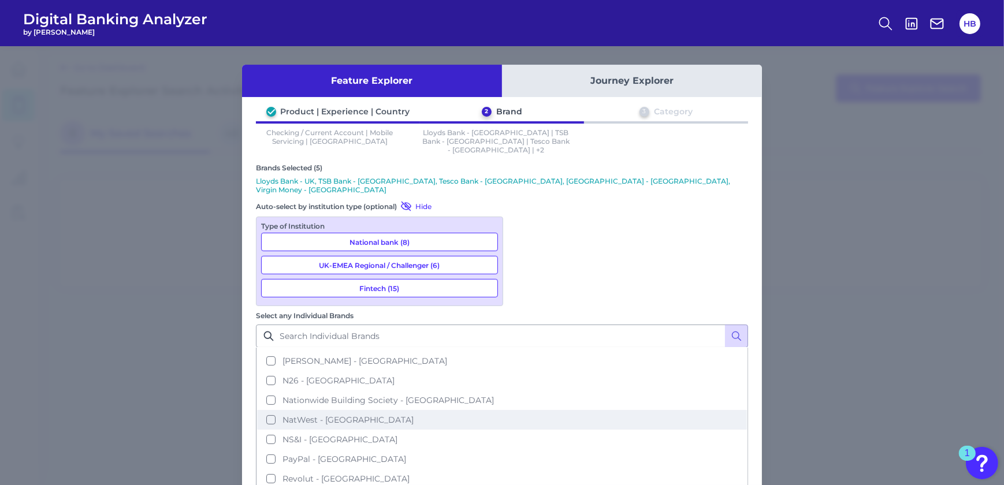
click at [521, 410] on button "NatWest - [GEOGRAPHIC_DATA]" at bounding box center [502, 420] width 490 height 20
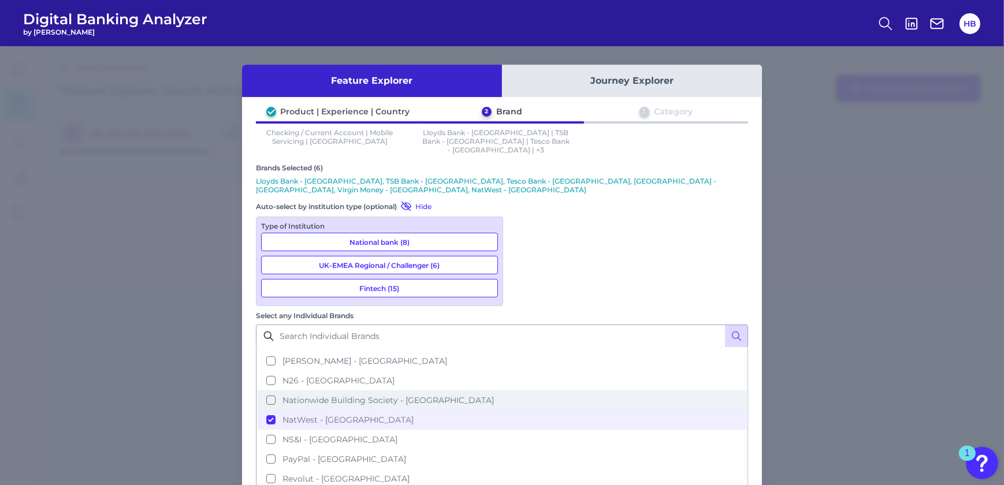
click at [521, 391] on button "Nationwide Building Society - [GEOGRAPHIC_DATA]" at bounding box center [502, 401] width 490 height 20
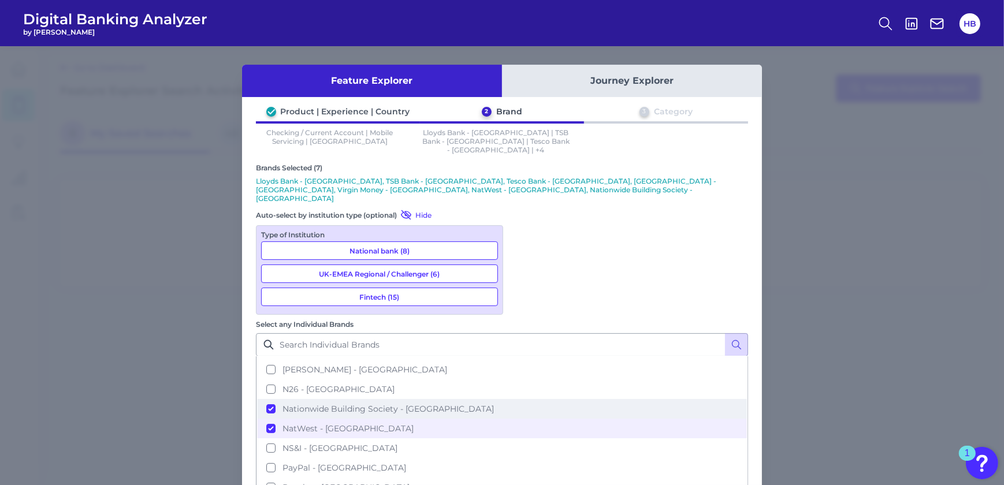
scroll to position [259, 0]
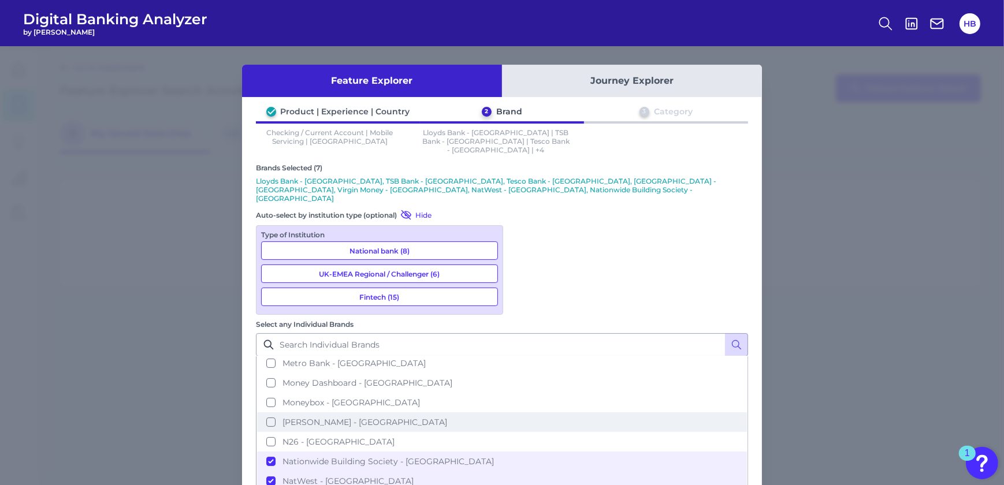
click at [519, 413] on button "[PERSON_NAME] - [GEOGRAPHIC_DATA]" at bounding box center [502, 423] width 490 height 20
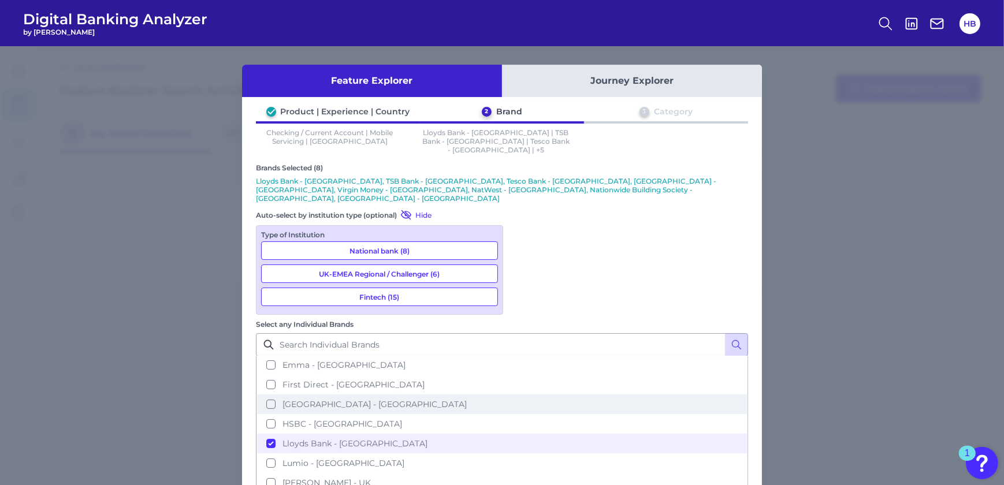
scroll to position [101, 0]
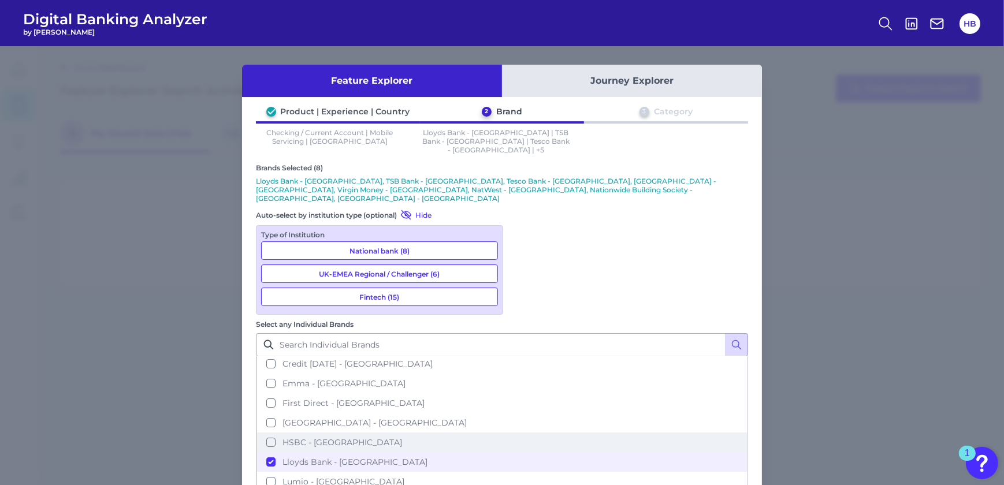
click at [525, 433] on button "HSBC - [GEOGRAPHIC_DATA]" at bounding box center [502, 443] width 490 height 20
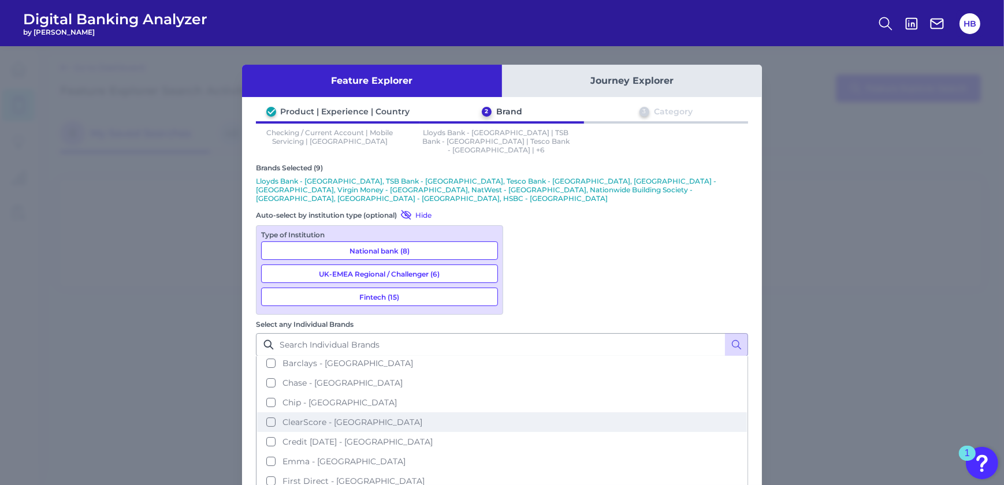
scroll to position [0, 0]
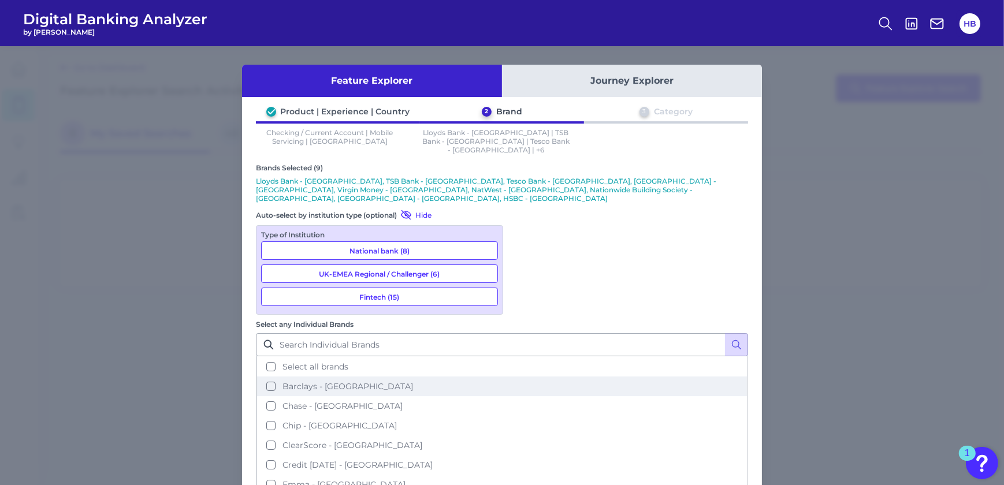
click at [525, 377] on button "Barclays - [GEOGRAPHIC_DATA]" at bounding box center [502, 387] width 490 height 20
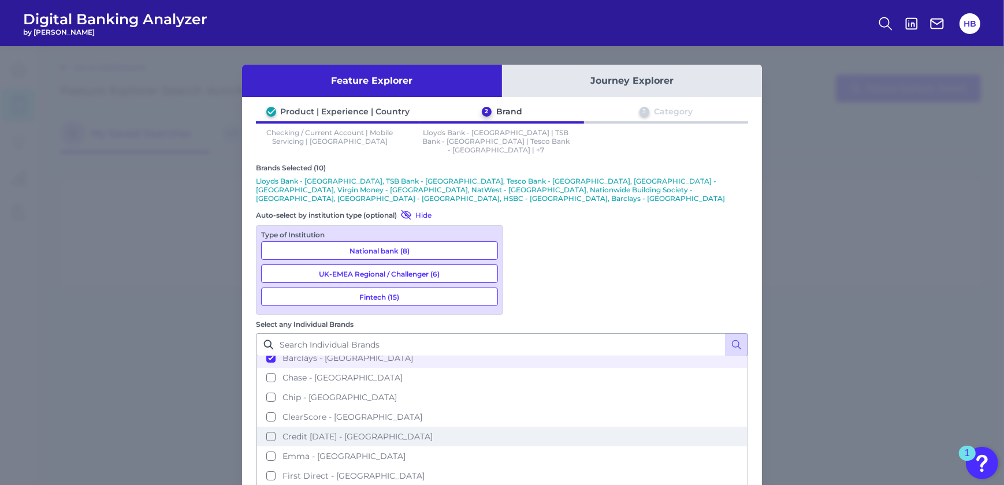
scroll to position [52, 0]
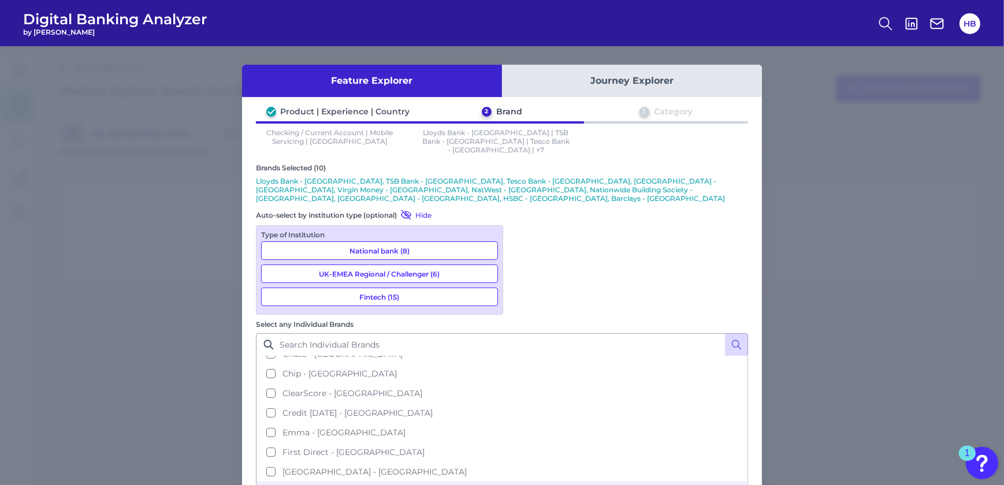
drag, startPoint x: 521, startPoint y: 336, endPoint x: 624, endPoint y: 379, distance: 111.4
click at [524, 462] on button "[GEOGRAPHIC_DATA] - [GEOGRAPHIC_DATA]" at bounding box center [502, 472] width 490 height 20
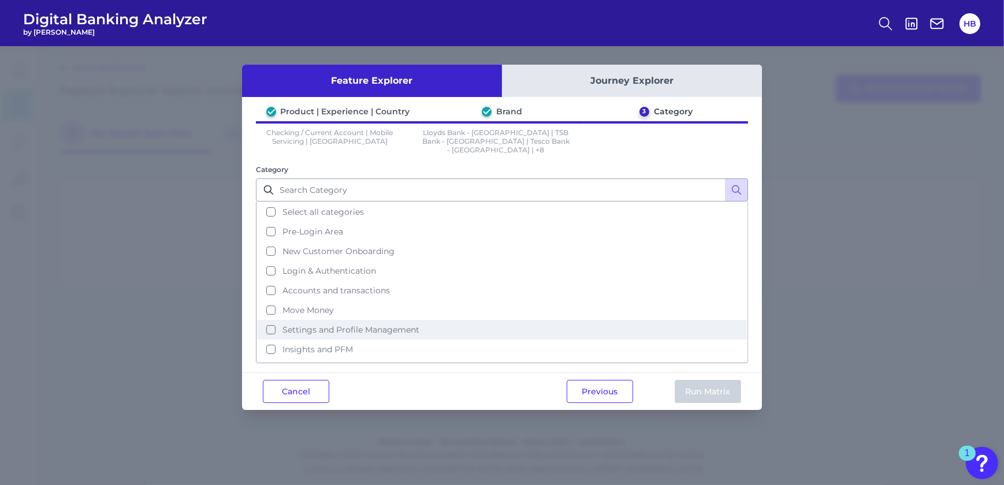
scroll to position [51, 0]
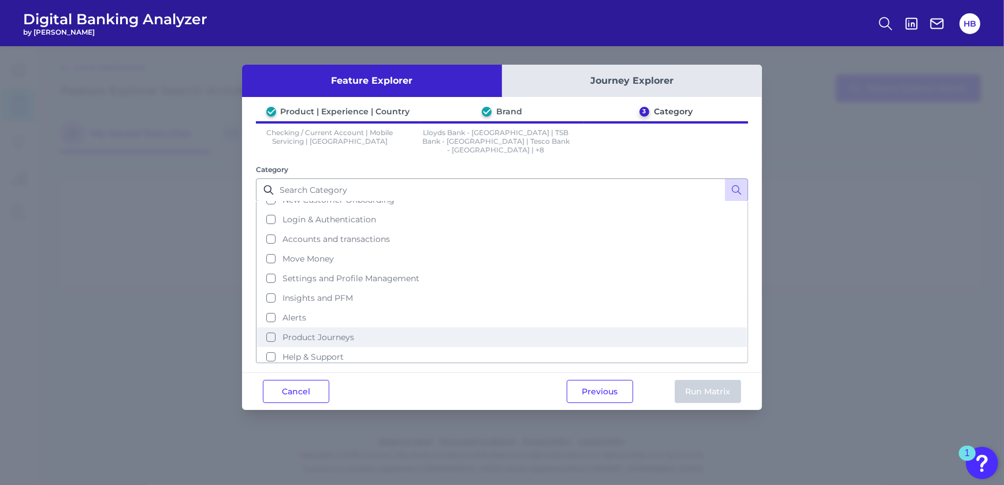
click at [276, 329] on button "Product Journeys" at bounding box center [502, 338] width 490 height 20
click at [723, 380] on button "Run Matrix" at bounding box center [708, 391] width 66 height 23
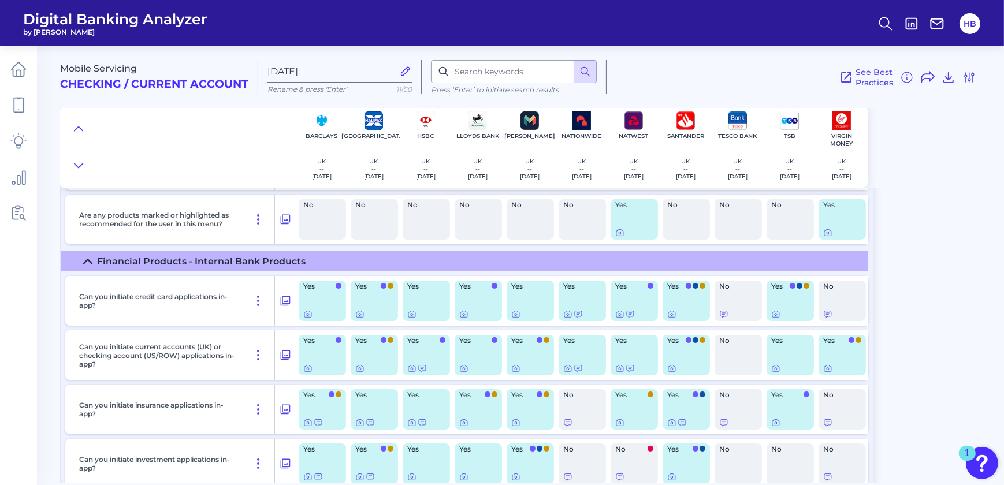
scroll to position [157, 0]
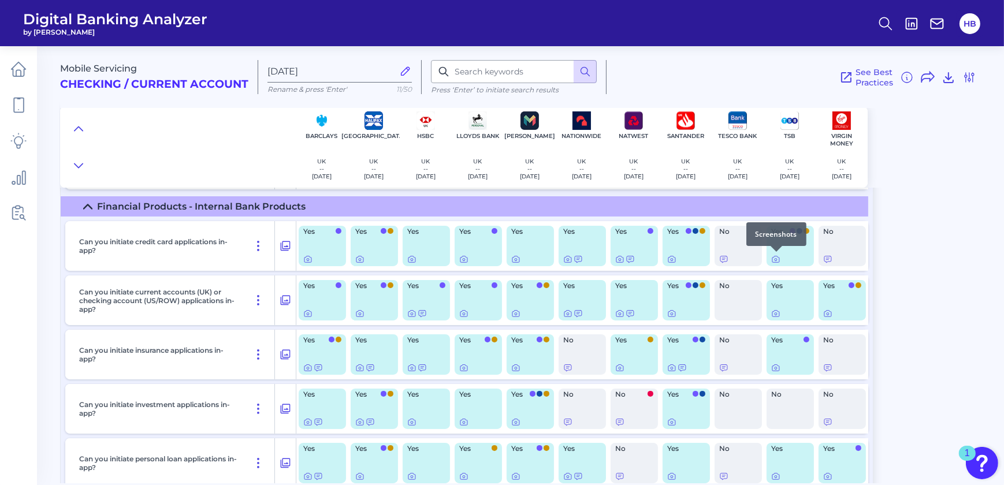
click at [776, 256] on div at bounding box center [777, 252] width 12 height 12
click at [776, 259] on icon at bounding box center [775, 259] width 9 height 9
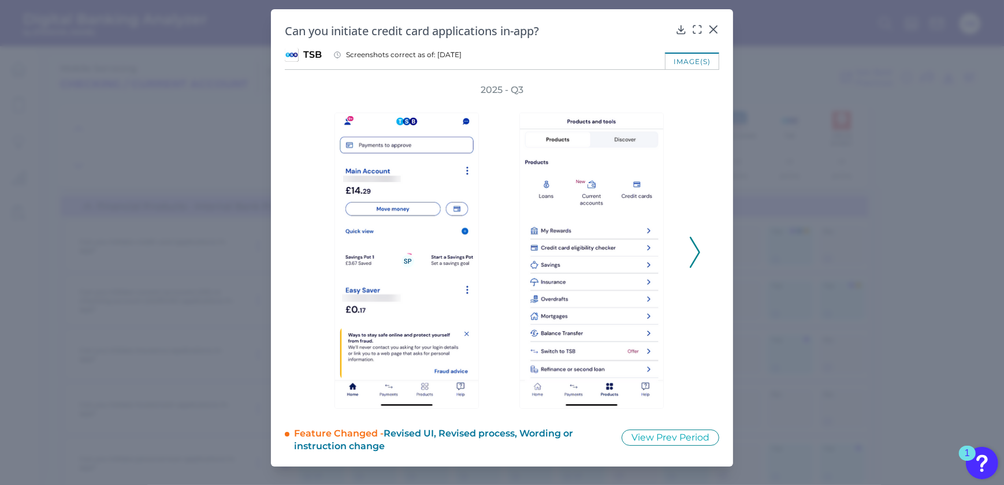
click at [690, 242] on icon at bounding box center [695, 252] width 10 height 31
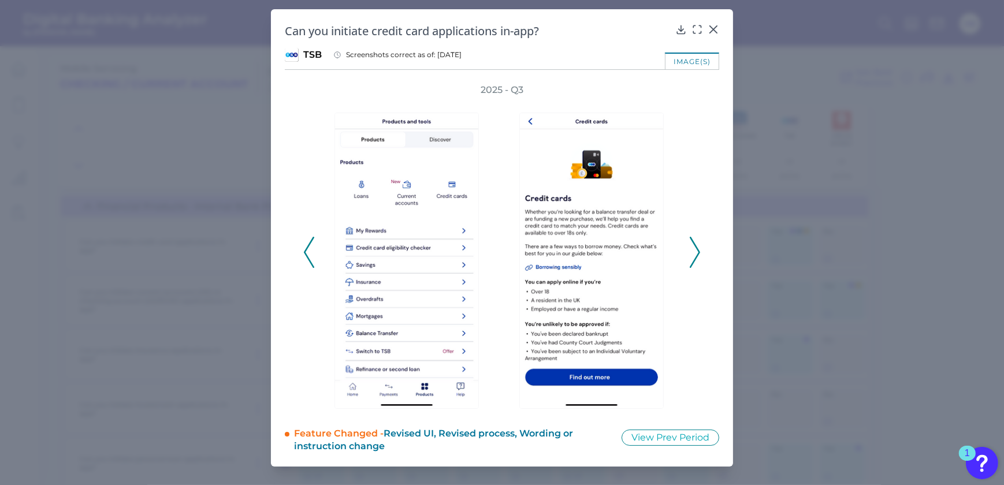
click at [690, 242] on icon at bounding box center [695, 252] width 10 height 31
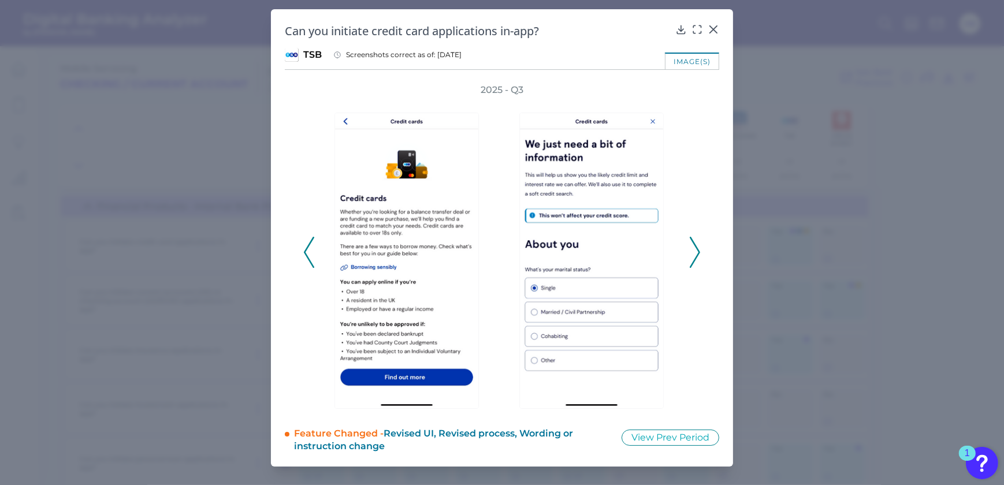
click at [690, 242] on icon at bounding box center [695, 252] width 10 height 31
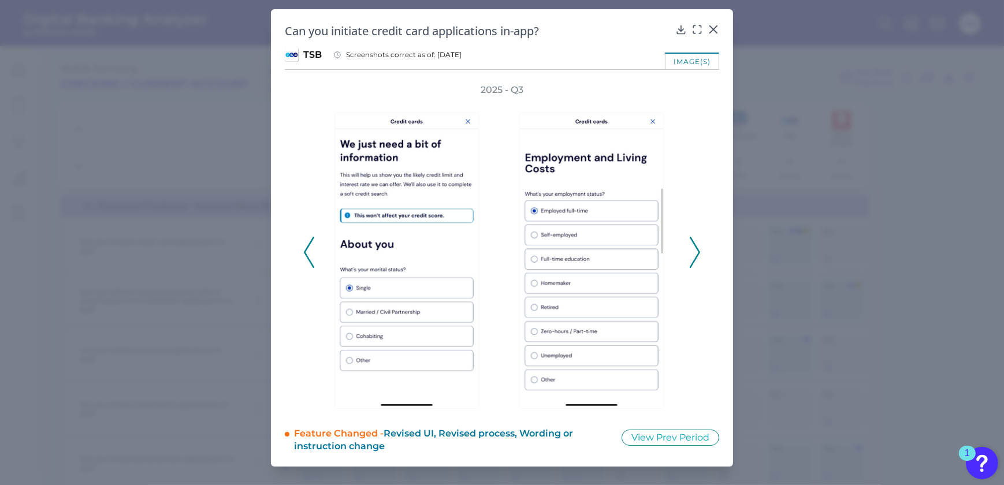
click at [690, 242] on icon at bounding box center [695, 252] width 10 height 31
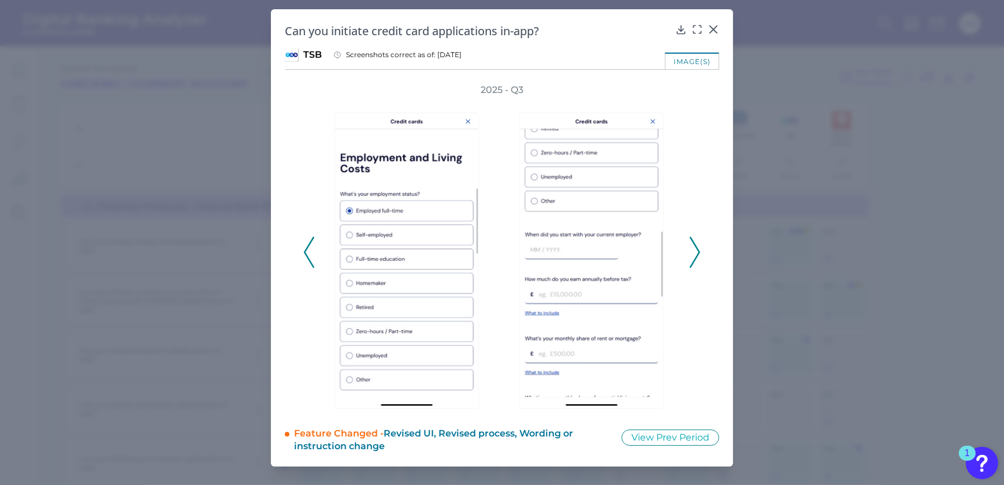
click at [308, 248] on icon at bounding box center [309, 252] width 10 height 31
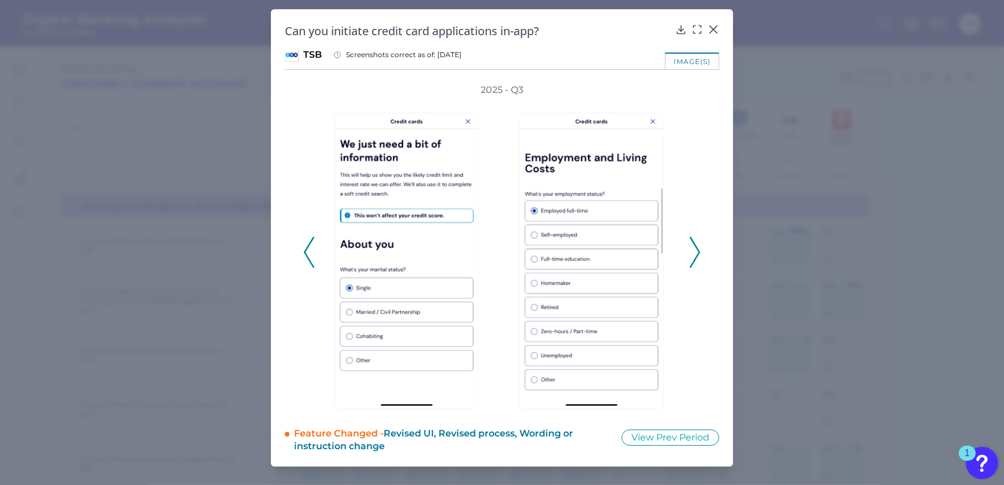
click at [699, 242] on icon at bounding box center [695, 252] width 10 height 31
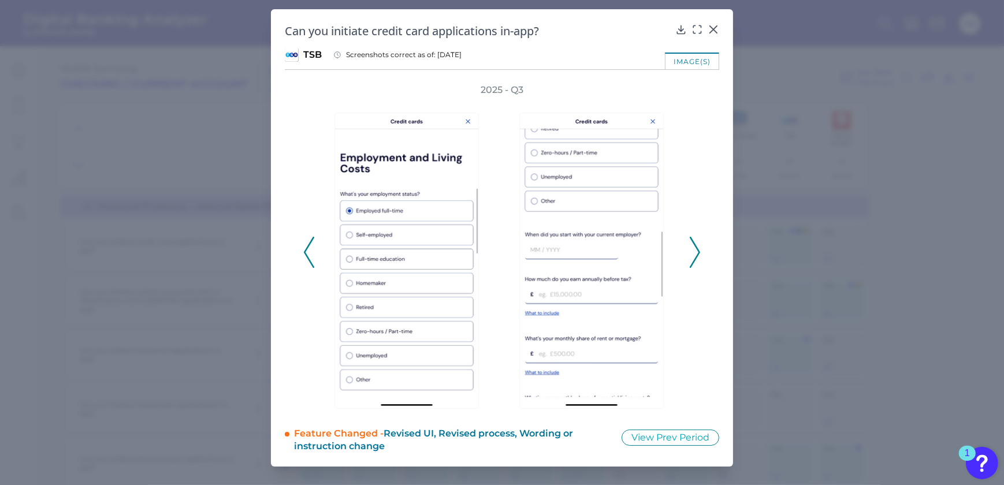
click at [695, 251] on icon at bounding box center [695, 252] width 10 height 31
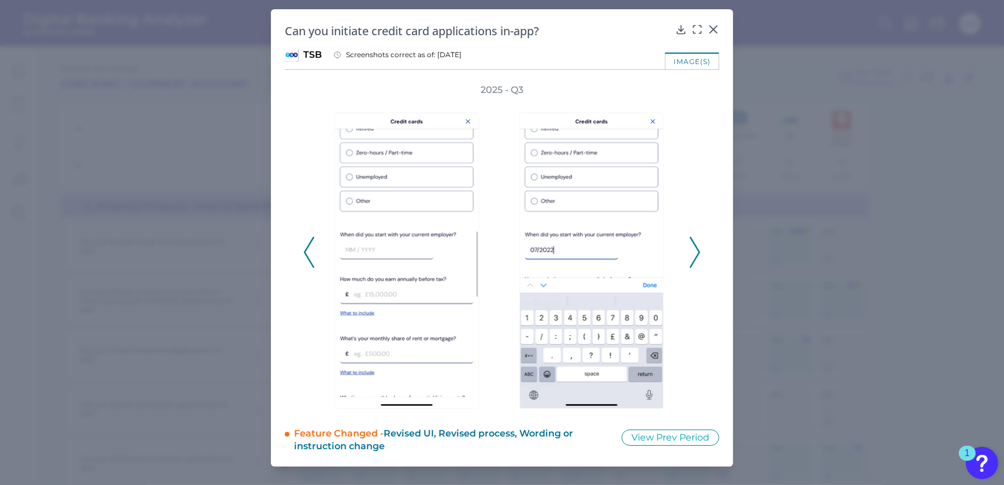
click at [701, 248] on div "2025 - Q3" at bounding box center [502, 246] width 435 height 325
click at [697, 251] on icon at bounding box center [695, 252] width 10 height 31
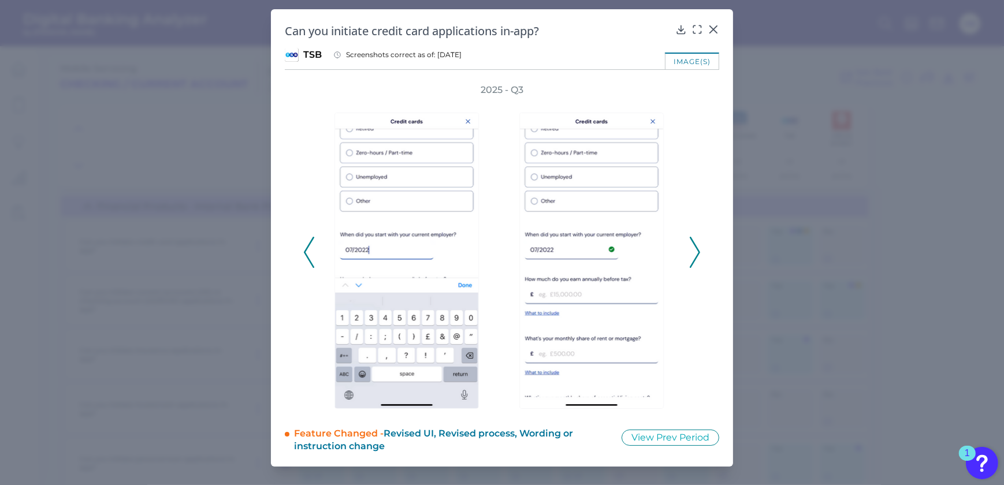
click at [697, 251] on icon at bounding box center [695, 252] width 10 height 31
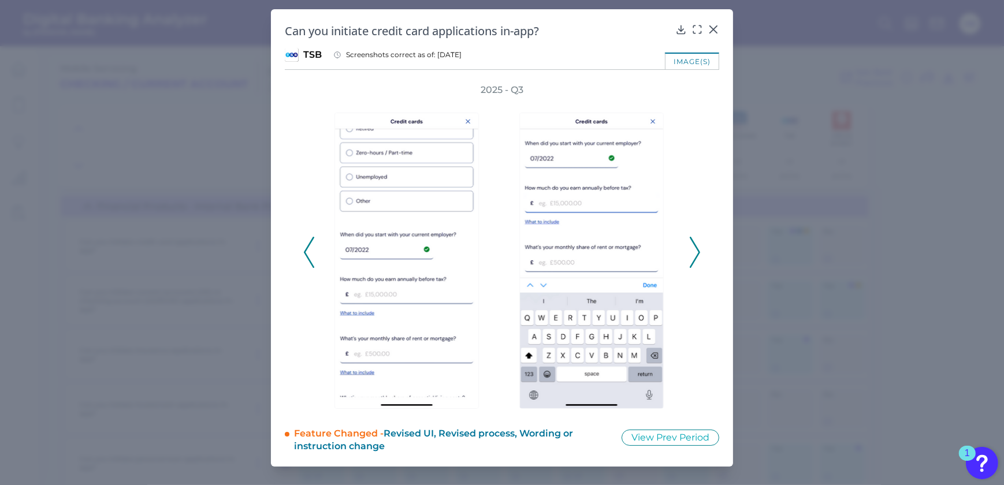
click at [697, 251] on icon at bounding box center [695, 252] width 10 height 31
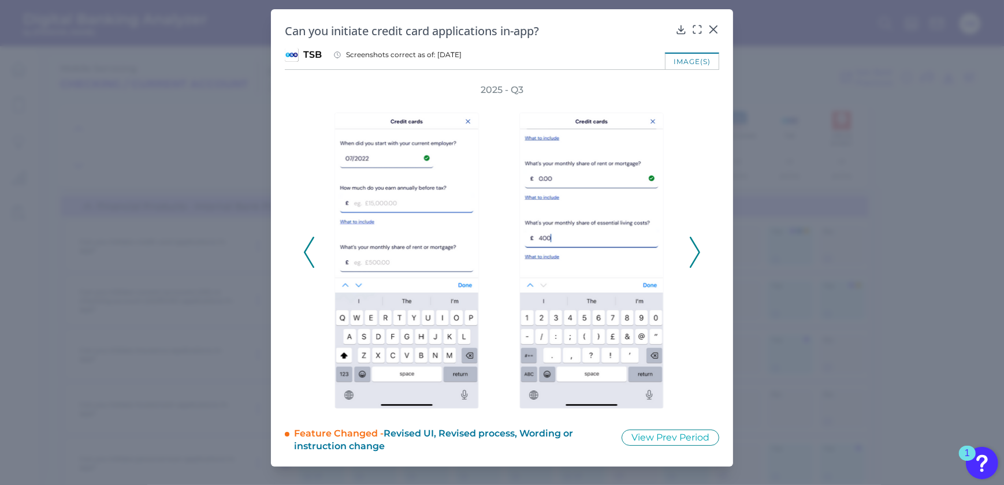
click at [697, 251] on icon at bounding box center [695, 252] width 10 height 31
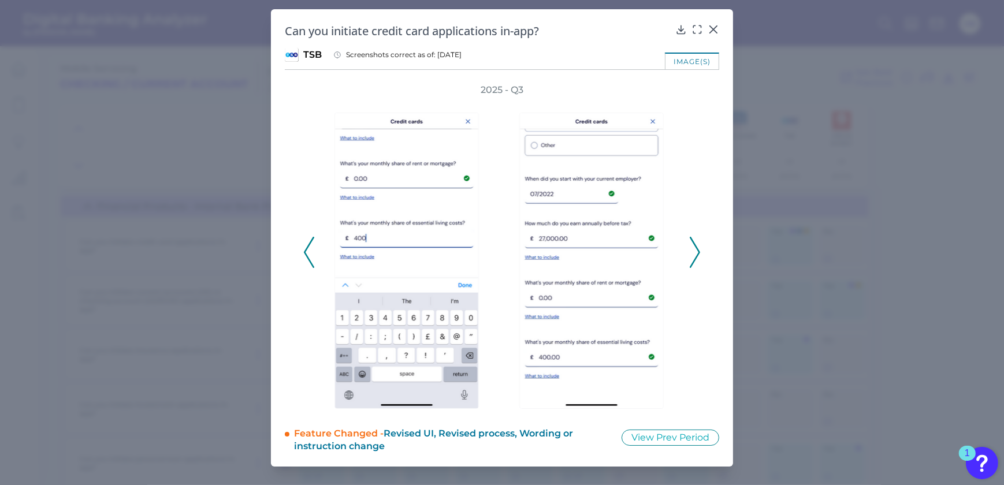
click at [697, 251] on icon at bounding box center [695, 252] width 10 height 31
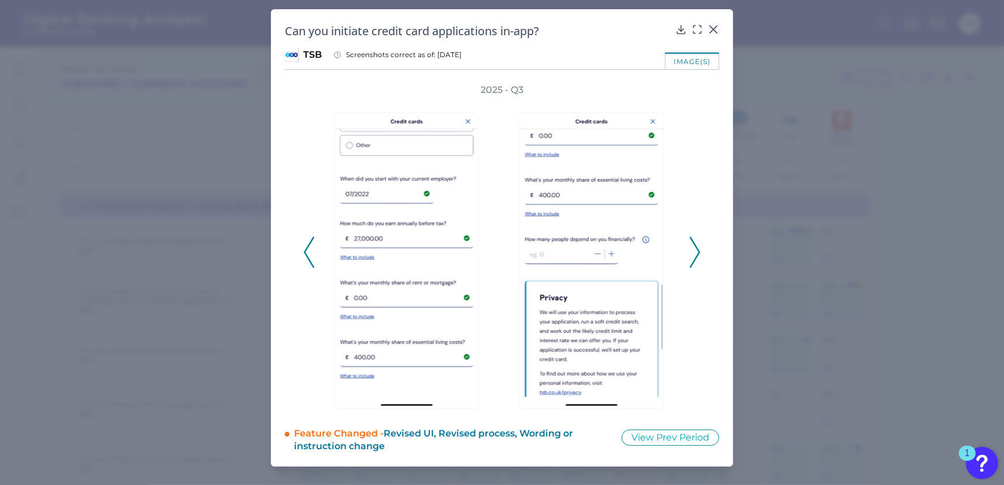
click at [697, 251] on icon at bounding box center [695, 252] width 10 height 31
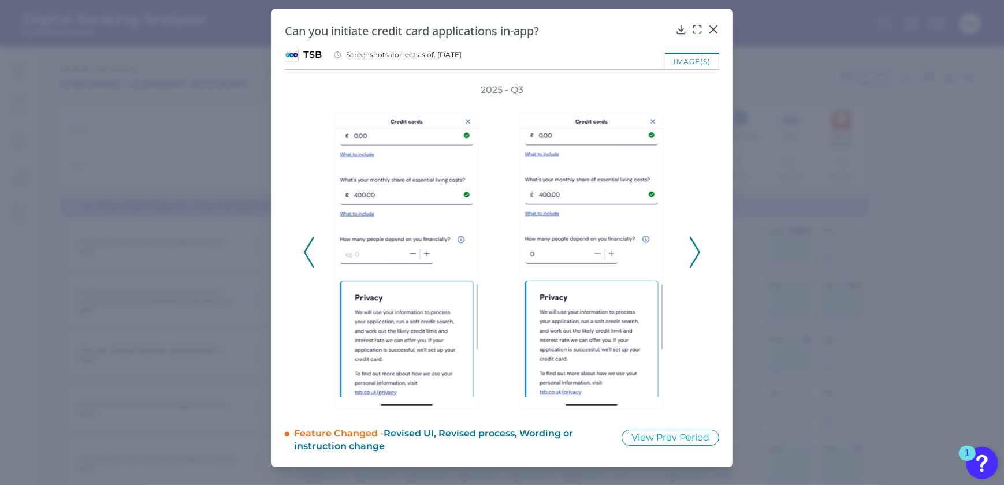
click at [697, 251] on icon at bounding box center [695, 252] width 10 height 31
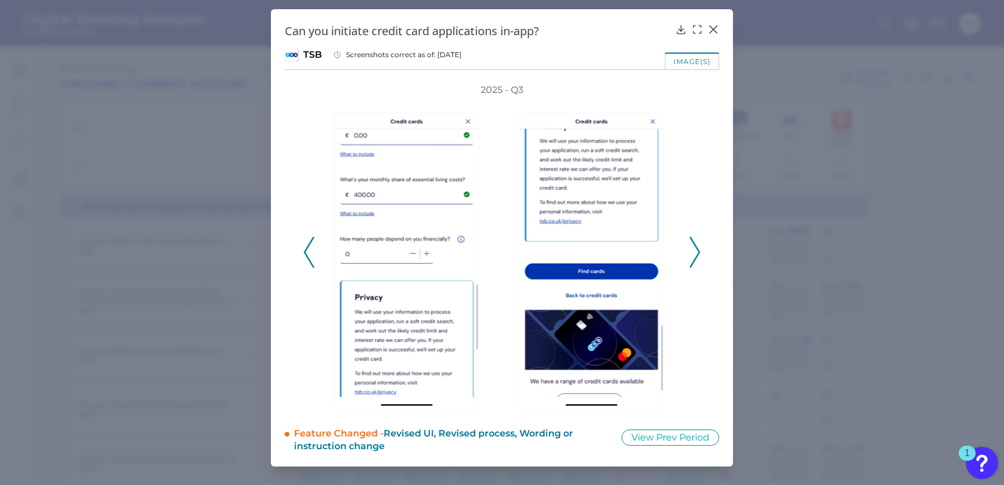
click at [697, 251] on icon at bounding box center [695, 252] width 10 height 31
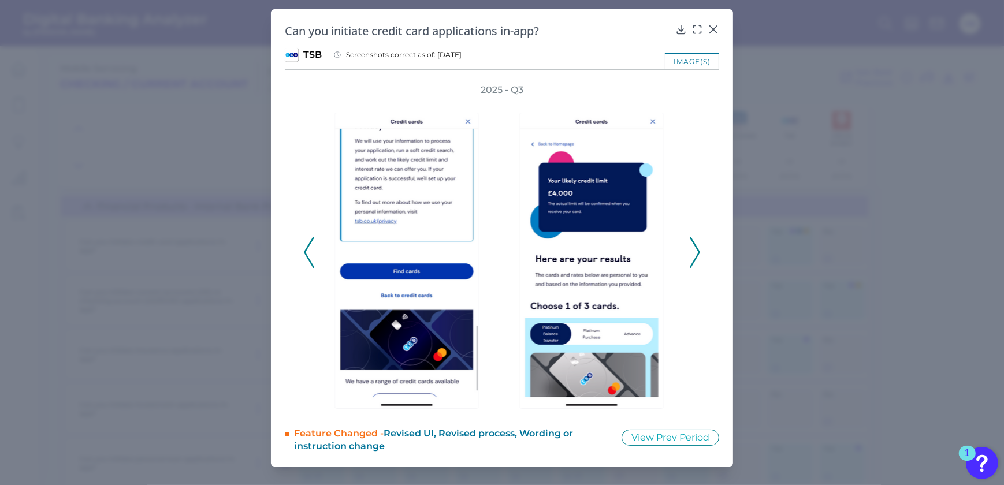
click at [697, 251] on icon at bounding box center [695, 252] width 10 height 31
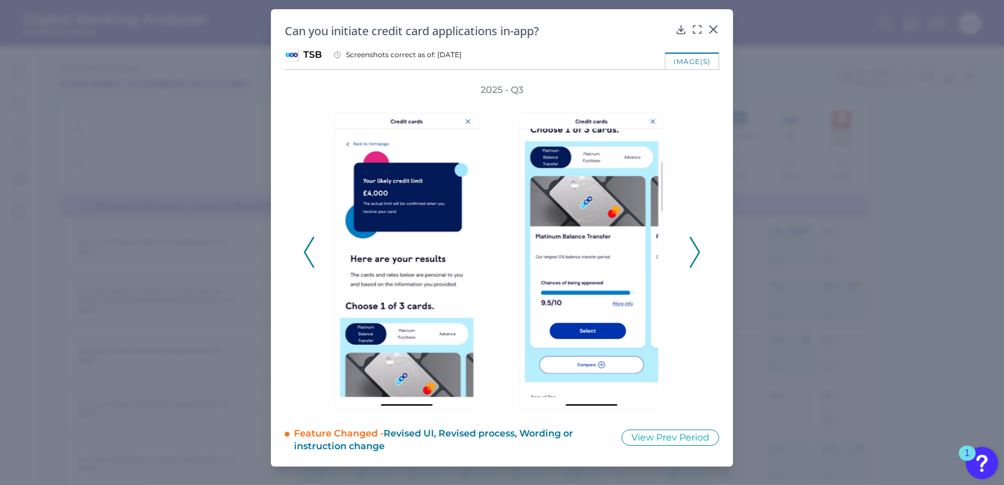
click at [697, 251] on icon at bounding box center [695, 252] width 10 height 31
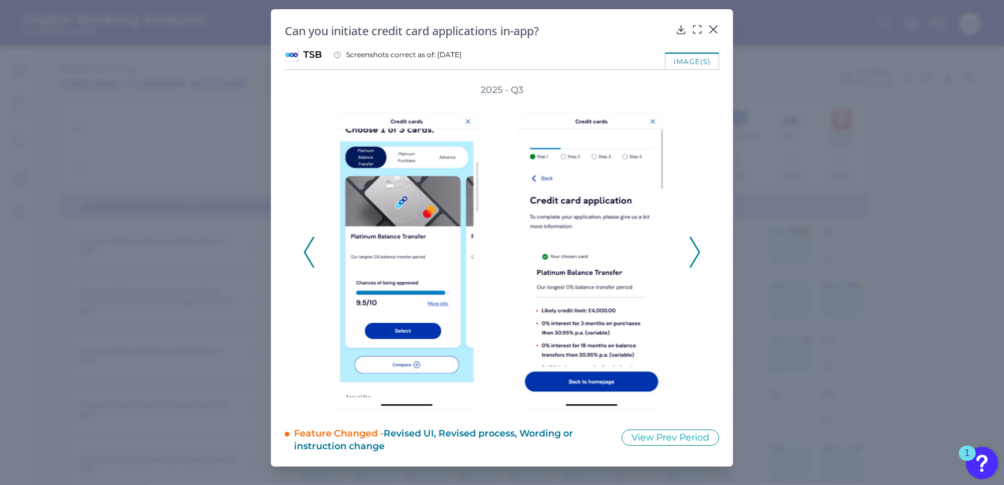
click at [697, 251] on icon at bounding box center [695, 252] width 10 height 31
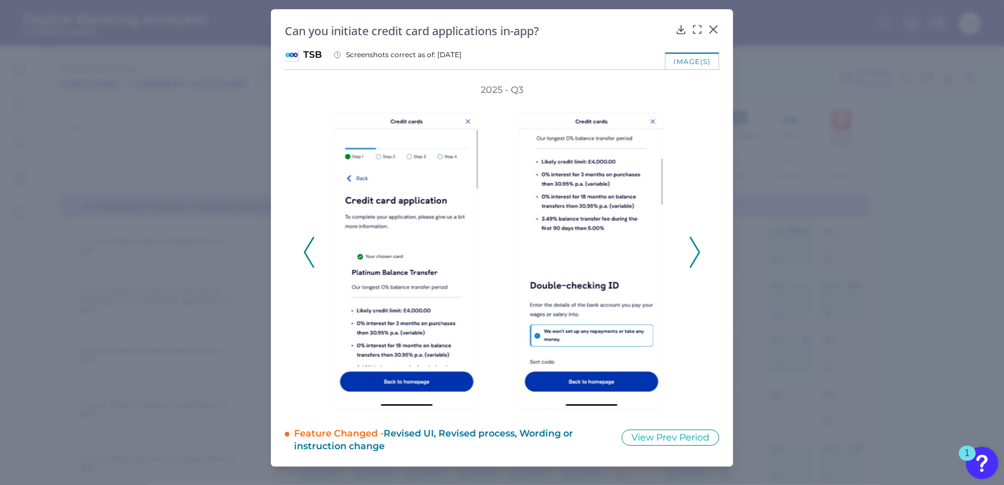
click at [697, 251] on icon at bounding box center [695, 252] width 10 height 31
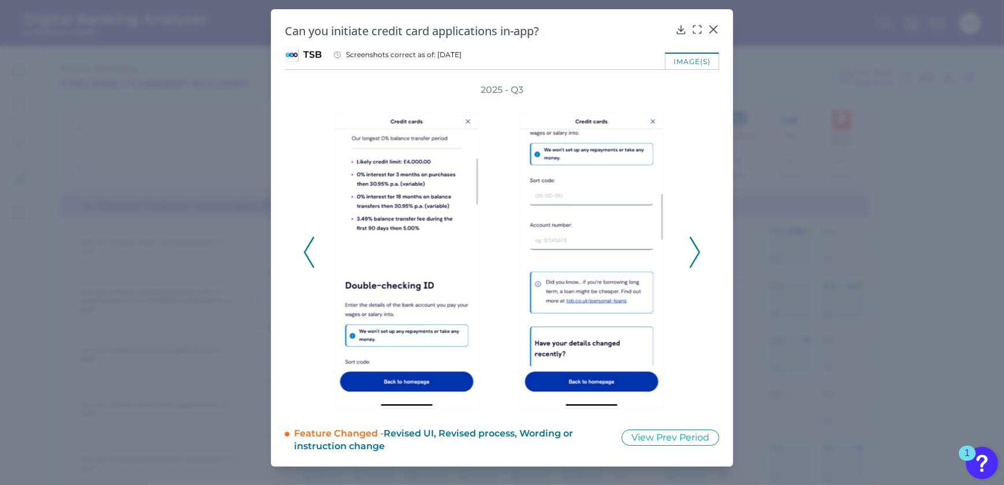
click at [697, 251] on icon at bounding box center [695, 252] width 10 height 31
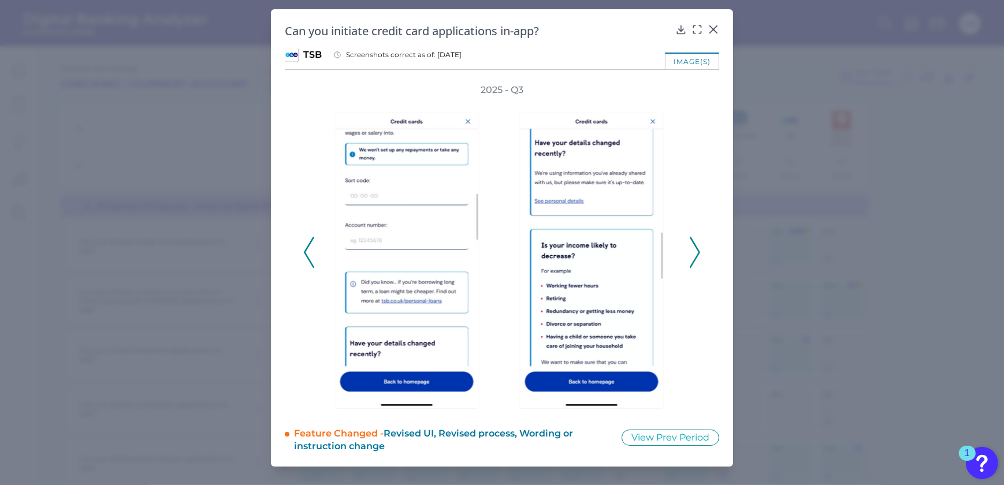
click at [697, 251] on icon at bounding box center [695, 252] width 10 height 31
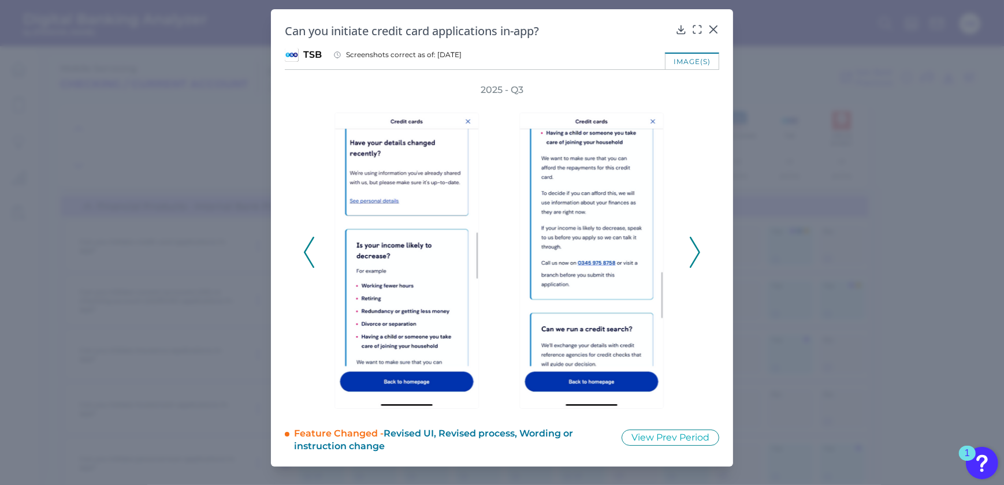
click at [694, 251] on icon at bounding box center [695, 252] width 10 height 31
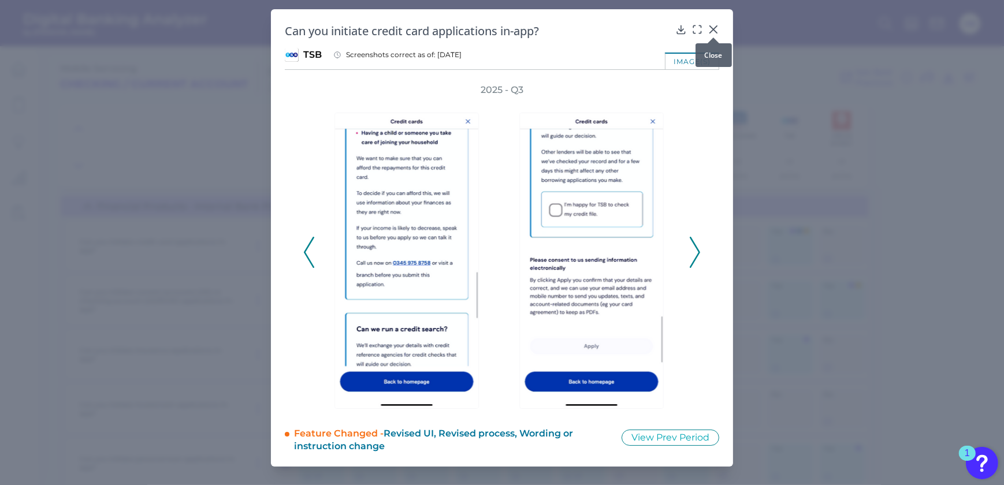
click at [712, 28] on icon at bounding box center [713, 29] width 7 height 7
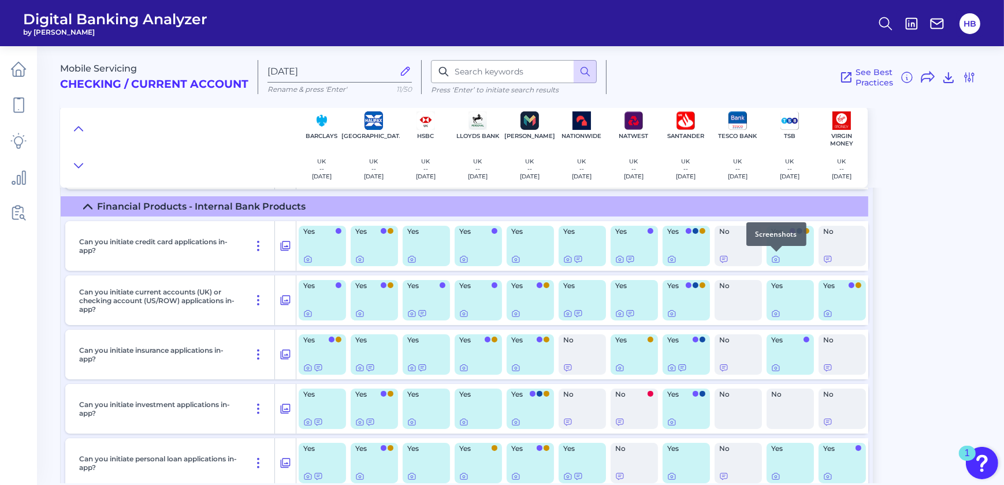
click at [775, 255] on div at bounding box center [777, 252] width 12 height 12
click at [776, 259] on icon at bounding box center [775, 259] width 9 height 9
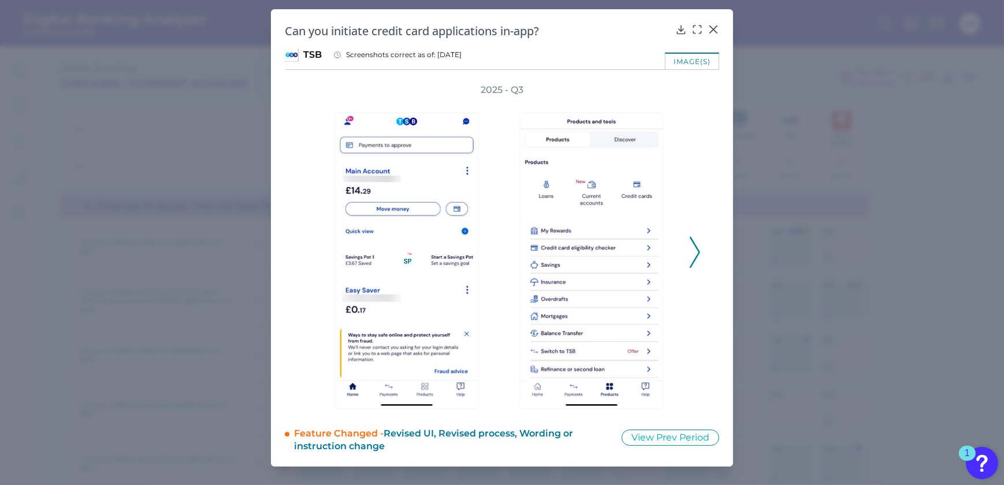
click at [698, 246] on icon at bounding box center [695, 252] width 10 height 31
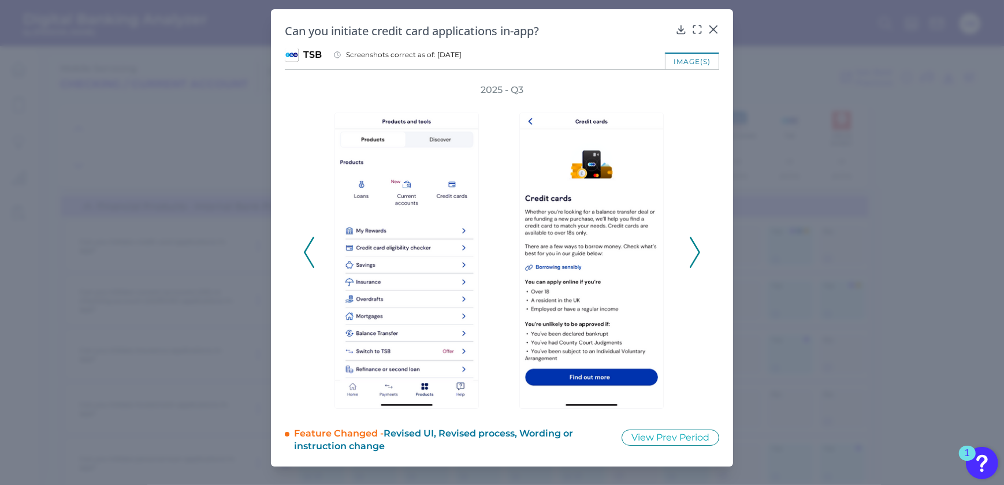
click at [698, 246] on icon at bounding box center [695, 252] width 10 height 31
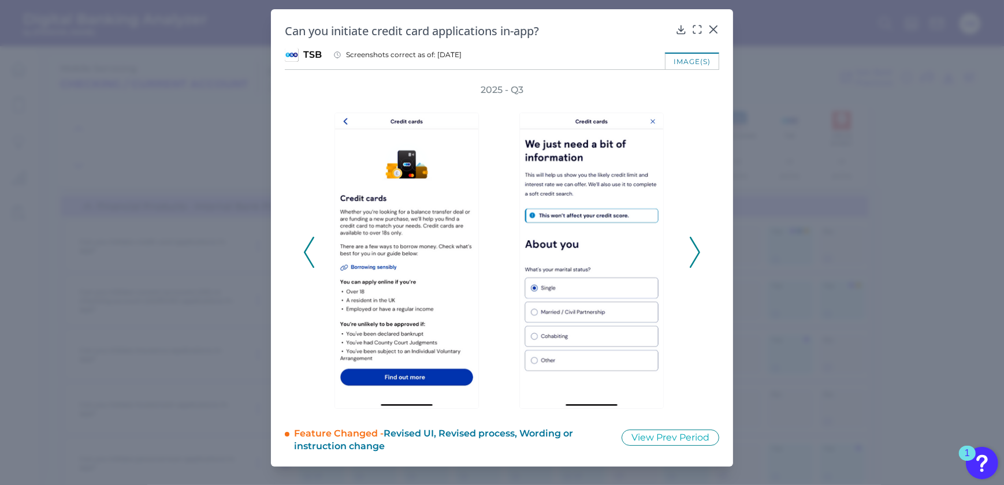
click at [690, 257] on icon at bounding box center [695, 252] width 10 height 31
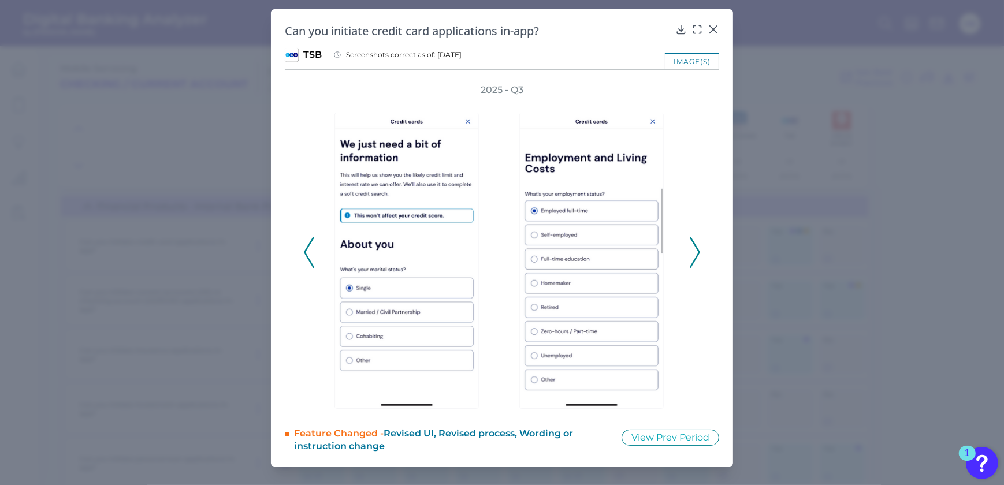
click at [690, 257] on icon at bounding box center [695, 252] width 10 height 31
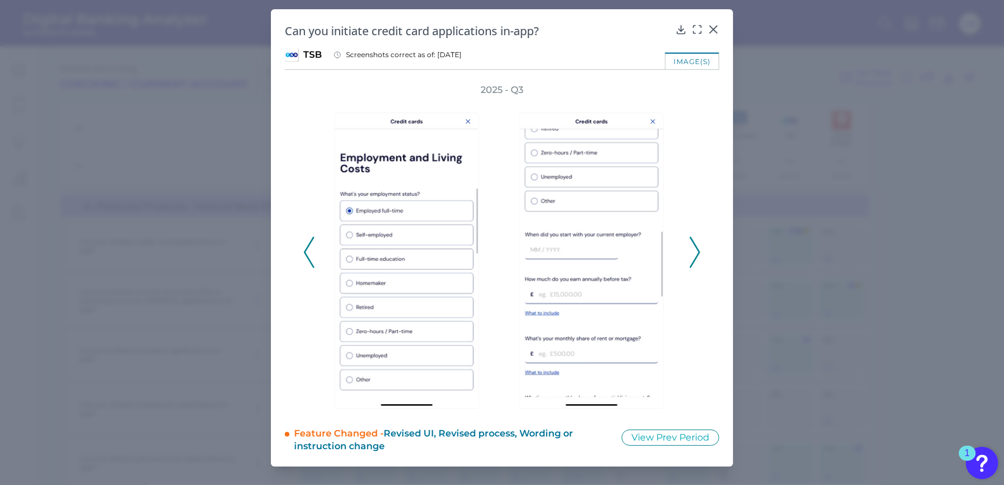
click at [690, 257] on icon at bounding box center [695, 252] width 10 height 31
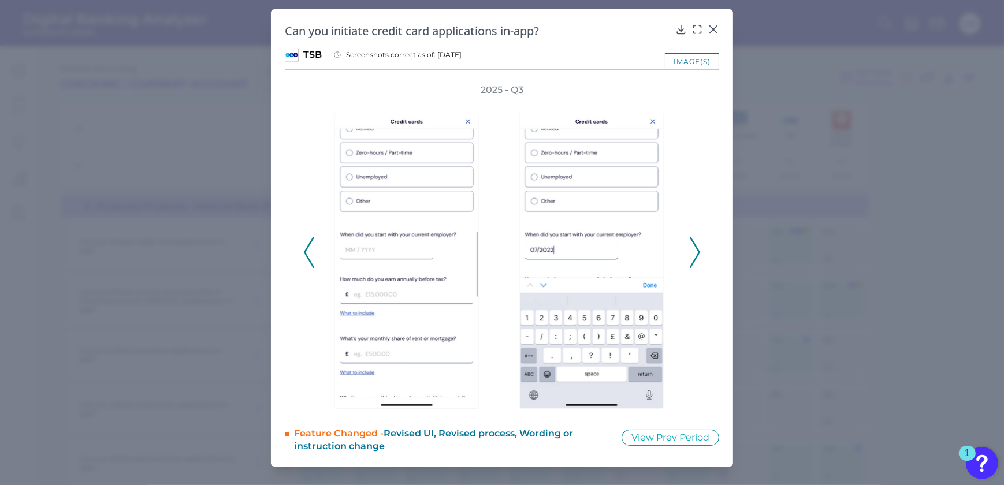
click at [690, 257] on icon at bounding box center [695, 252] width 10 height 31
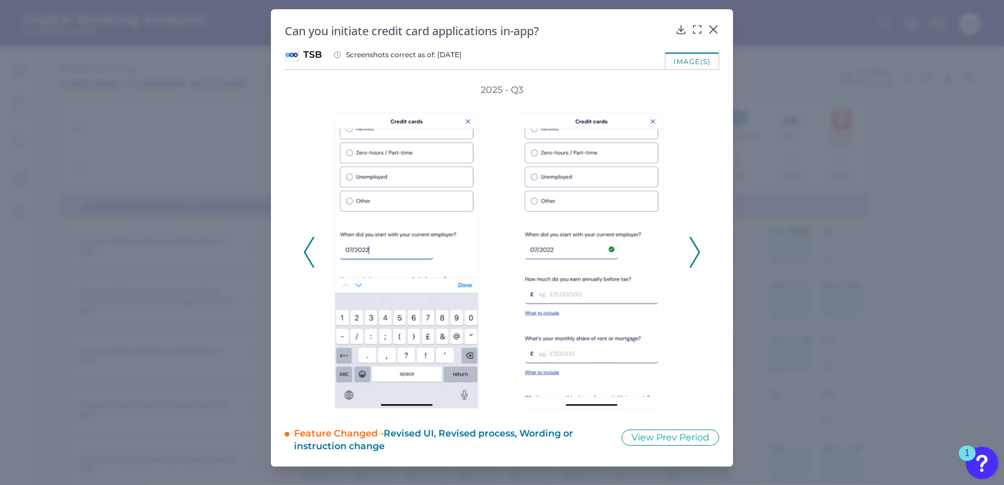
click at [690, 257] on icon at bounding box center [695, 252] width 10 height 31
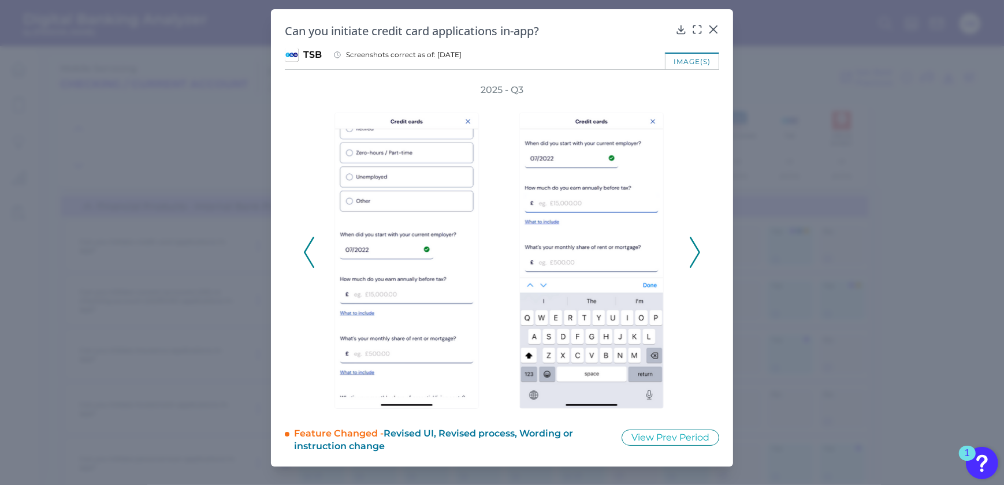
click at [690, 256] on icon at bounding box center [695, 252] width 10 height 31
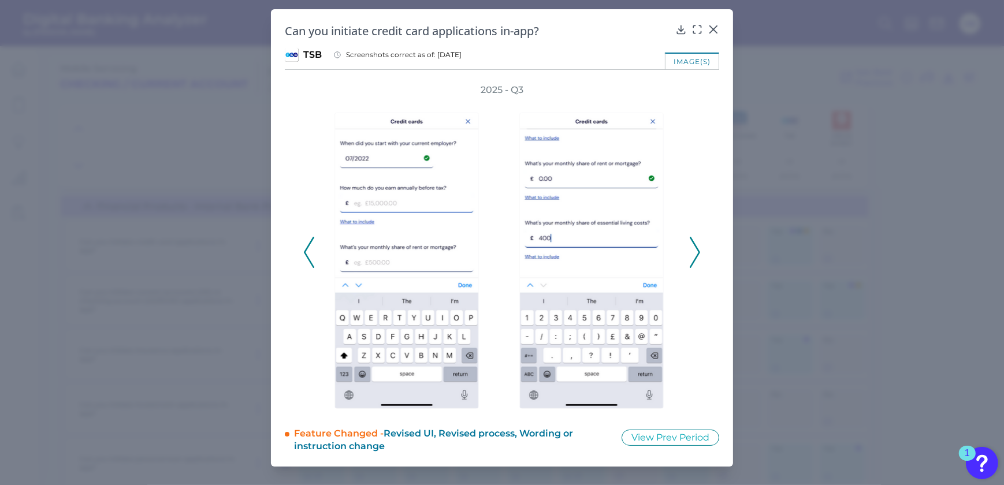
click at [690, 256] on icon at bounding box center [695, 252] width 10 height 31
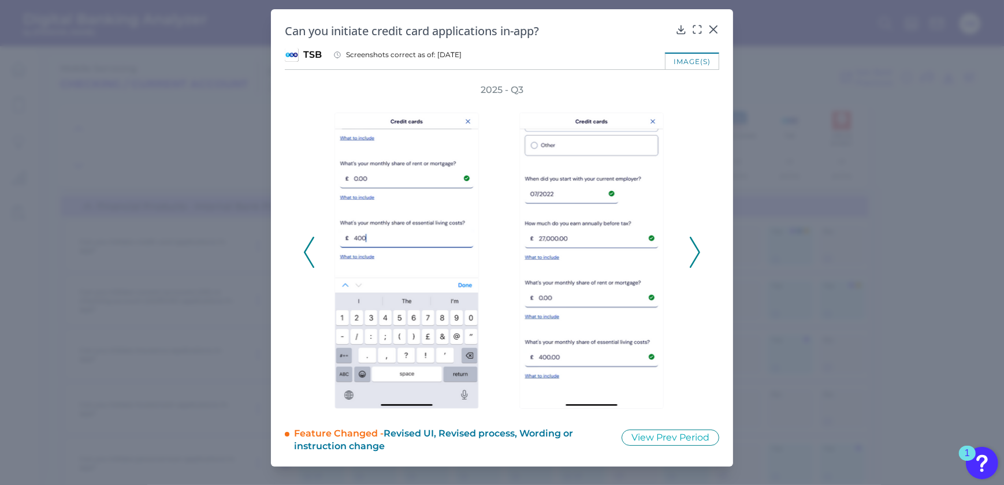
click at [690, 256] on icon at bounding box center [695, 252] width 10 height 31
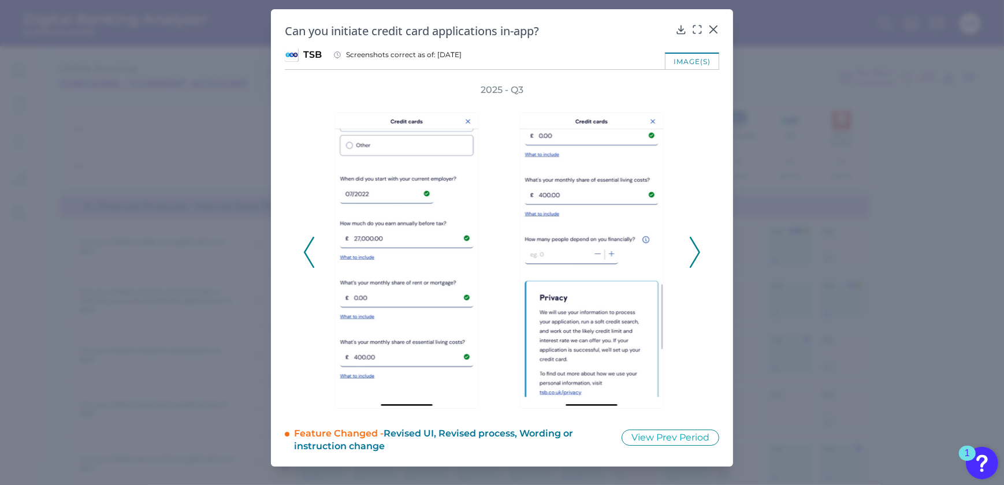
click at [690, 256] on icon at bounding box center [695, 252] width 10 height 31
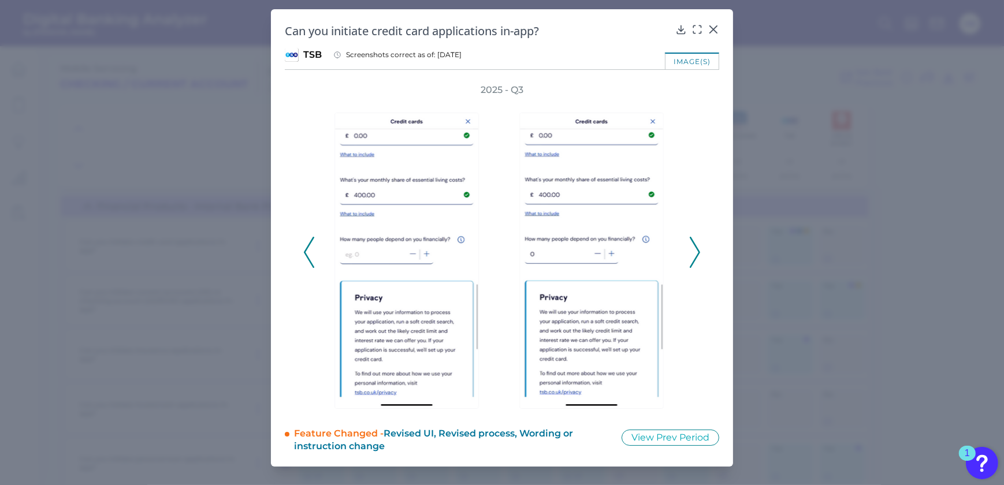
click at [690, 254] on icon at bounding box center [695, 252] width 10 height 31
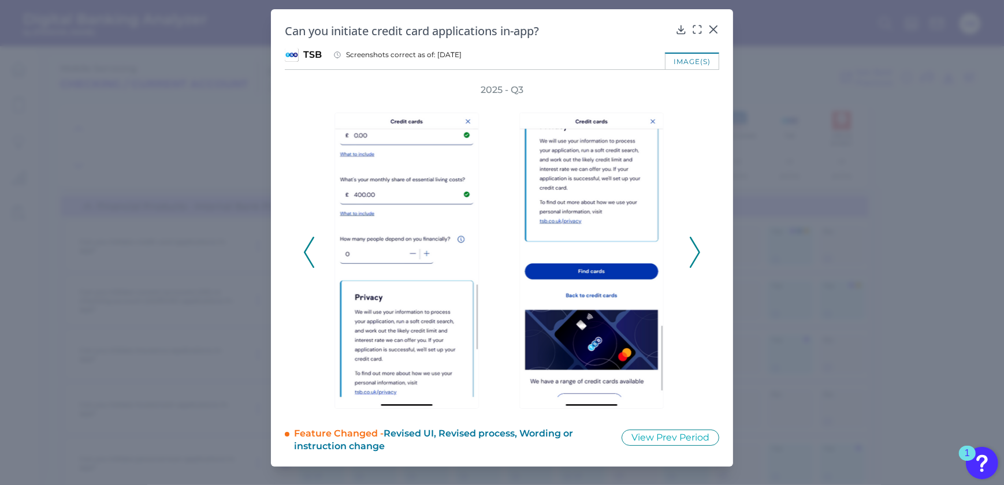
click at [691, 254] on icon at bounding box center [695, 252] width 10 height 31
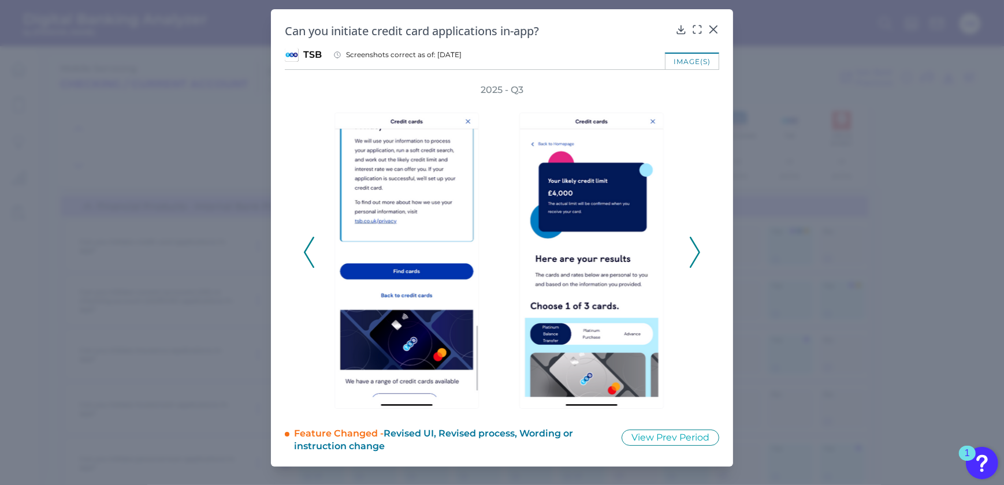
click at [691, 254] on icon at bounding box center [695, 252] width 10 height 31
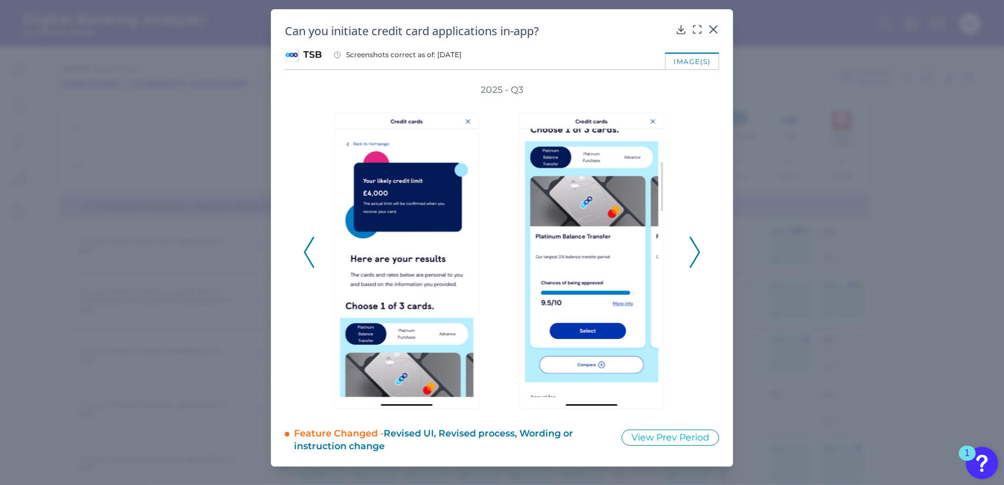
click at [691, 254] on icon at bounding box center [695, 252] width 10 height 31
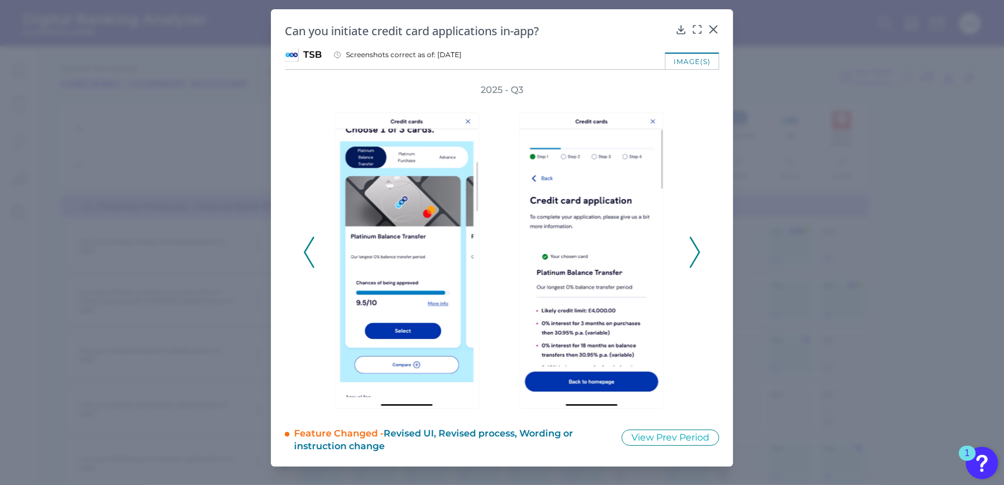
click at [694, 254] on icon at bounding box center [695, 252] width 10 height 31
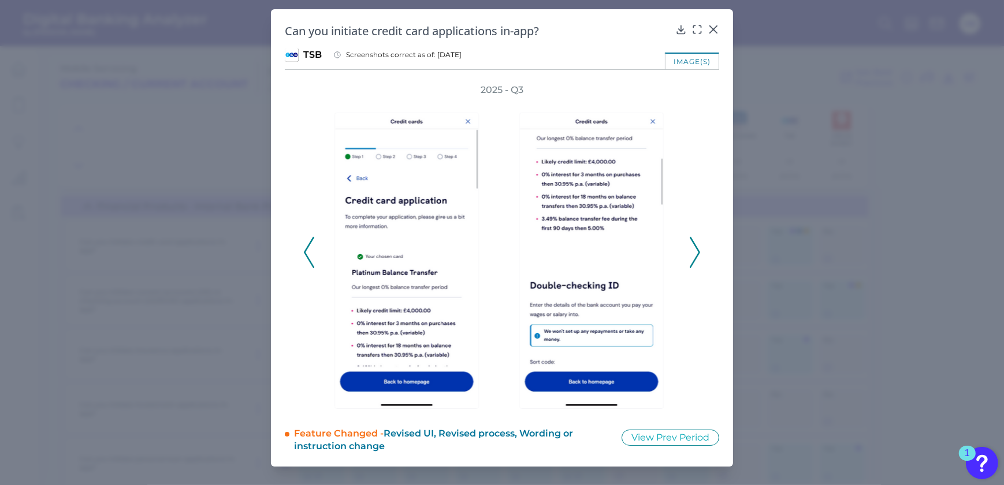
click at [695, 254] on icon at bounding box center [695, 252] width 10 height 31
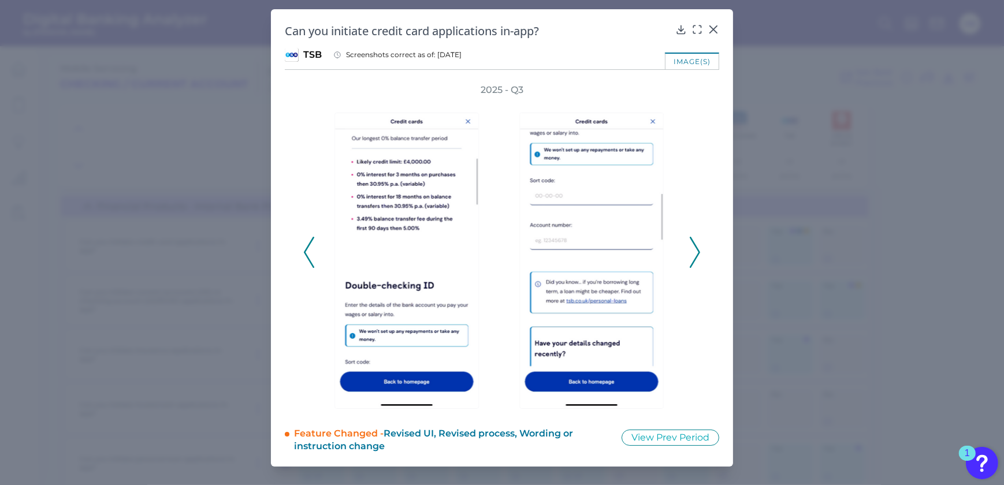
click at [695, 252] on icon at bounding box center [695, 252] width 10 height 31
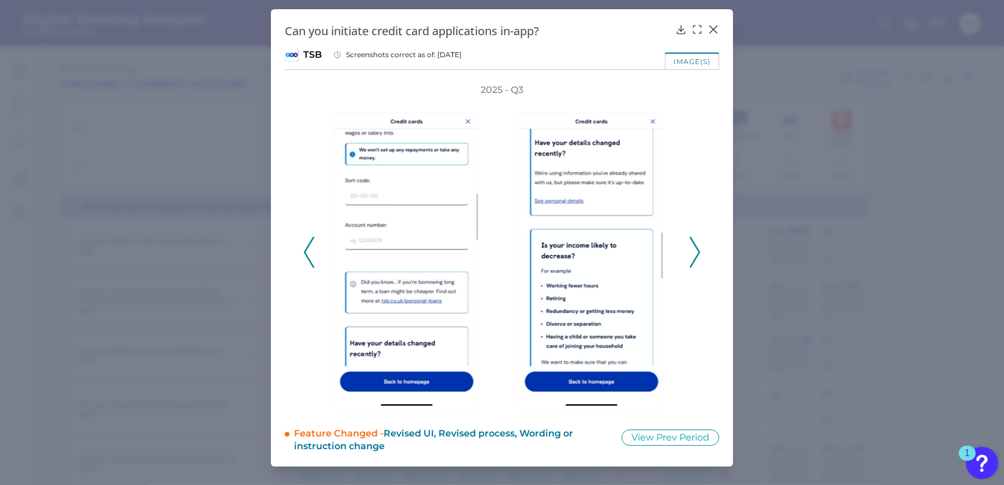
click at [695, 252] on icon at bounding box center [695, 252] width 10 height 31
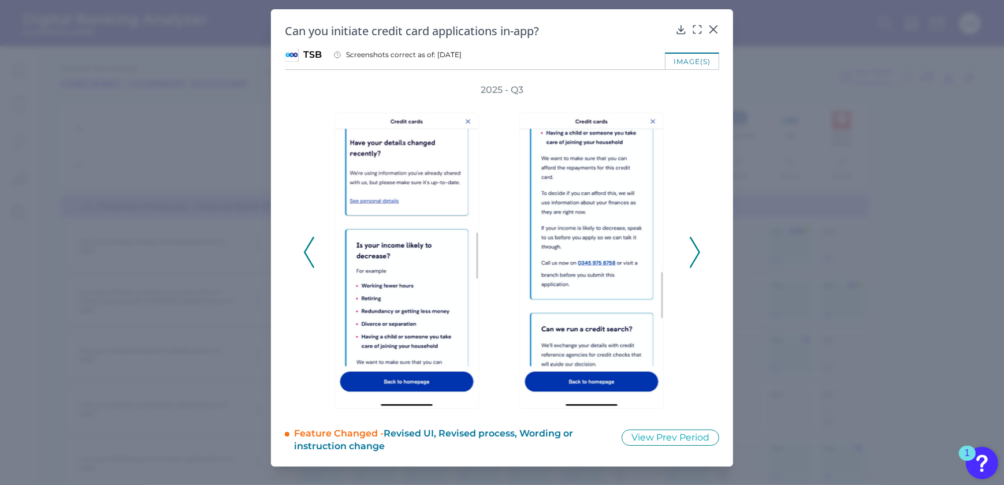
click at [693, 252] on icon at bounding box center [695, 252] width 10 height 31
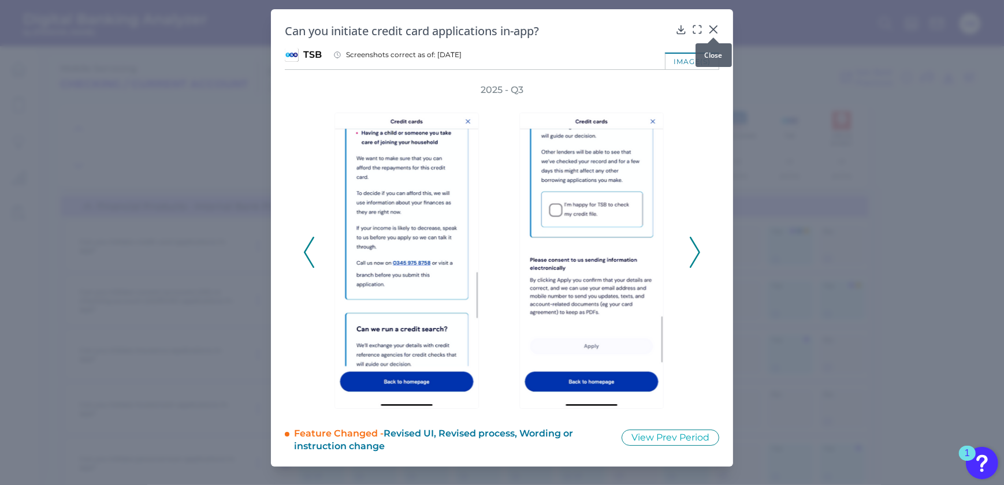
click at [718, 27] on icon at bounding box center [714, 30] width 12 height 12
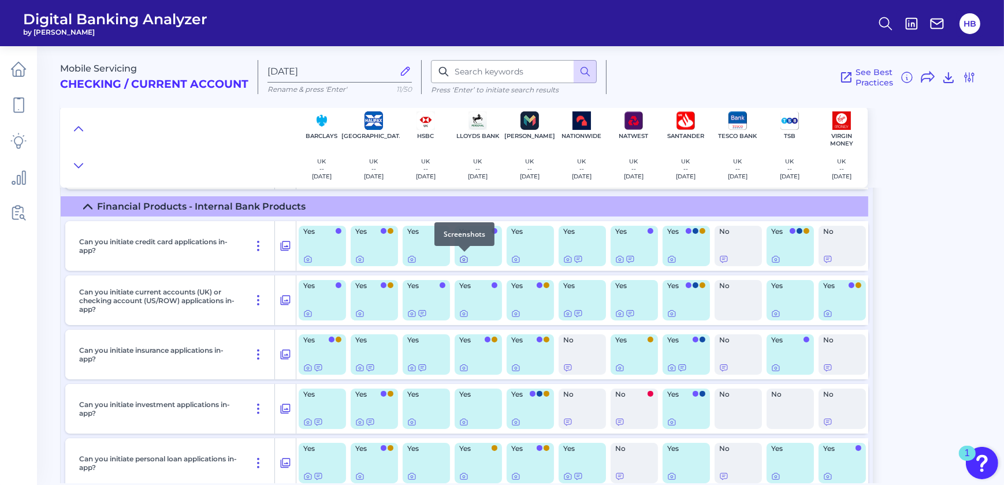
click at [463, 259] on icon at bounding box center [463, 259] width 9 height 9
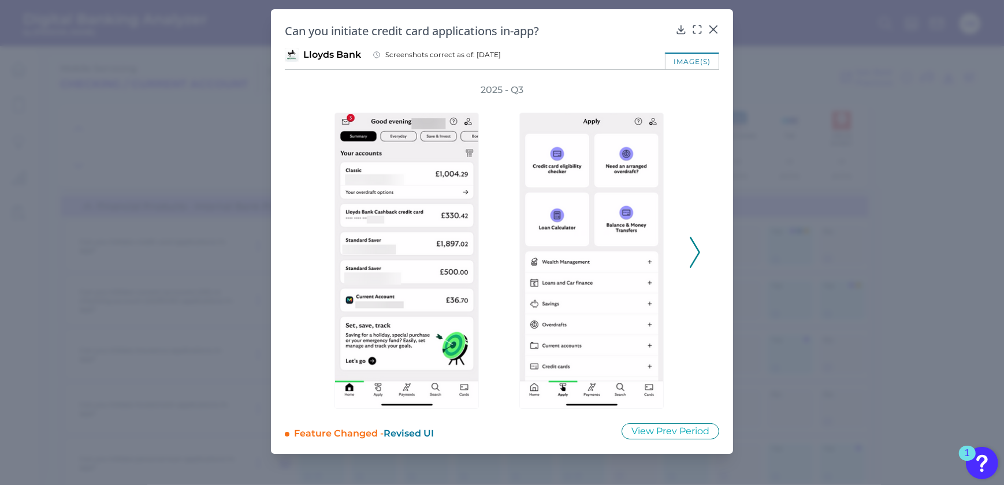
click at [693, 255] on icon at bounding box center [695, 252] width 10 height 31
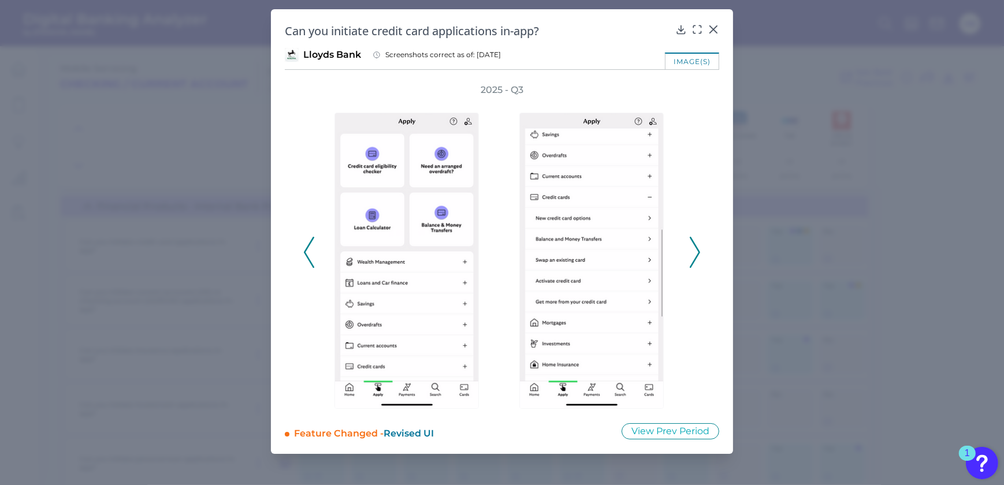
click at [693, 255] on icon at bounding box center [695, 252] width 10 height 31
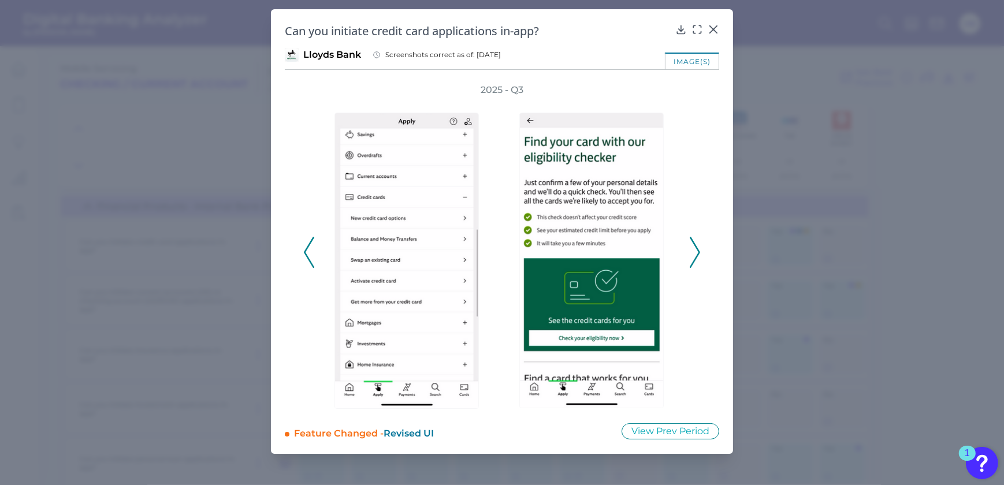
click at [693, 255] on icon at bounding box center [695, 252] width 10 height 31
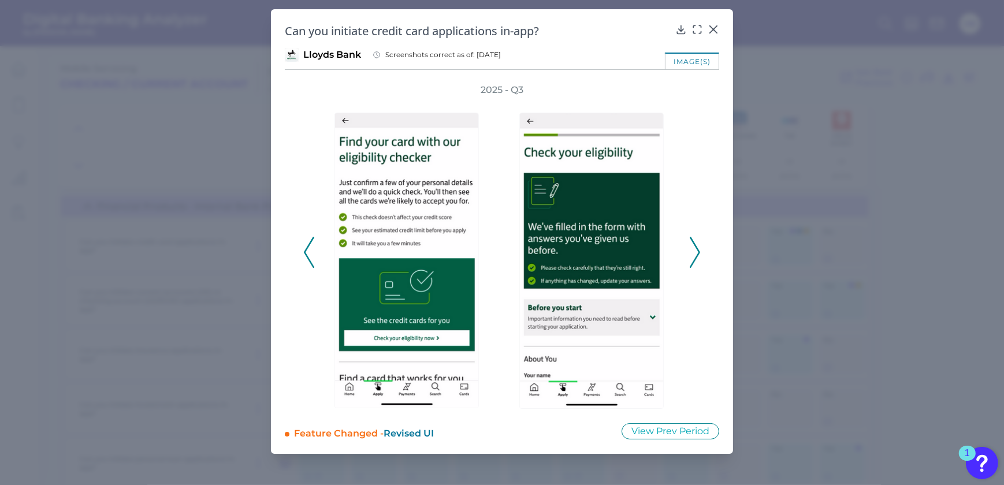
click at [693, 255] on icon at bounding box center [695, 252] width 10 height 31
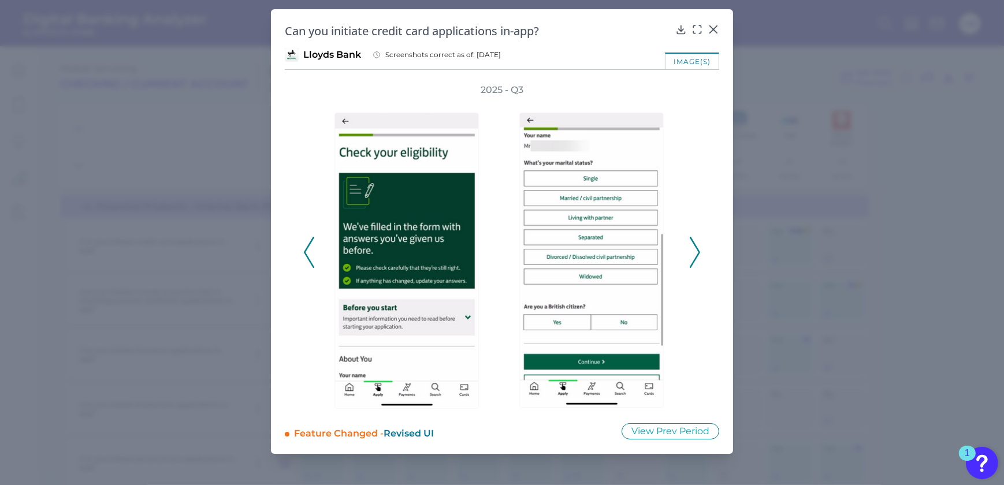
click at [693, 255] on icon at bounding box center [695, 252] width 10 height 31
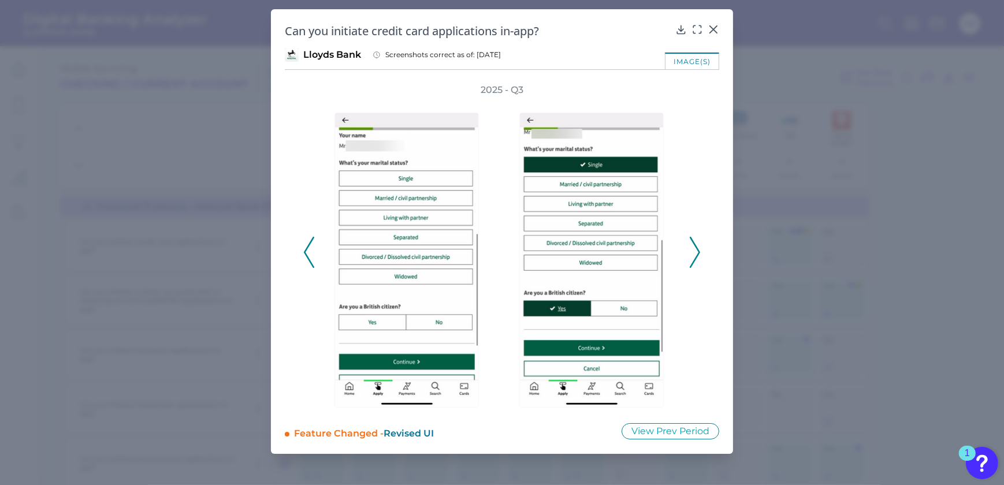
click at [695, 248] on icon at bounding box center [695, 252] width 10 height 31
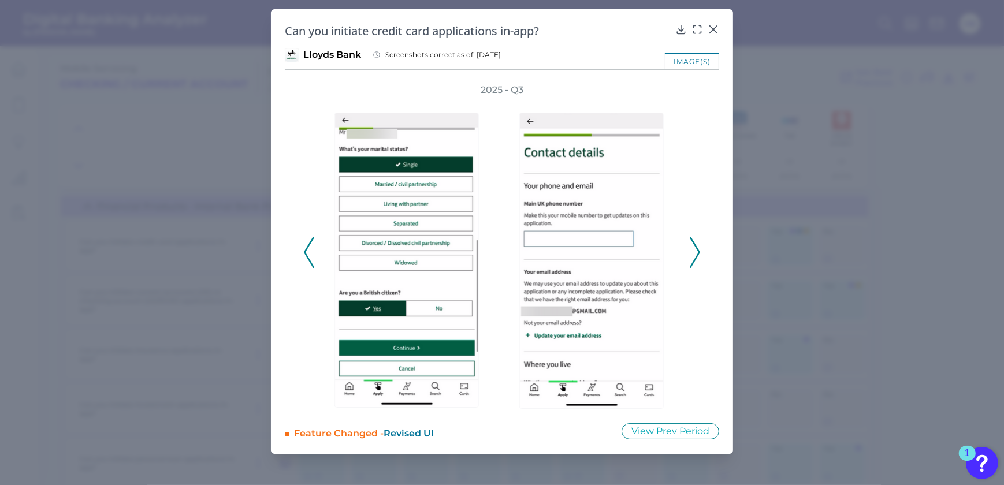
click at [696, 242] on icon at bounding box center [695, 252] width 10 height 31
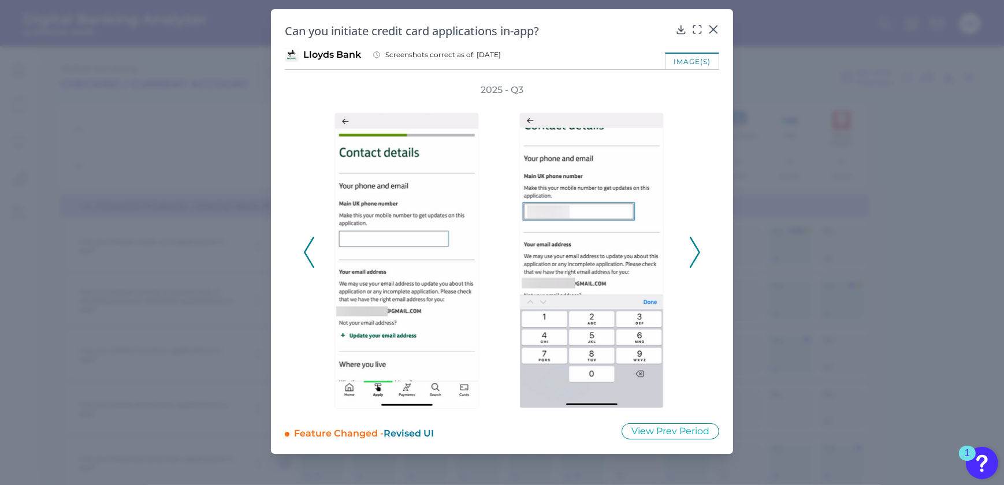
click at [696, 242] on icon at bounding box center [695, 252] width 10 height 31
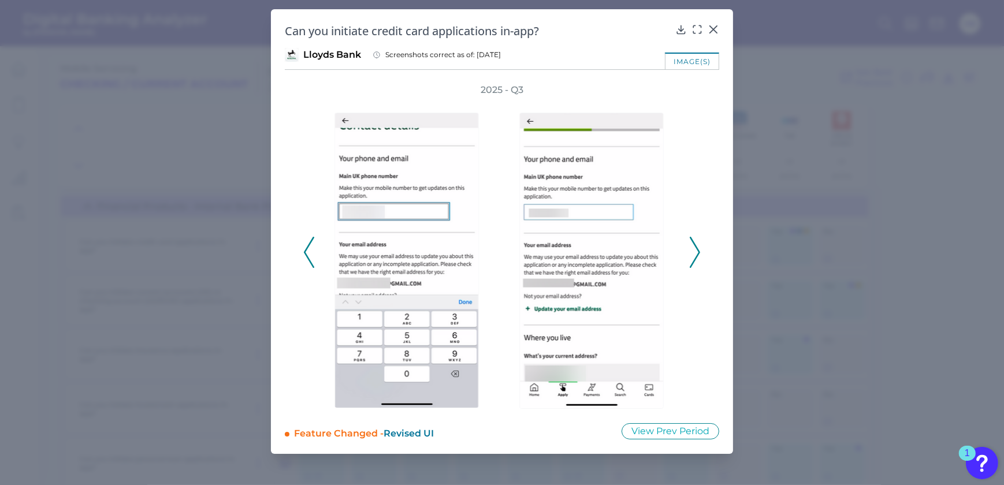
click at [696, 242] on icon at bounding box center [695, 252] width 10 height 31
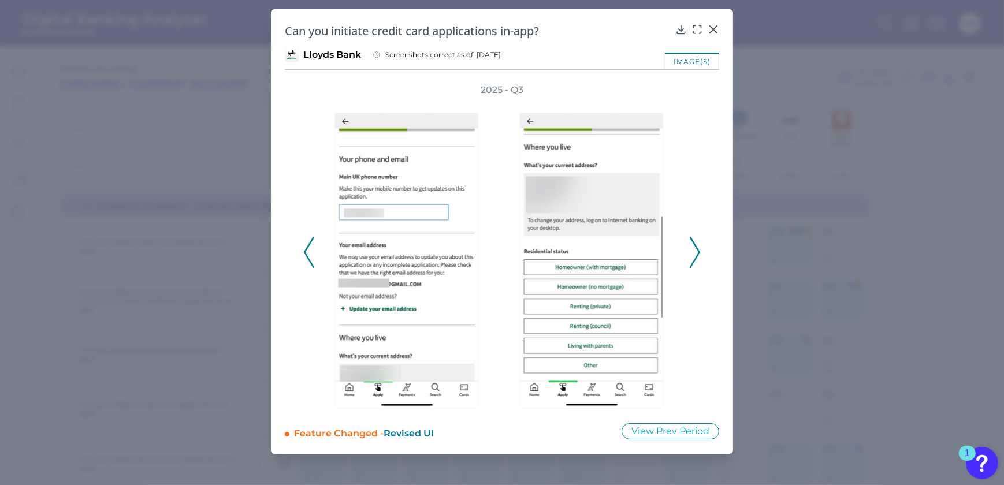
click at [302, 244] on div "2025 - Q3" at bounding box center [502, 246] width 435 height 325
click at [306, 252] on polyline at bounding box center [309, 252] width 9 height 29
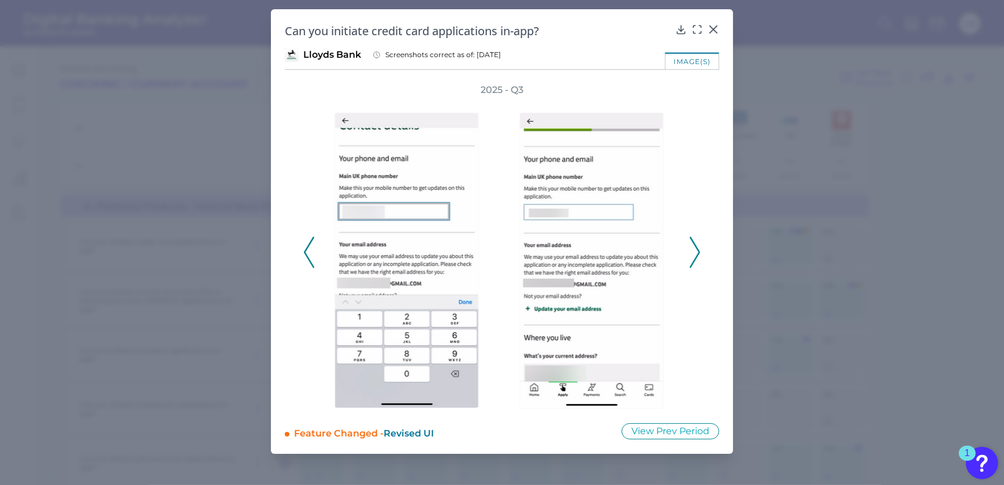
click at [306, 252] on polyline at bounding box center [309, 252] width 9 height 29
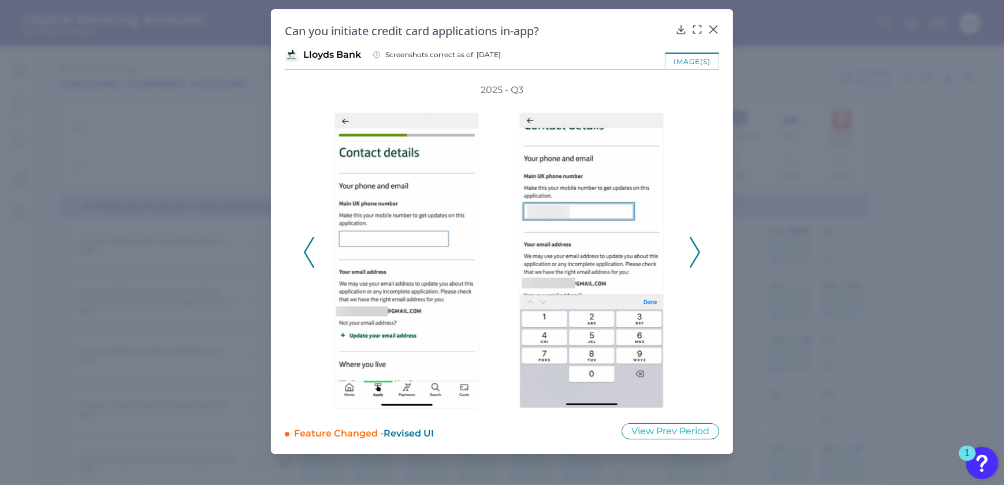
click at [693, 253] on icon at bounding box center [695, 252] width 10 height 31
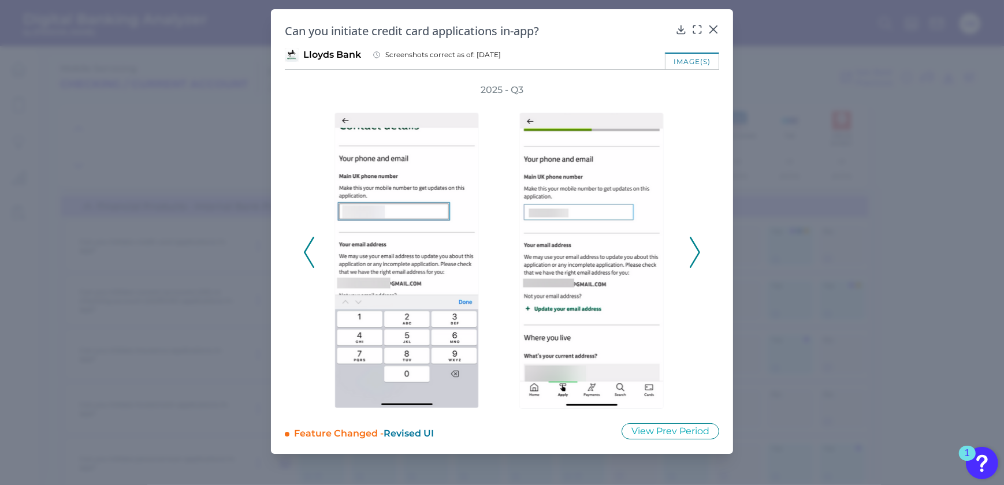
click at [693, 253] on icon at bounding box center [695, 252] width 10 height 31
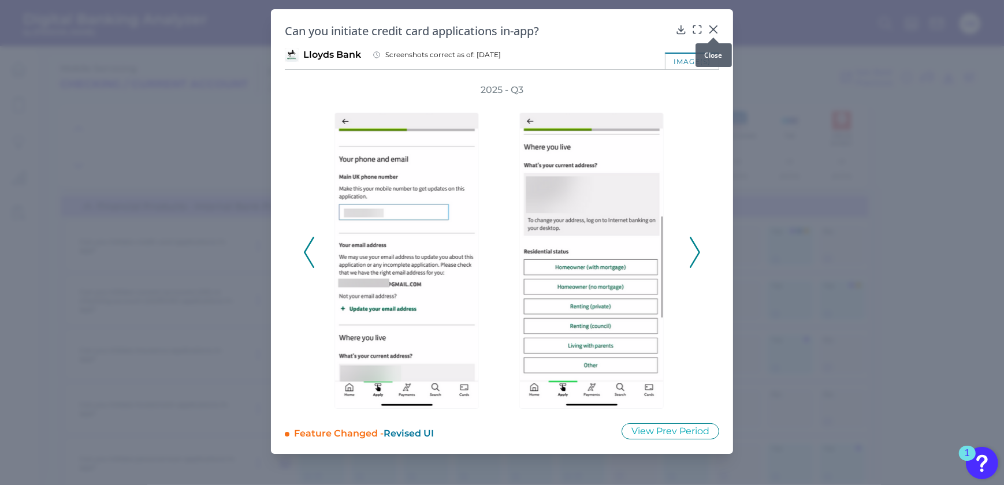
click at [709, 29] on icon at bounding box center [714, 30] width 12 height 12
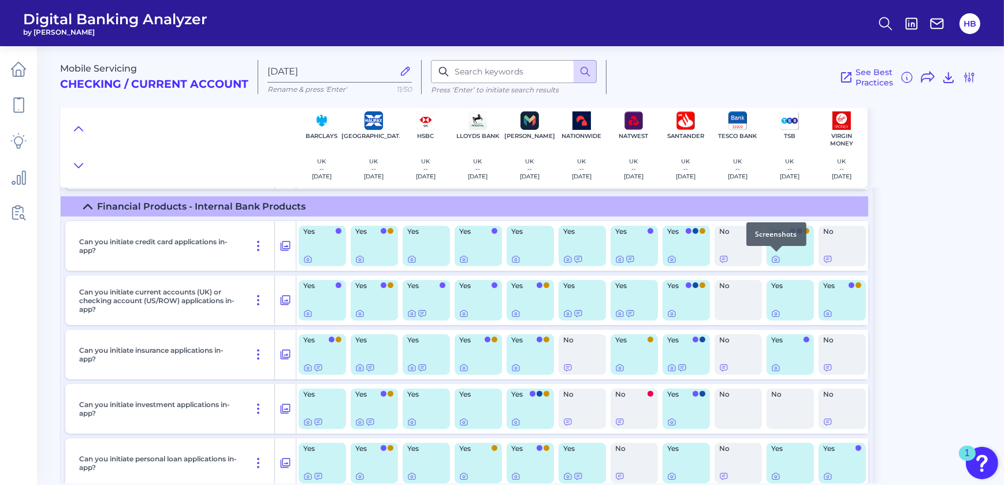
click at [775, 230] on div "Screenshots" at bounding box center [777, 234] width 60 height 24
click at [775, 262] on icon at bounding box center [775, 259] width 9 height 9
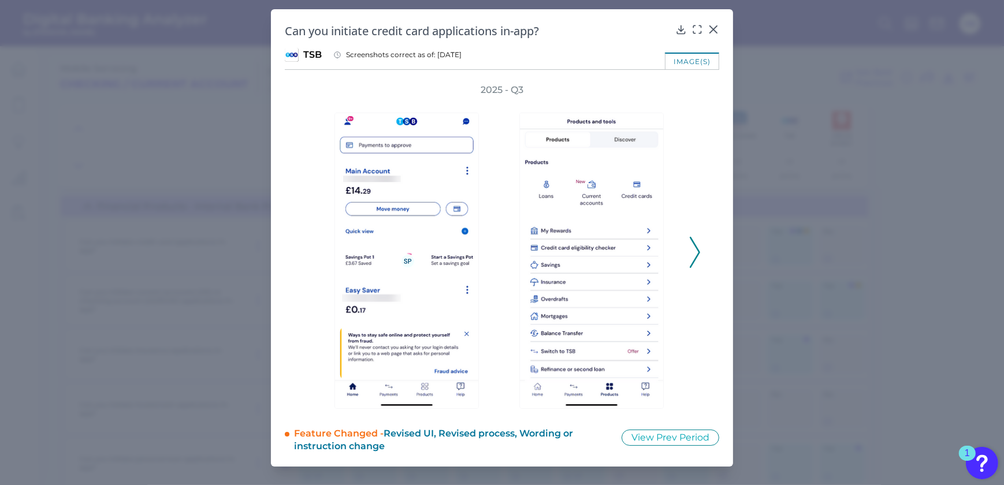
click at [684, 253] on div at bounding box center [594, 253] width 185 height 313
click at [701, 247] on div "2025 - Q3" at bounding box center [502, 246] width 435 height 325
click at [693, 254] on icon at bounding box center [695, 252] width 10 height 31
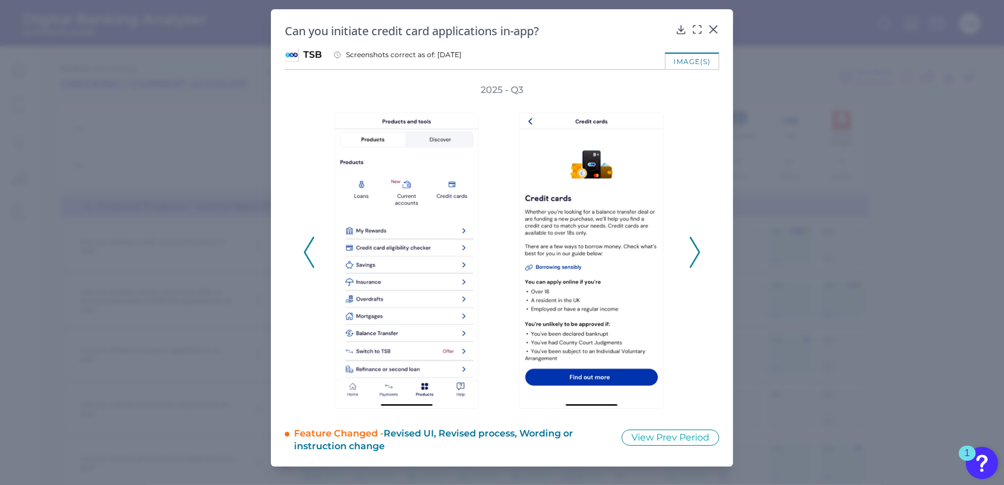
click at [693, 254] on icon at bounding box center [695, 252] width 10 height 31
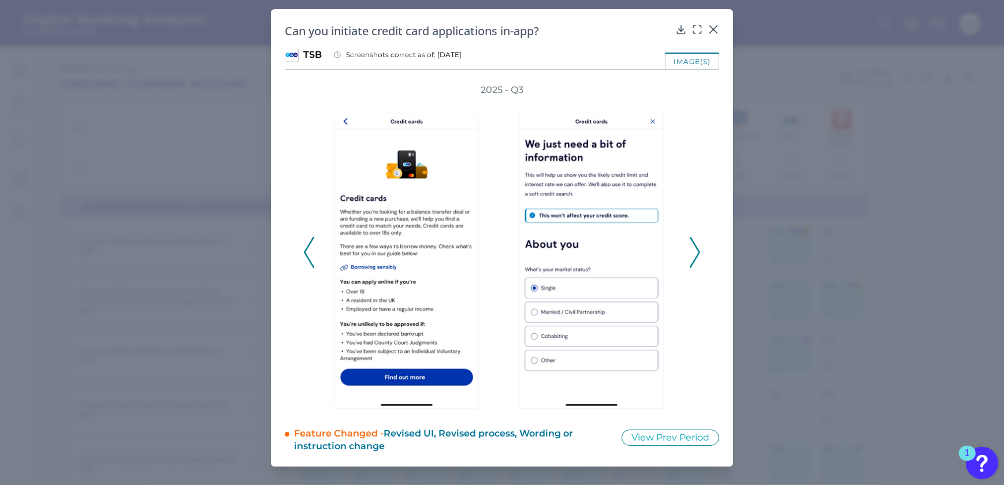
click at [693, 254] on icon at bounding box center [695, 252] width 10 height 31
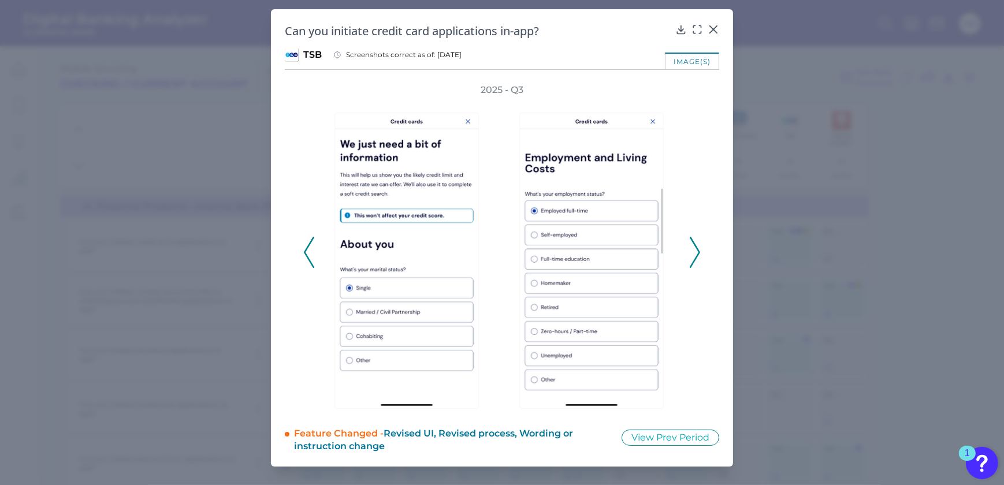
click at [693, 254] on icon at bounding box center [695, 252] width 10 height 31
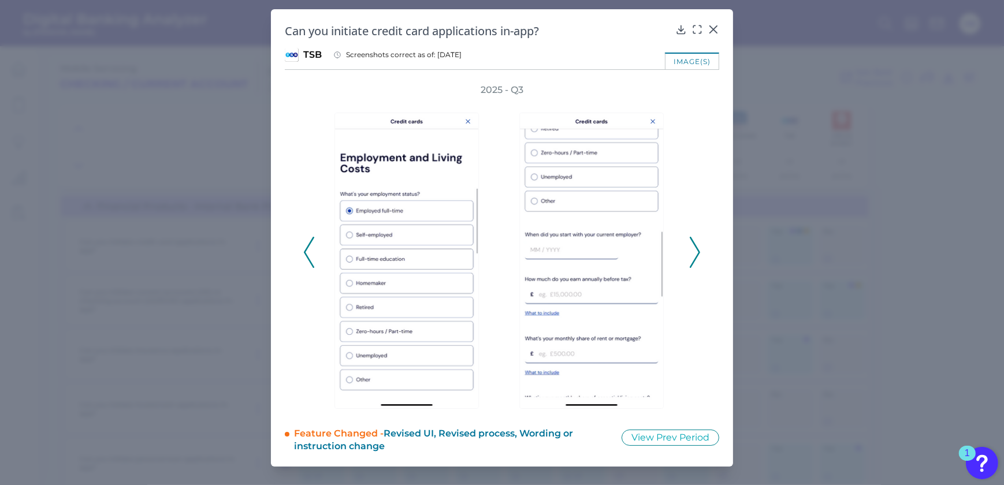
click at [693, 254] on icon at bounding box center [695, 252] width 10 height 31
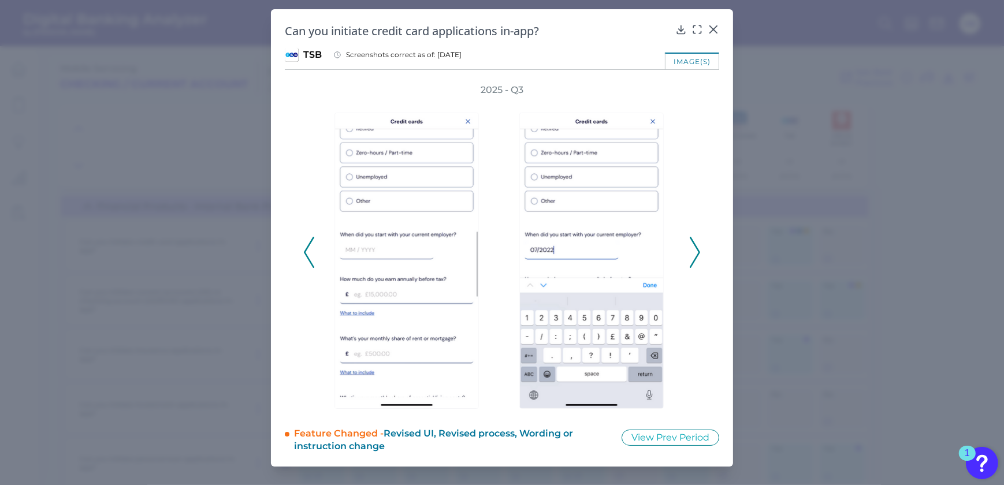
click at [693, 254] on icon at bounding box center [695, 252] width 10 height 31
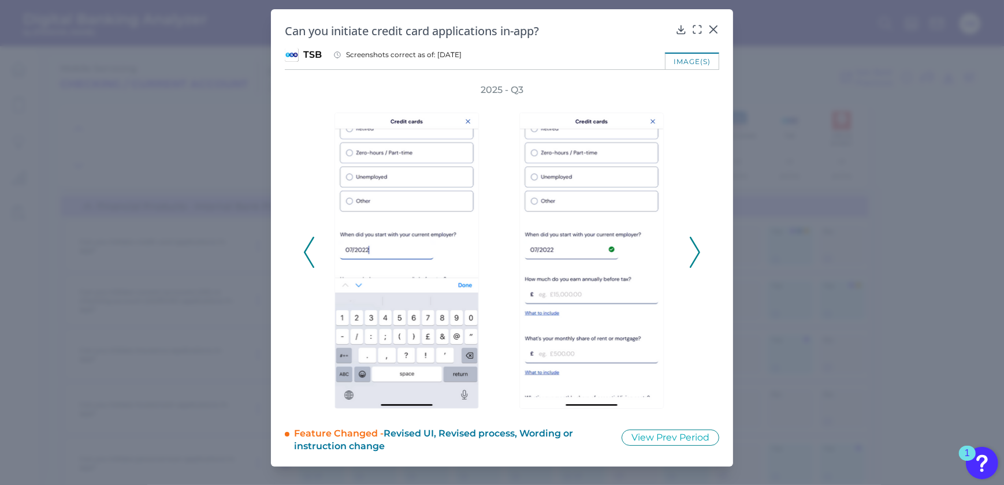
click at [696, 242] on icon at bounding box center [695, 252] width 10 height 31
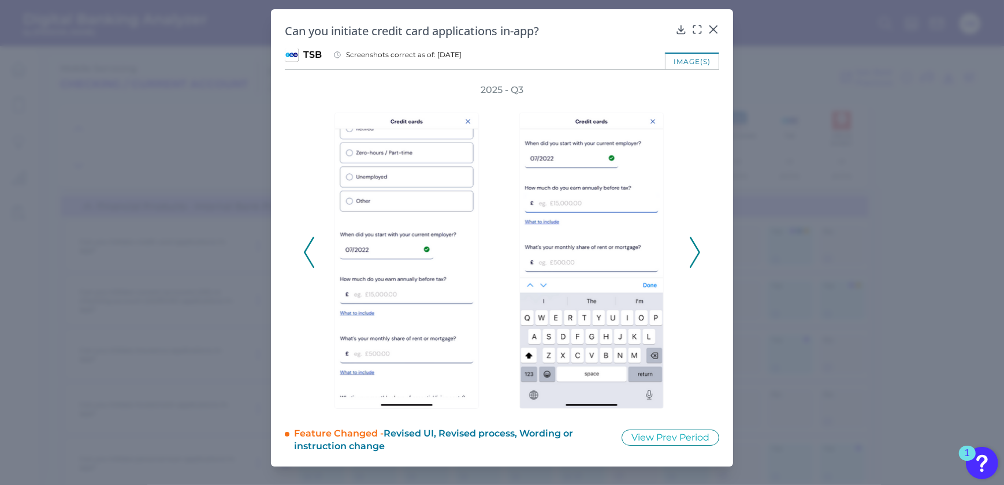
click at [696, 242] on icon at bounding box center [695, 252] width 10 height 31
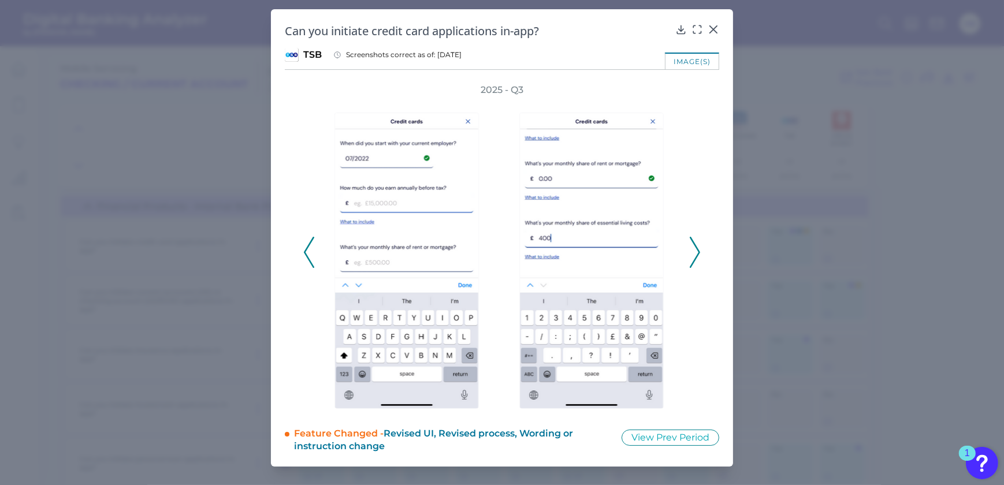
click at [696, 242] on icon at bounding box center [695, 252] width 10 height 31
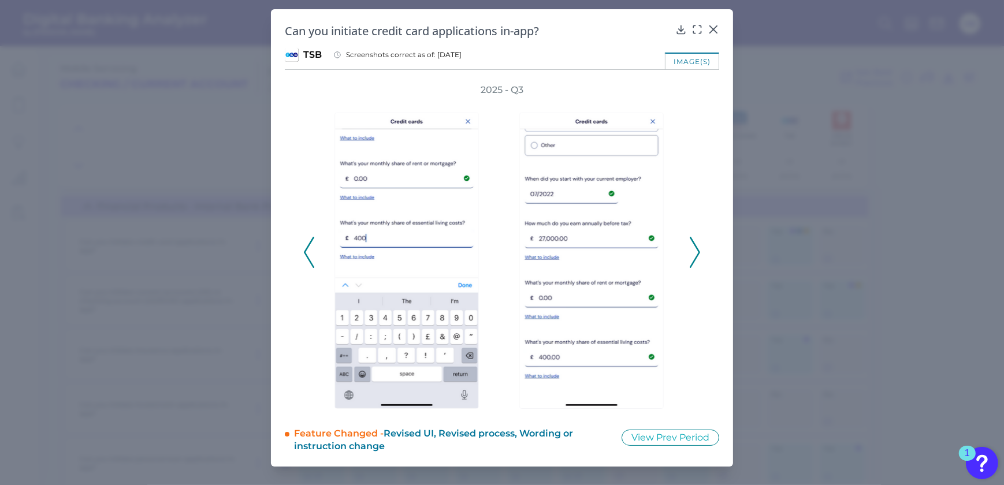
click at [696, 242] on icon at bounding box center [695, 252] width 10 height 31
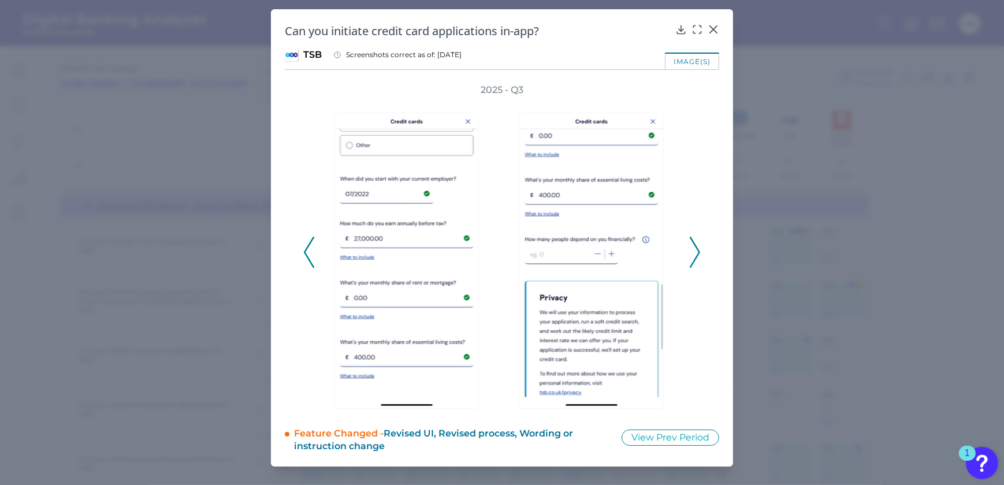
click at [696, 242] on icon at bounding box center [695, 252] width 10 height 31
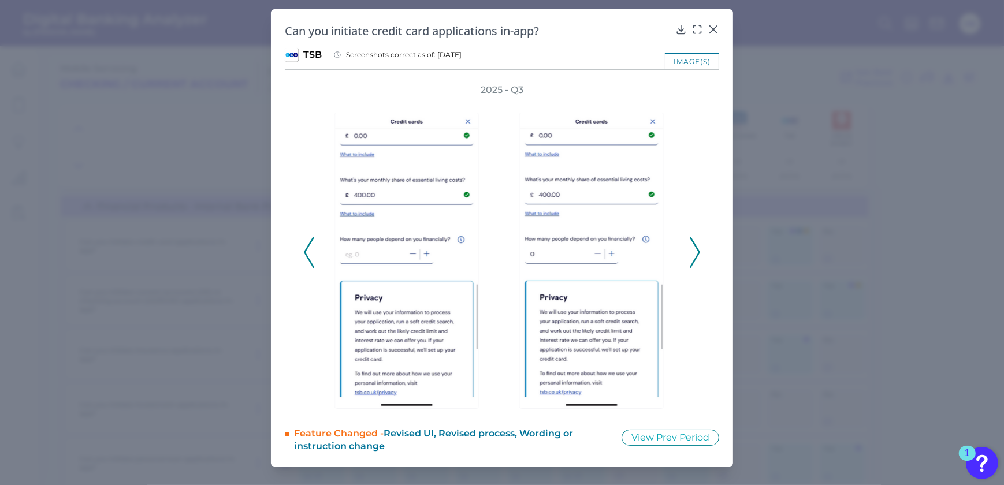
click at [696, 242] on icon at bounding box center [695, 252] width 10 height 31
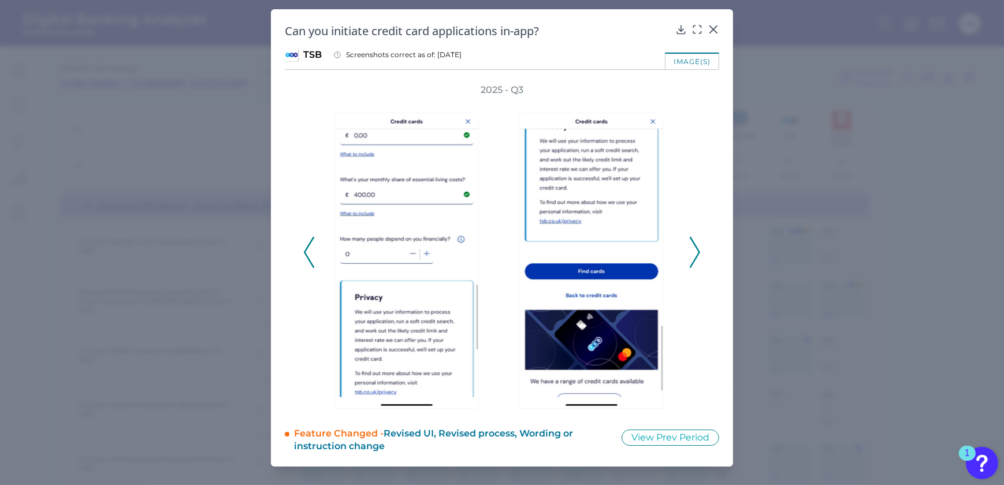
click at [696, 242] on icon at bounding box center [695, 252] width 10 height 31
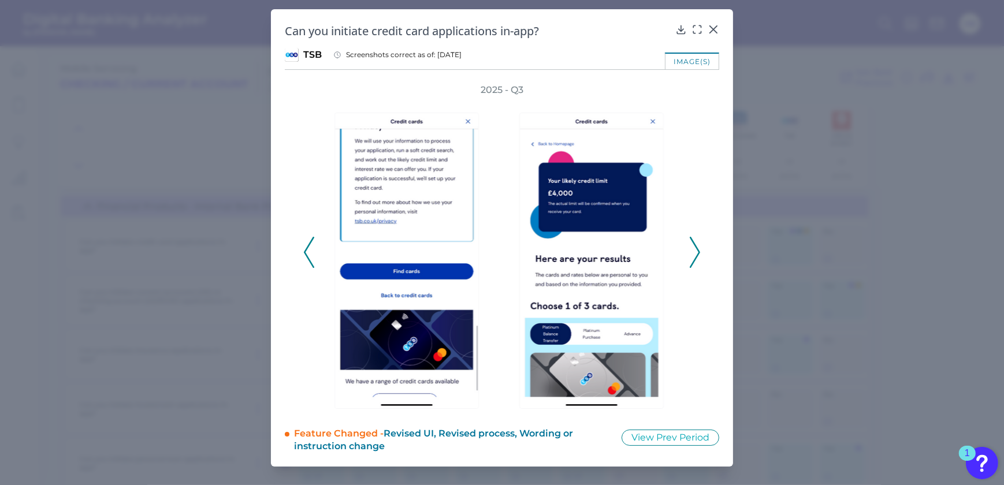
click at [696, 242] on icon at bounding box center [695, 252] width 10 height 31
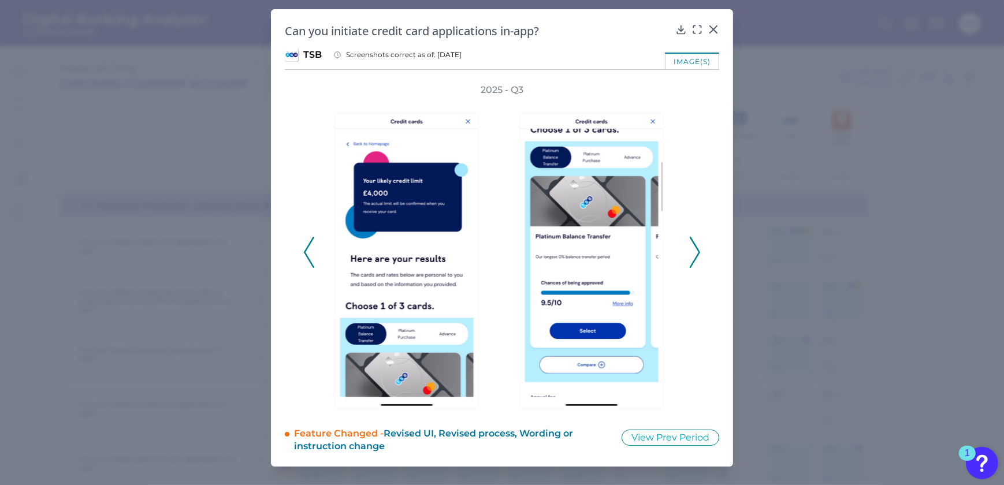
click at [696, 242] on icon at bounding box center [695, 252] width 10 height 31
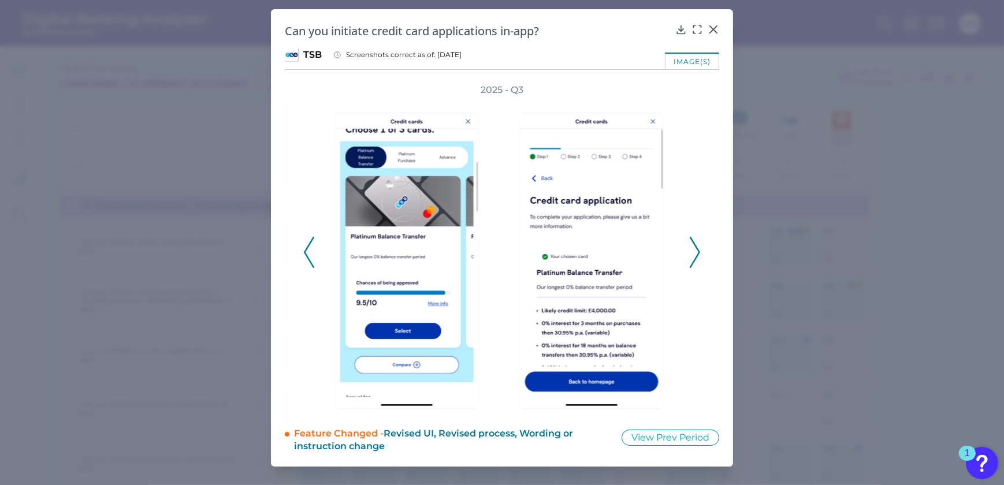
click at [696, 242] on icon at bounding box center [695, 252] width 10 height 31
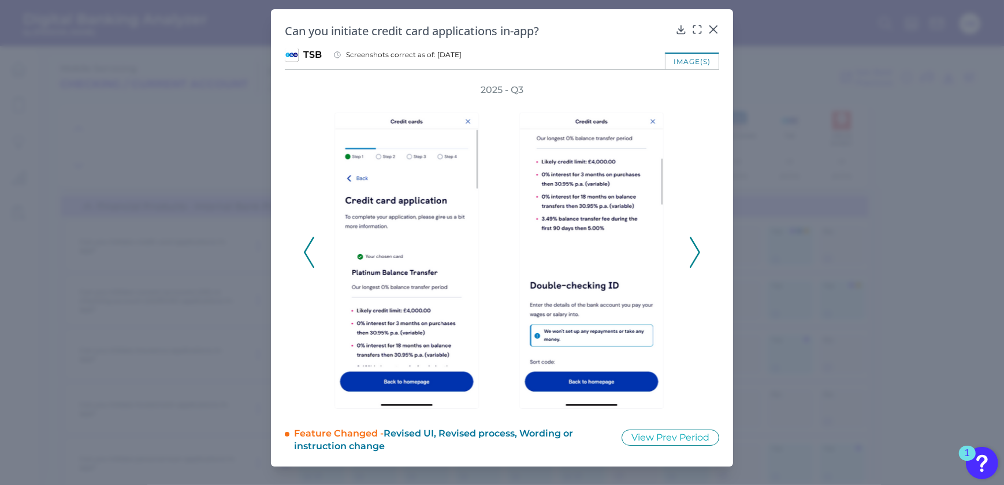
click at [696, 242] on icon at bounding box center [695, 252] width 10 height 31
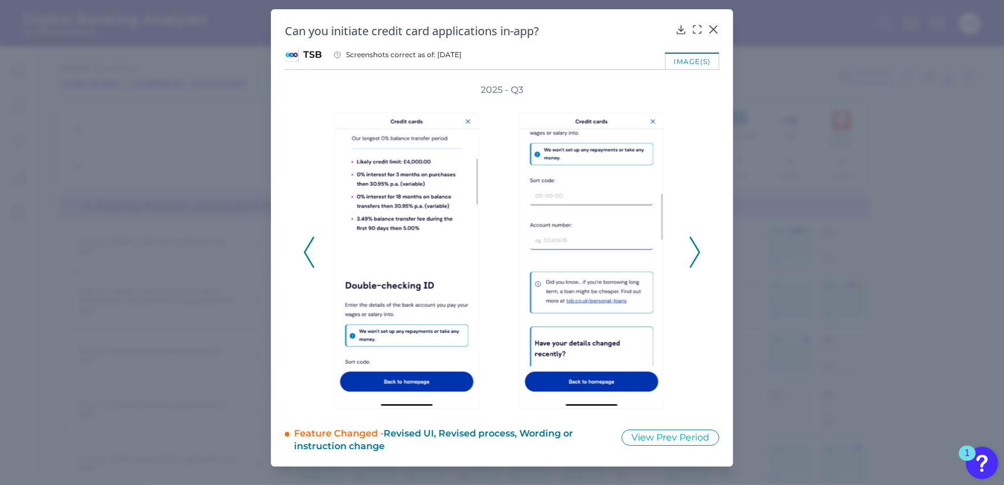
click at [696, 242] on icon at bounding box center [695, 252] width 10 height 31
